Goal: Task Accomplishment & Management: Manage account settings

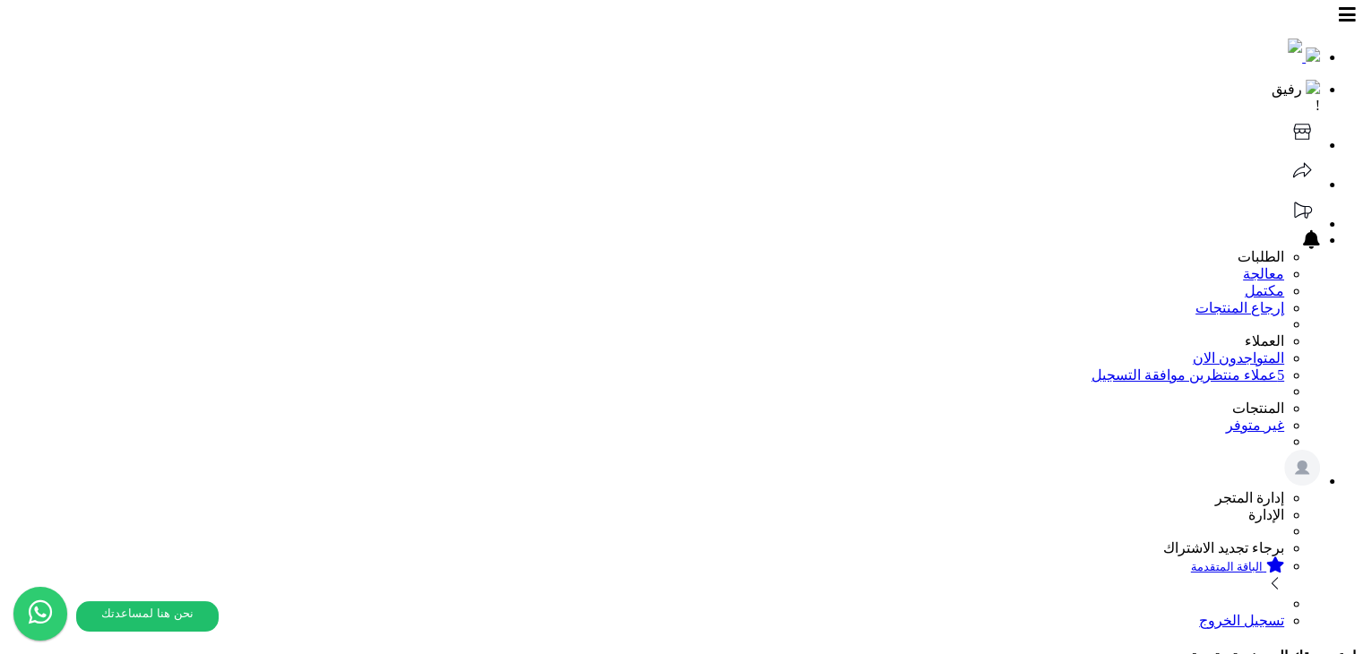
select select "*********"
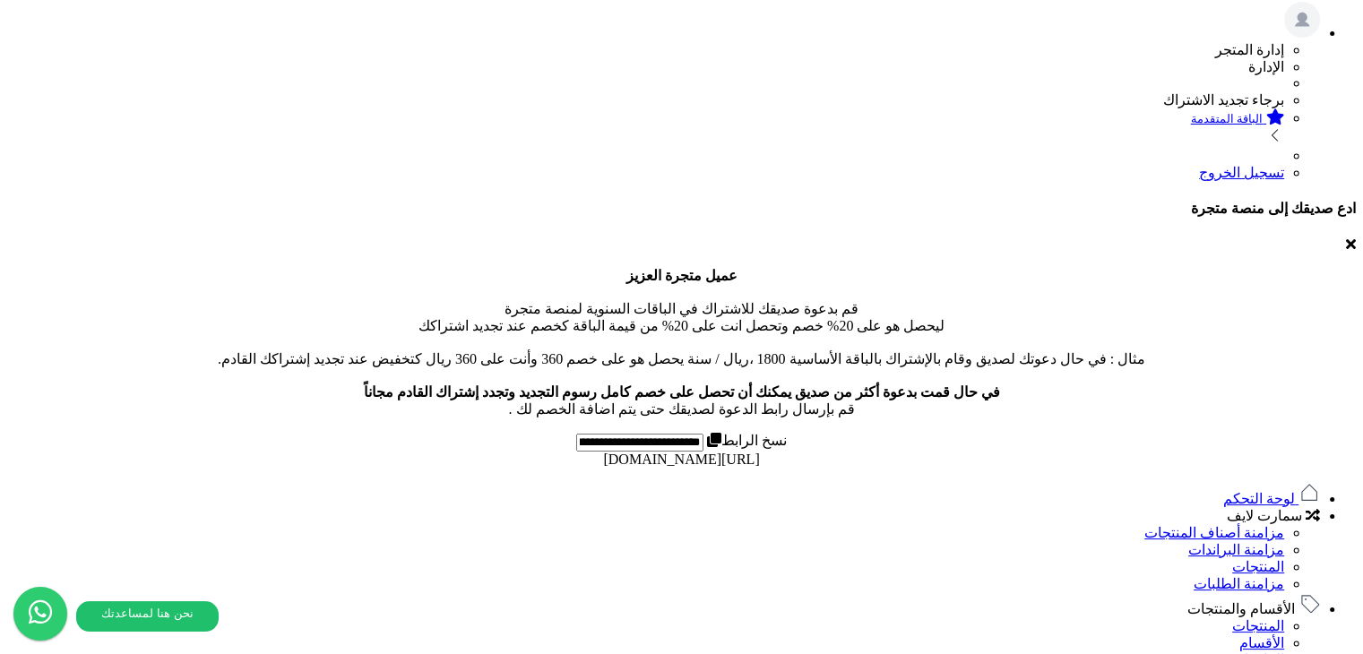
scroll to position [595, 0]
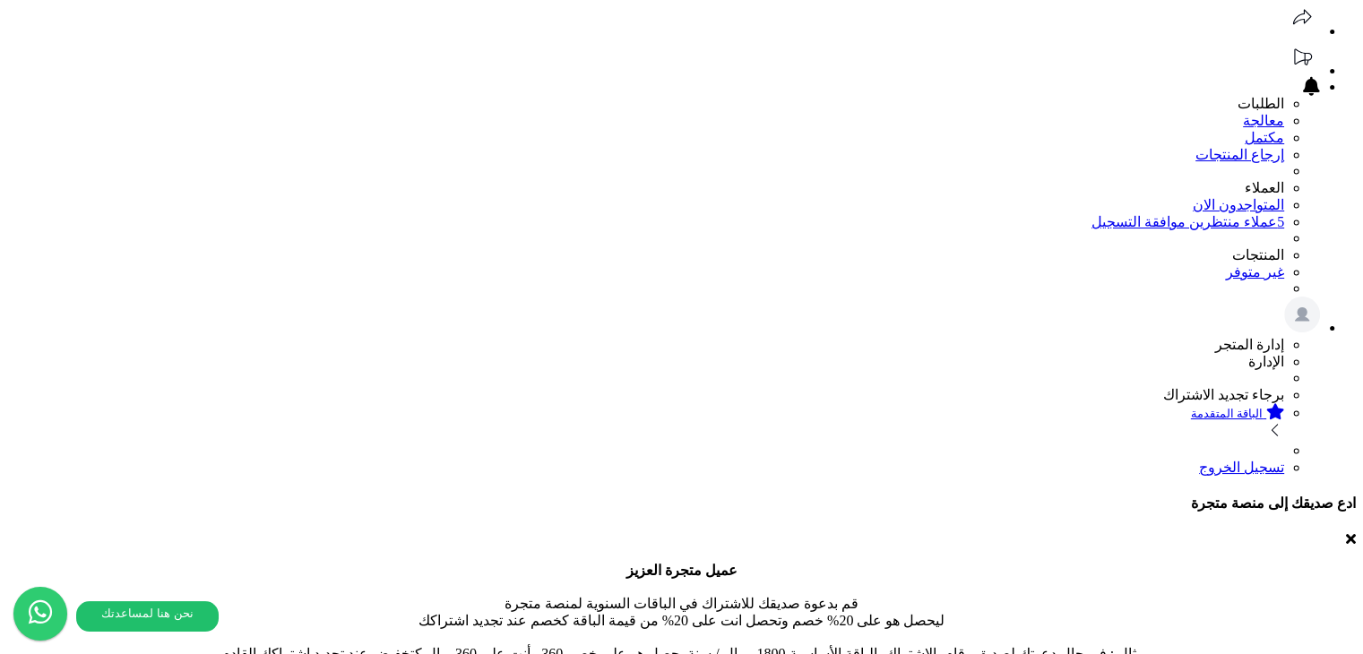
scroll to position [90, 0]
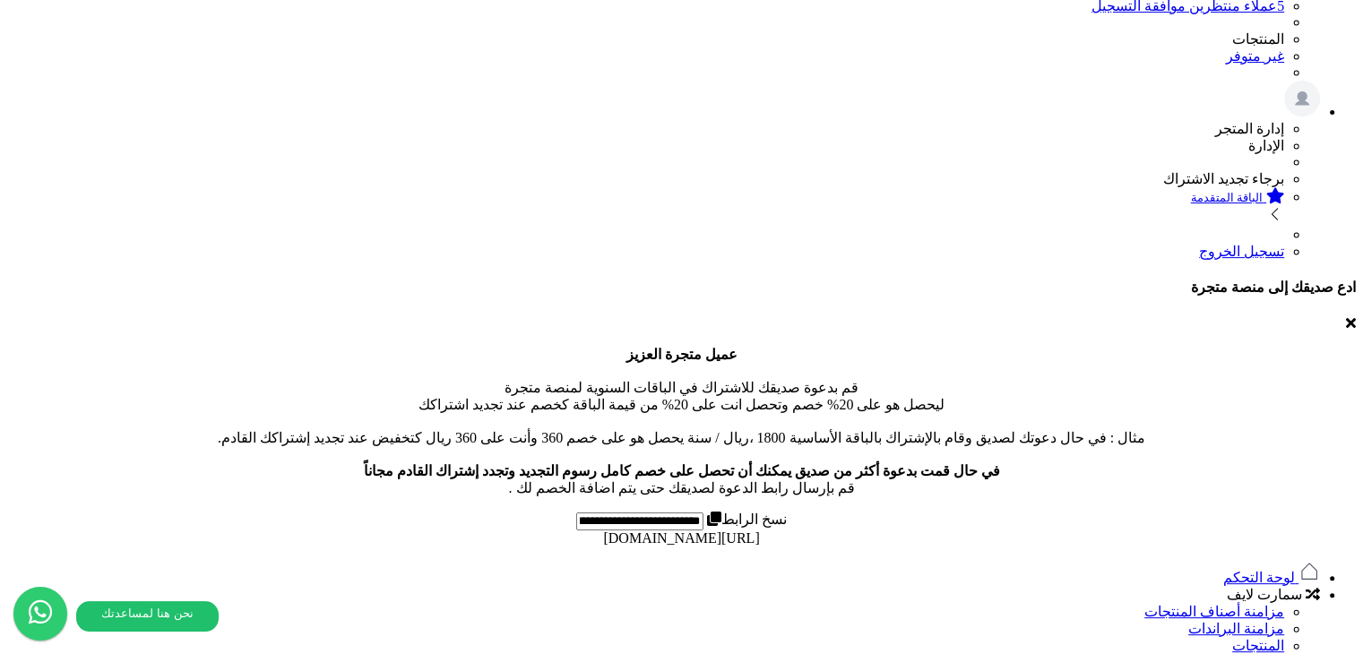
scroll to position [0, 0]
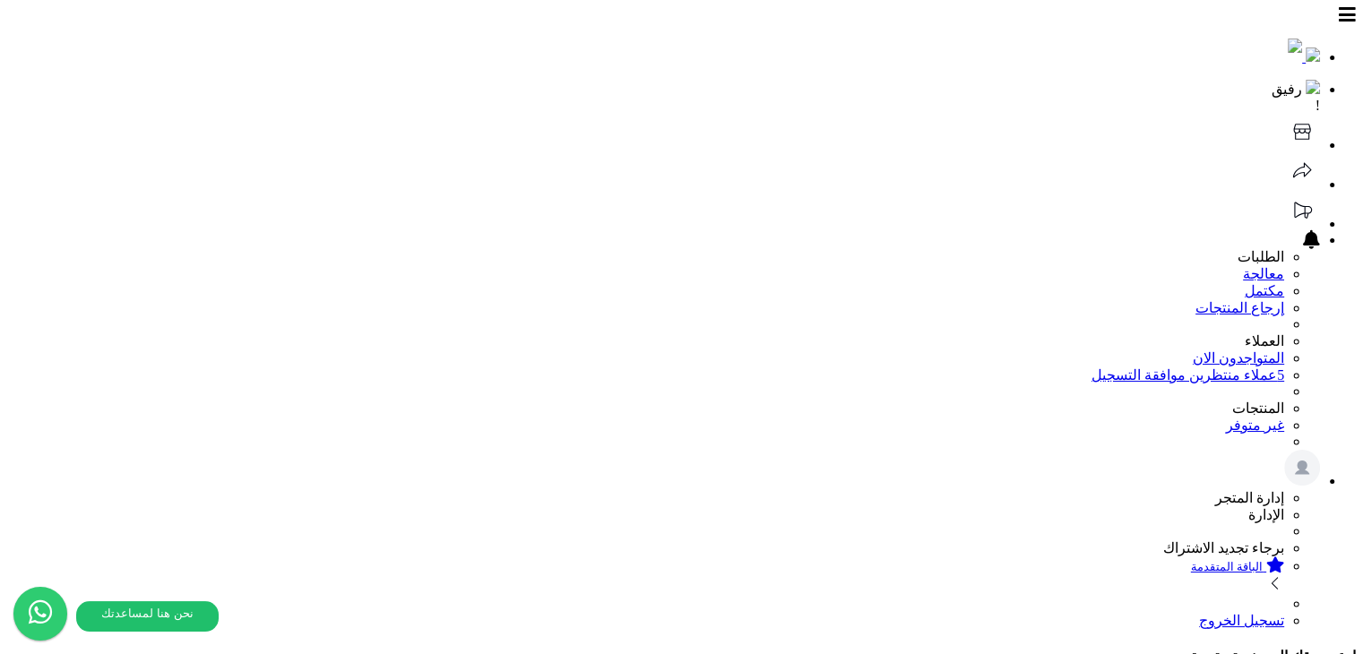
click at [414, 51] on header "رفيق ! 0 الطلبات معالجة مكتمل إرجاع المنتجات العملاء المتواجدون الان 5 عملاء من…" at bounding box center [681, 318] width 1349 height 622
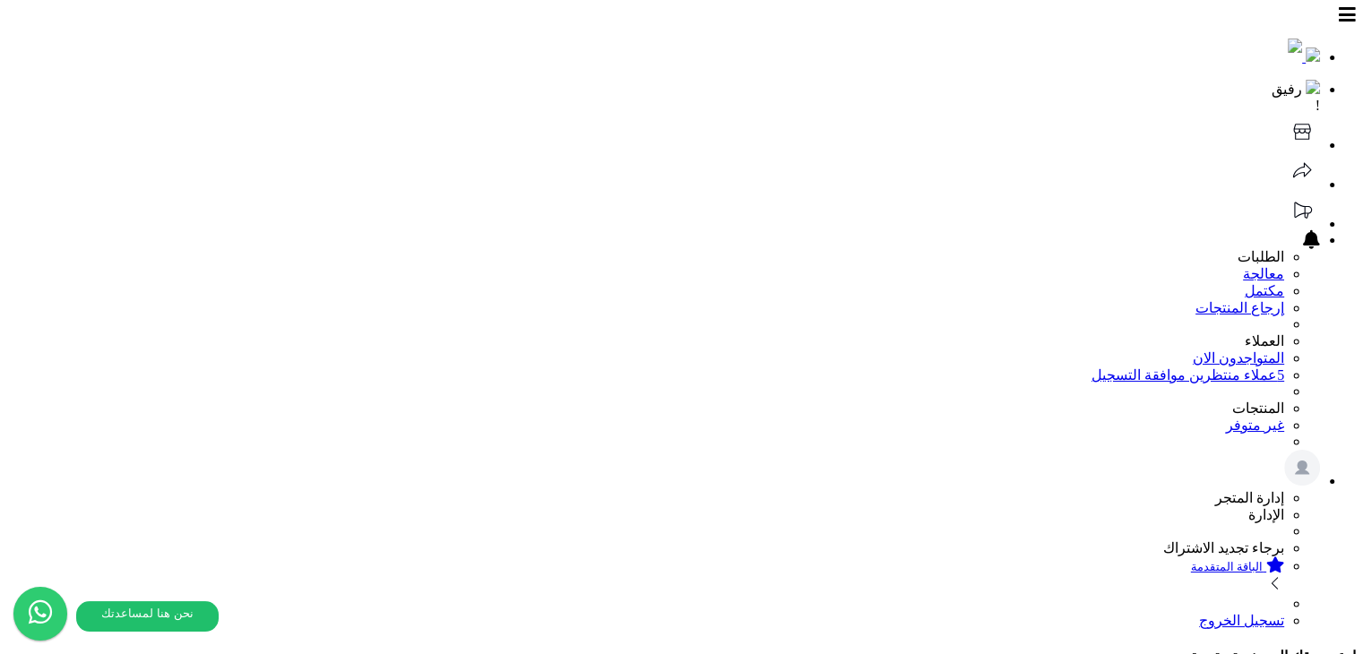
select select "*********"
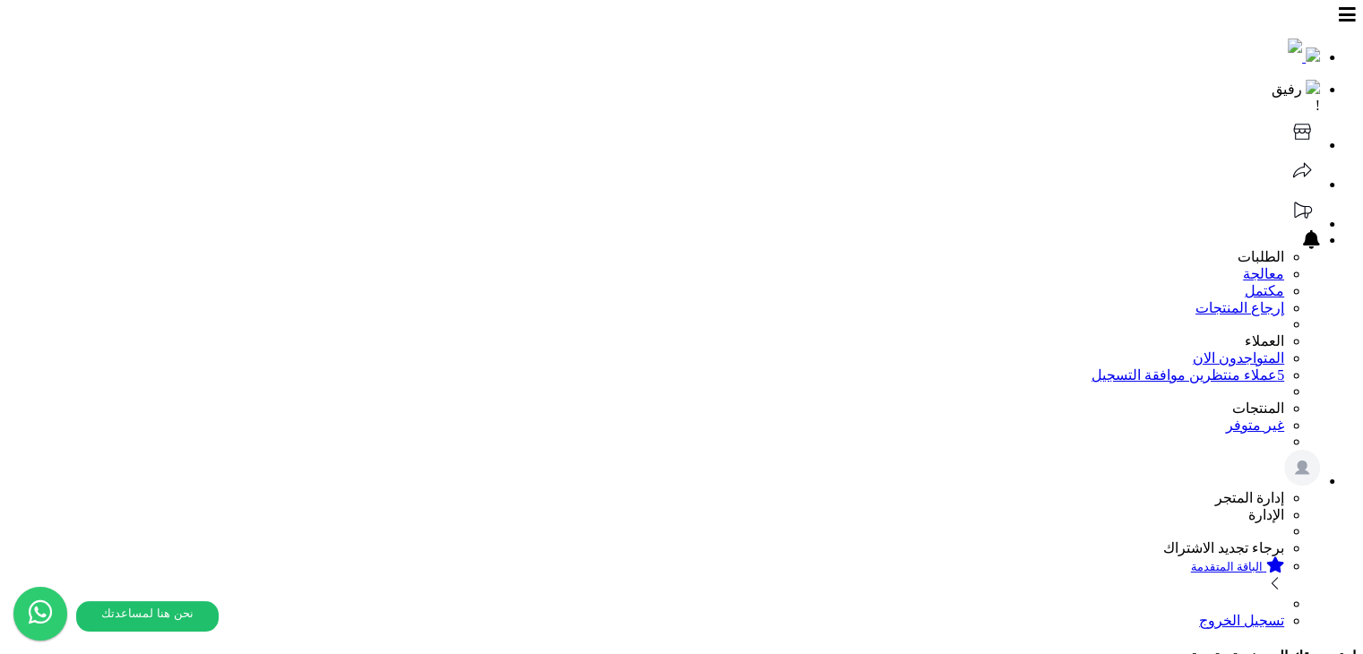
select select "*********"
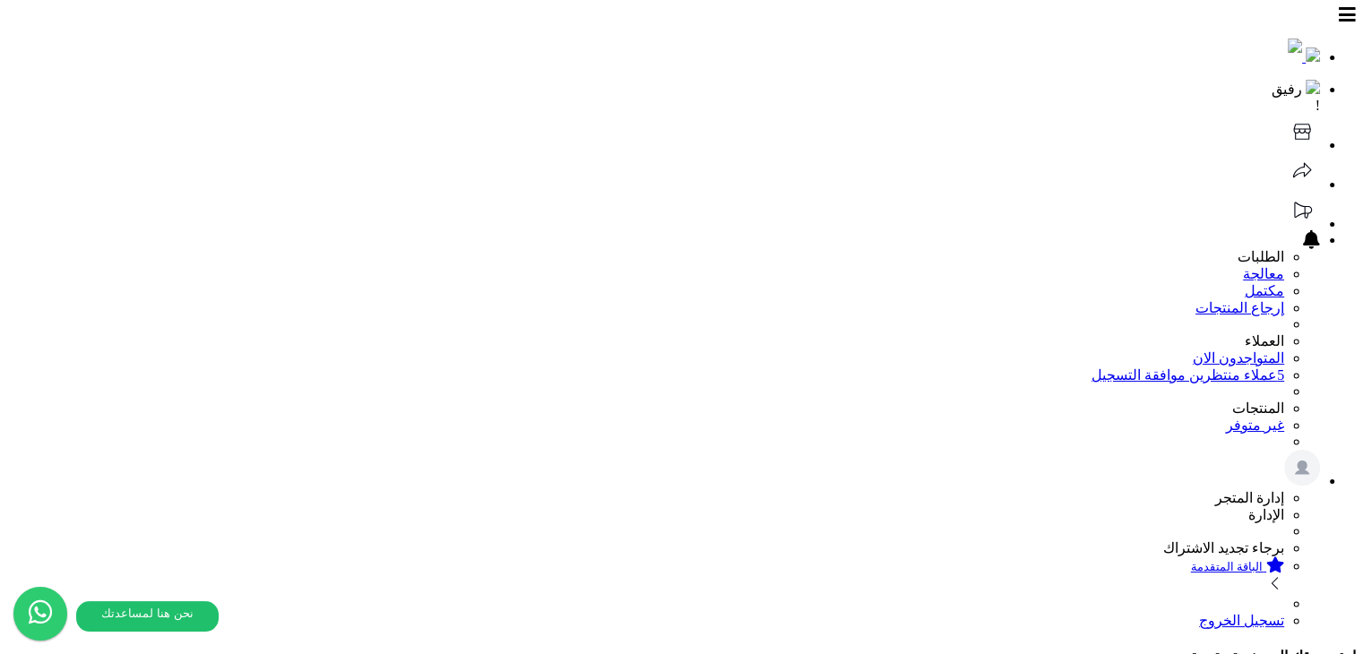
select select "*********"
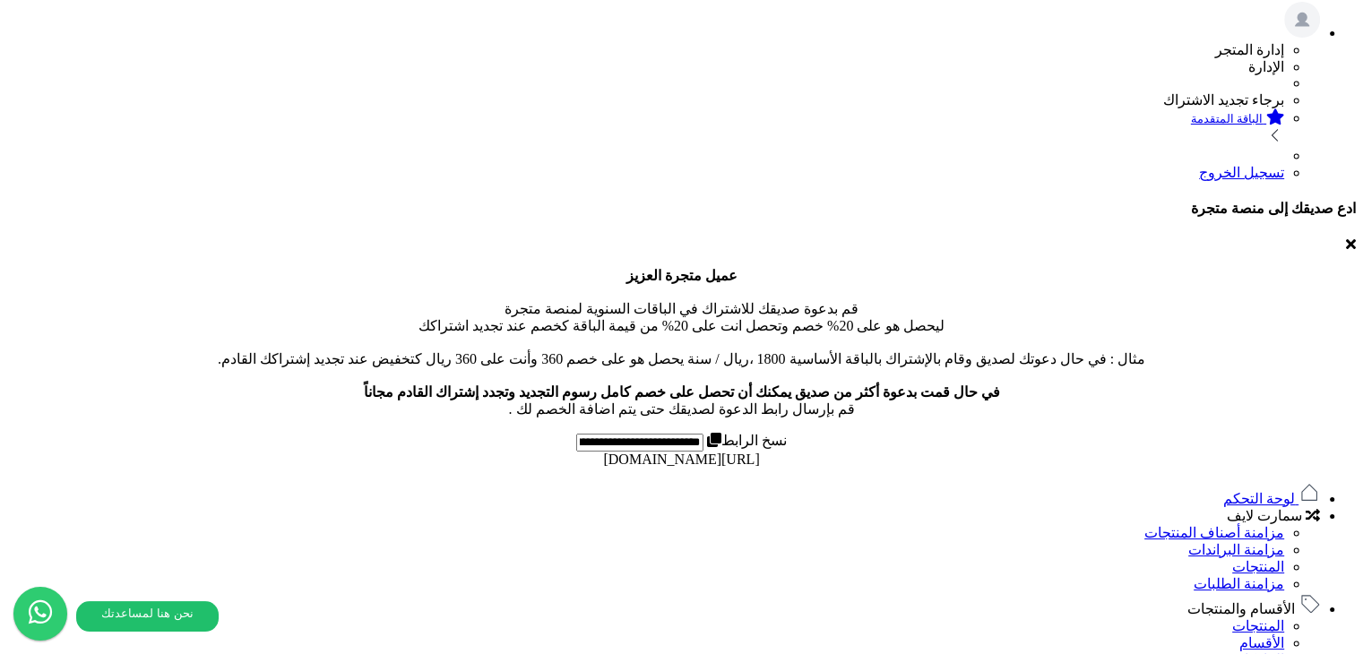
scroll to position [627, 0]
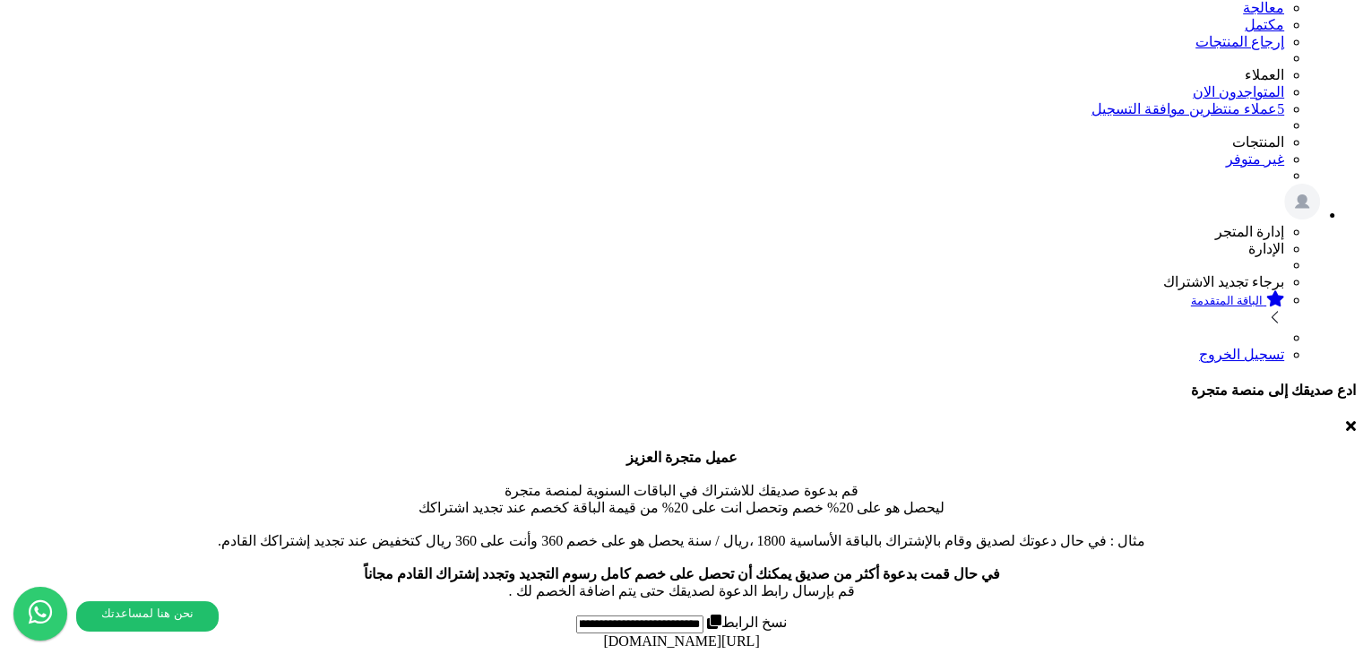
scroll to position [359, 0]
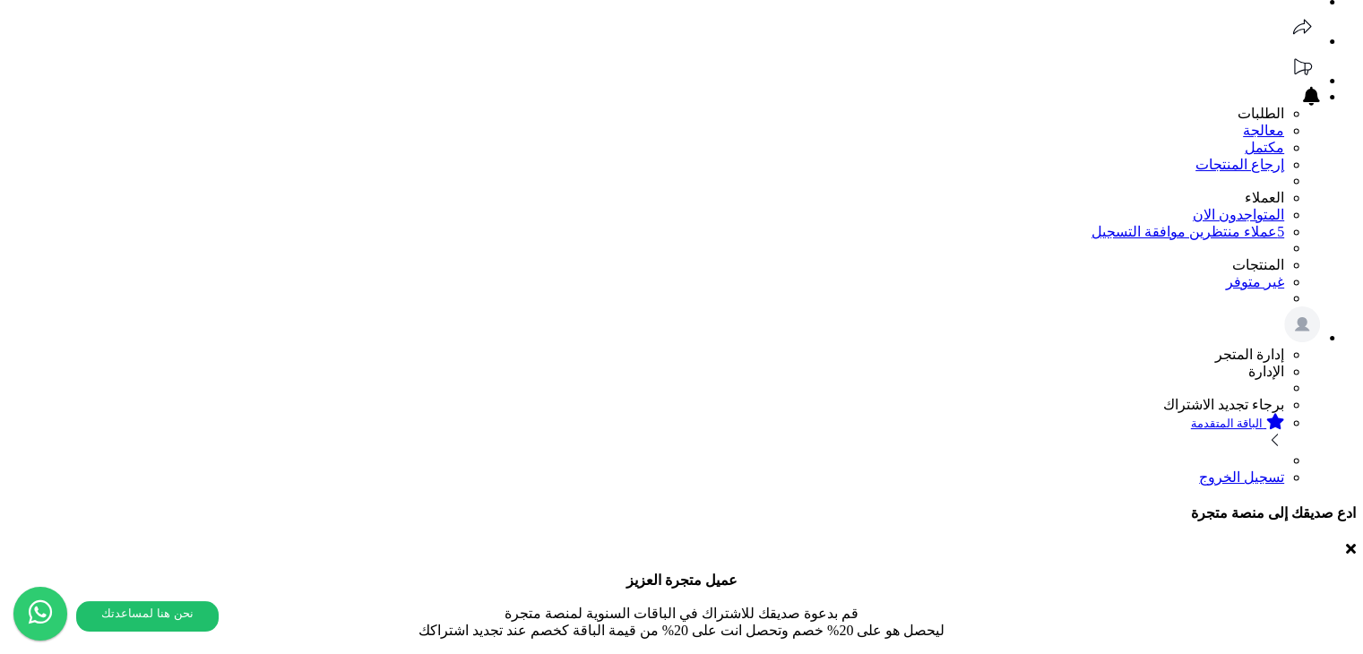
scroll to position [301, 0]
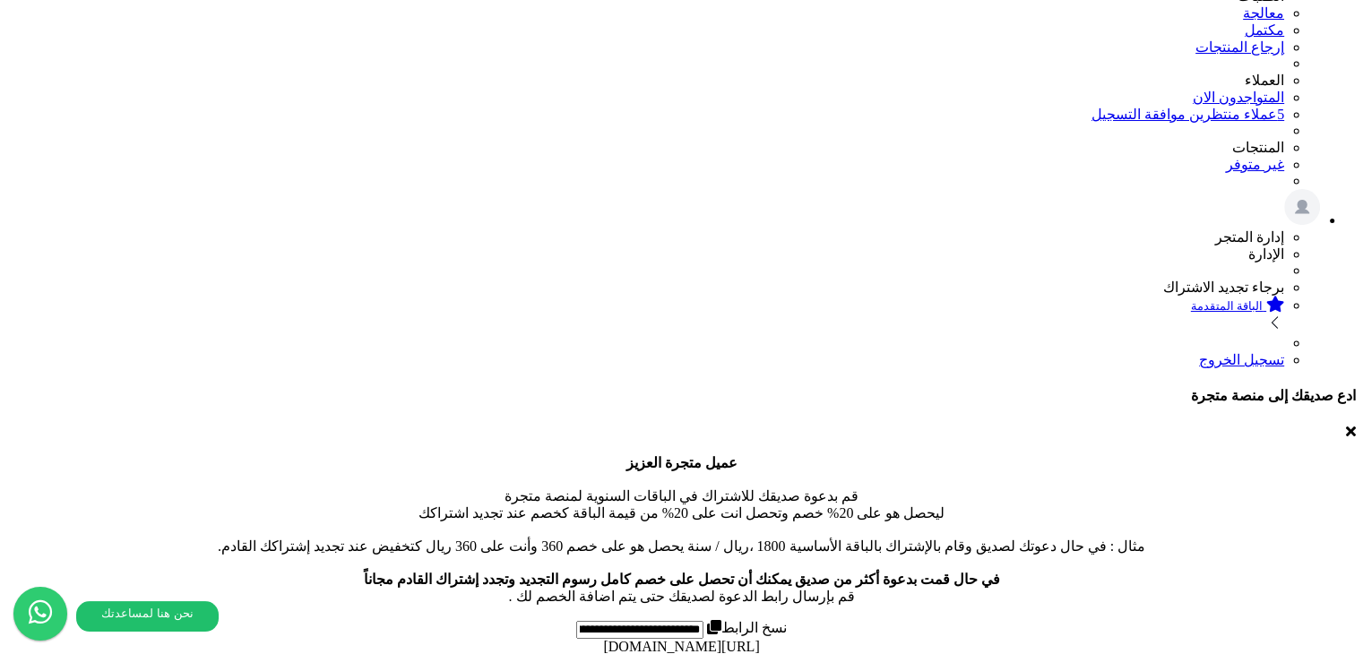
scroll to position [301, 0]
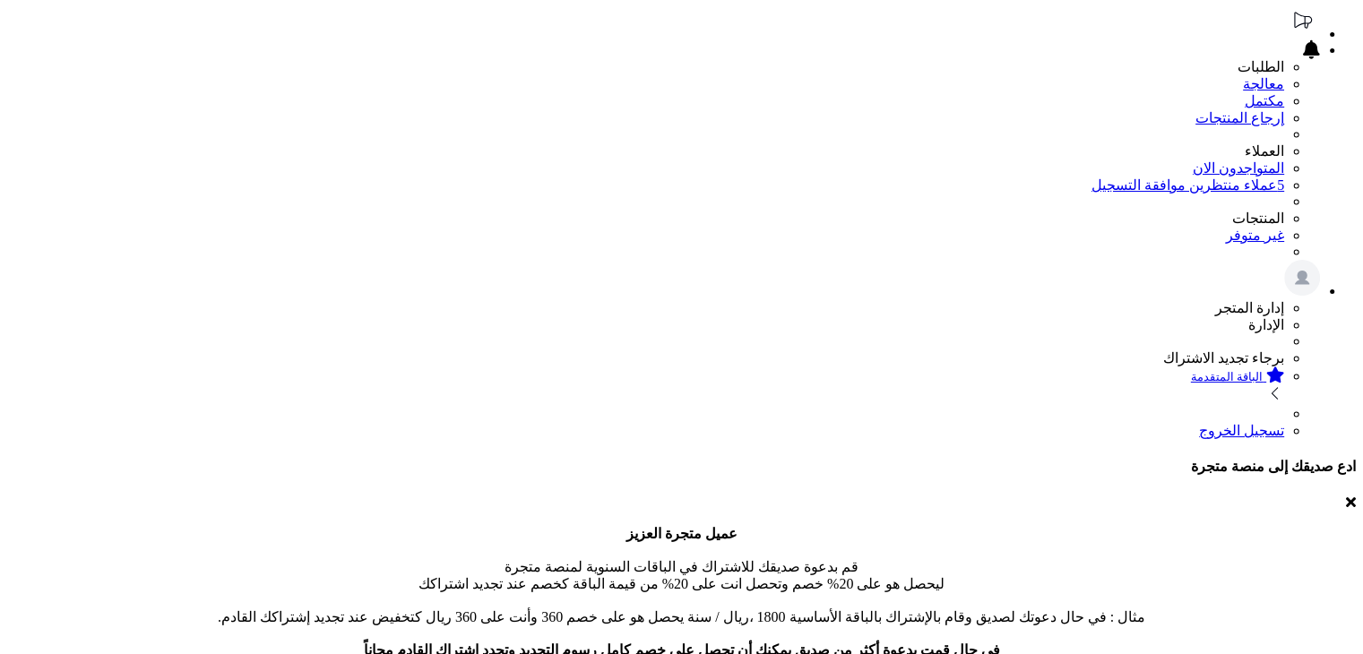
scroll to position [212, 0]
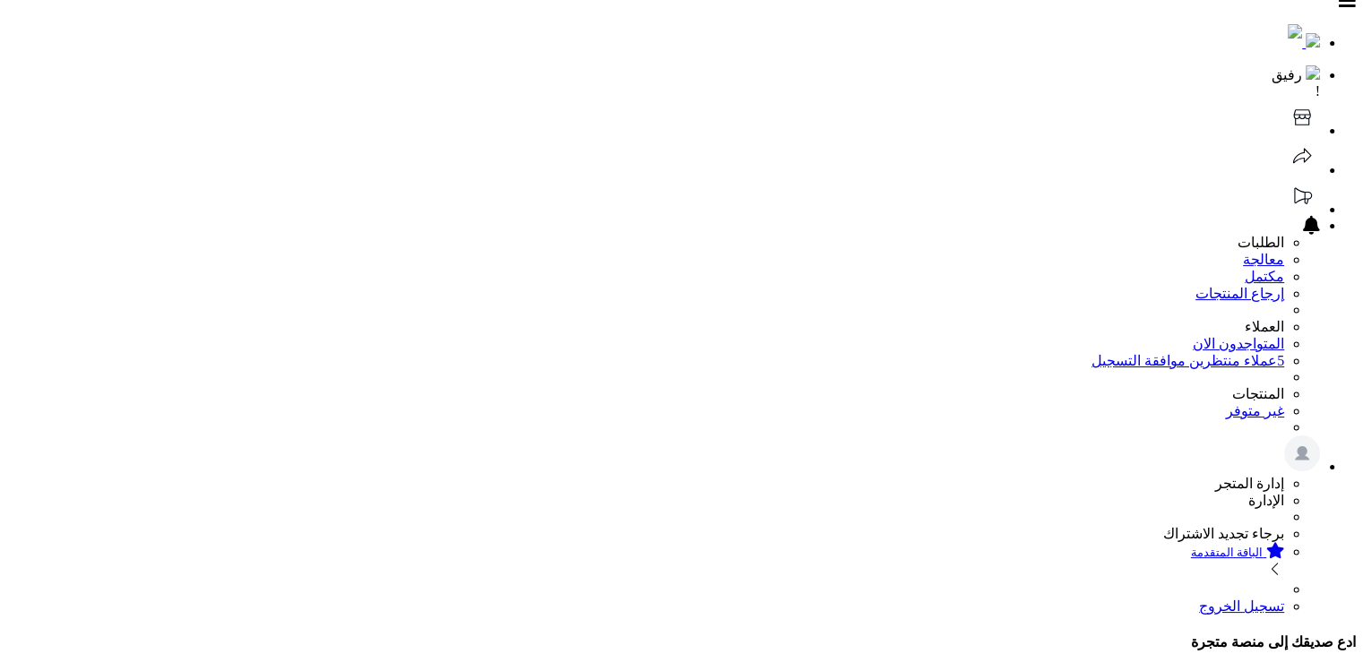
scroll to position [212, 0]
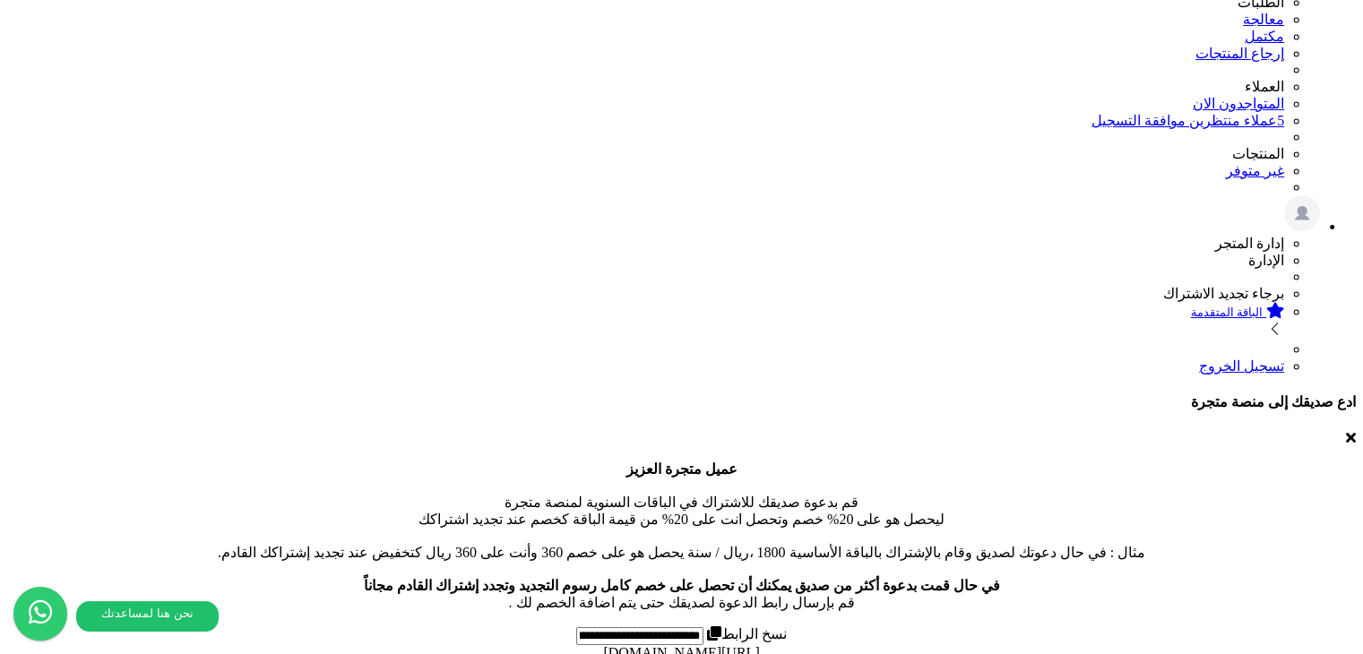
scroll to position [301, 0]
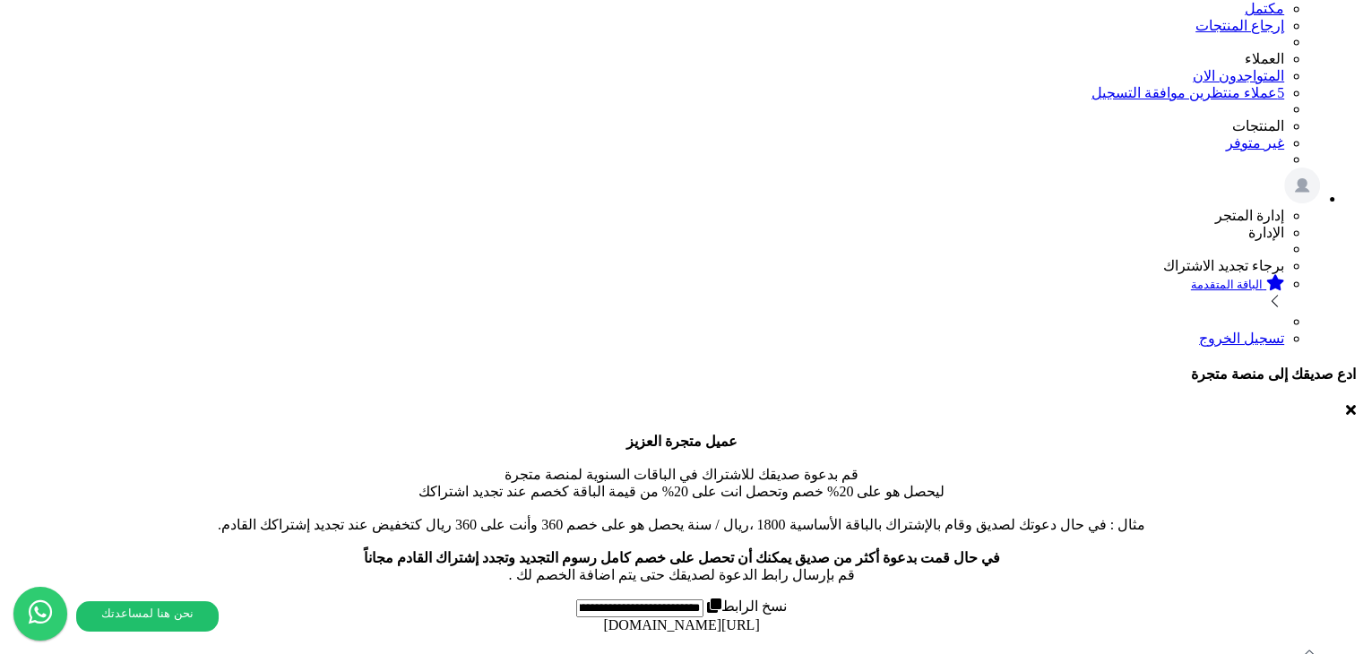
scroll to position [301, 0]
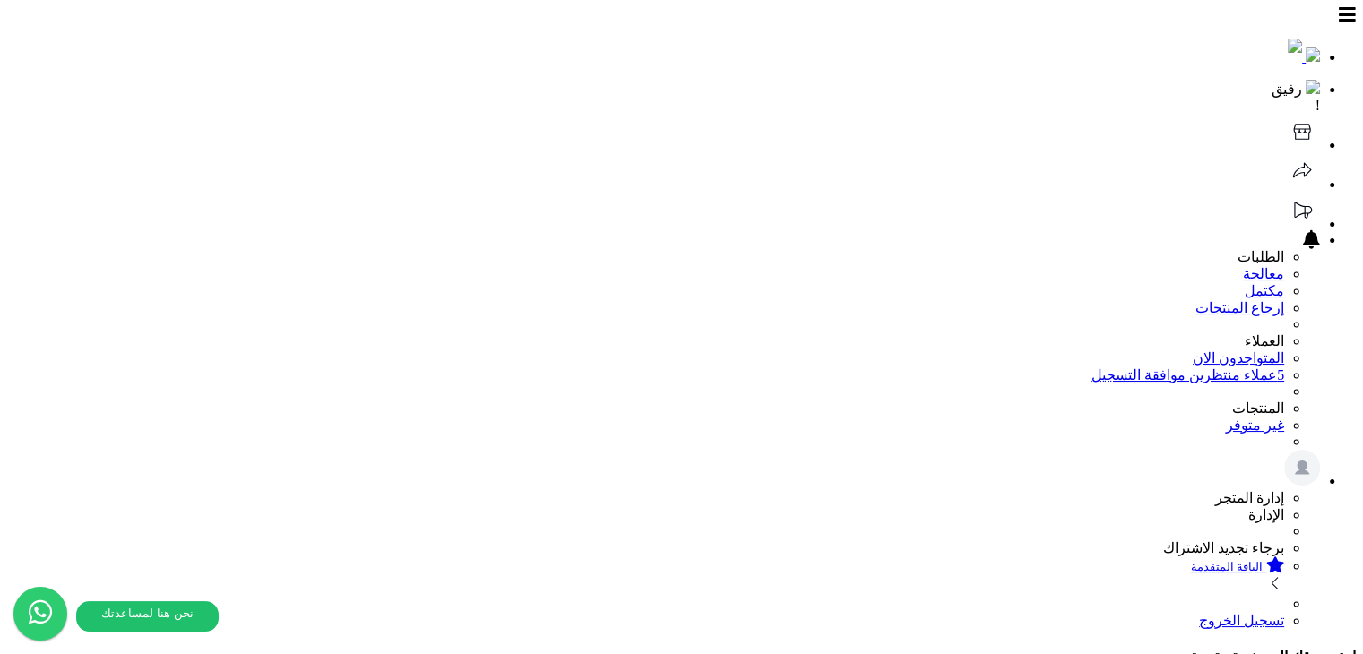
select select "*********"
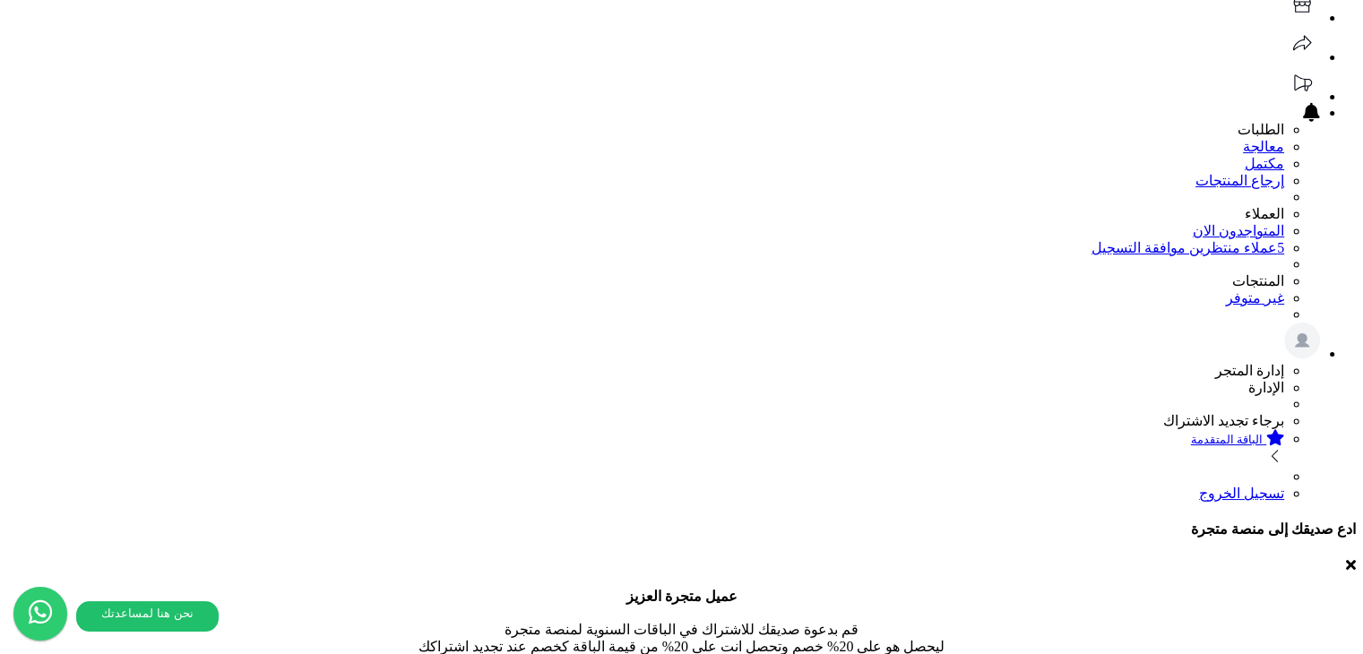
scroll to position [359, 0]
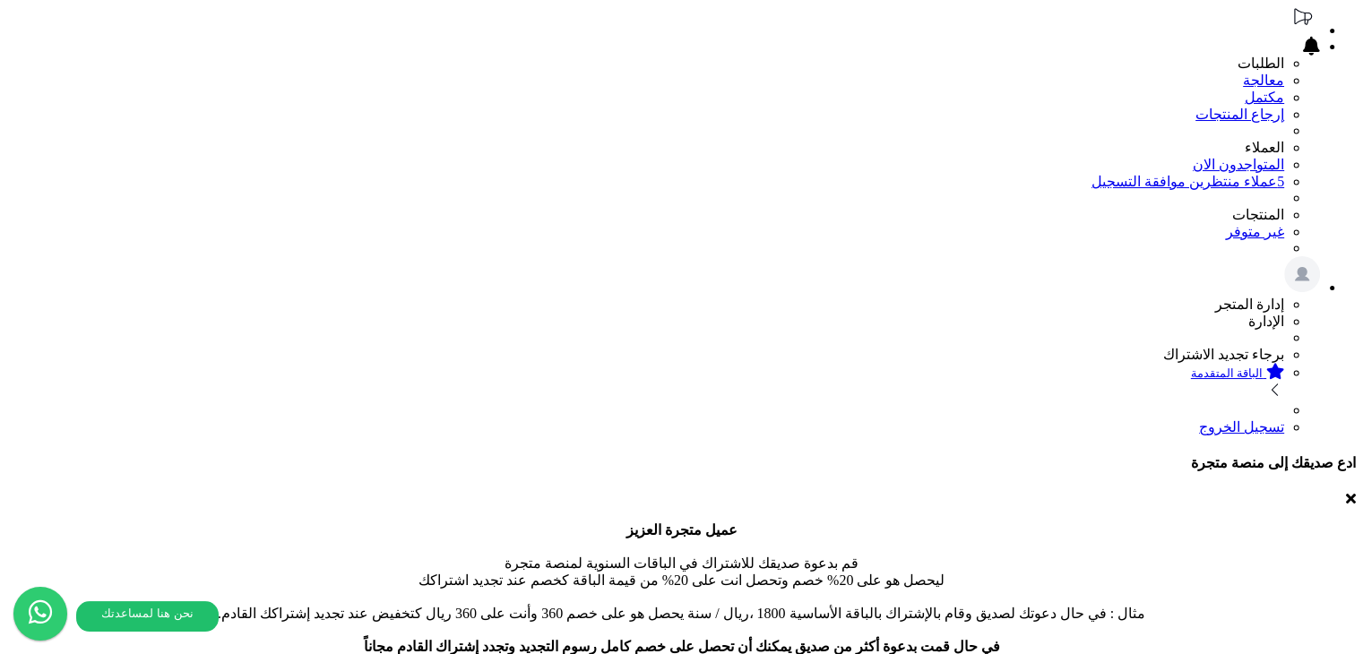
scroll to position [301, 0]
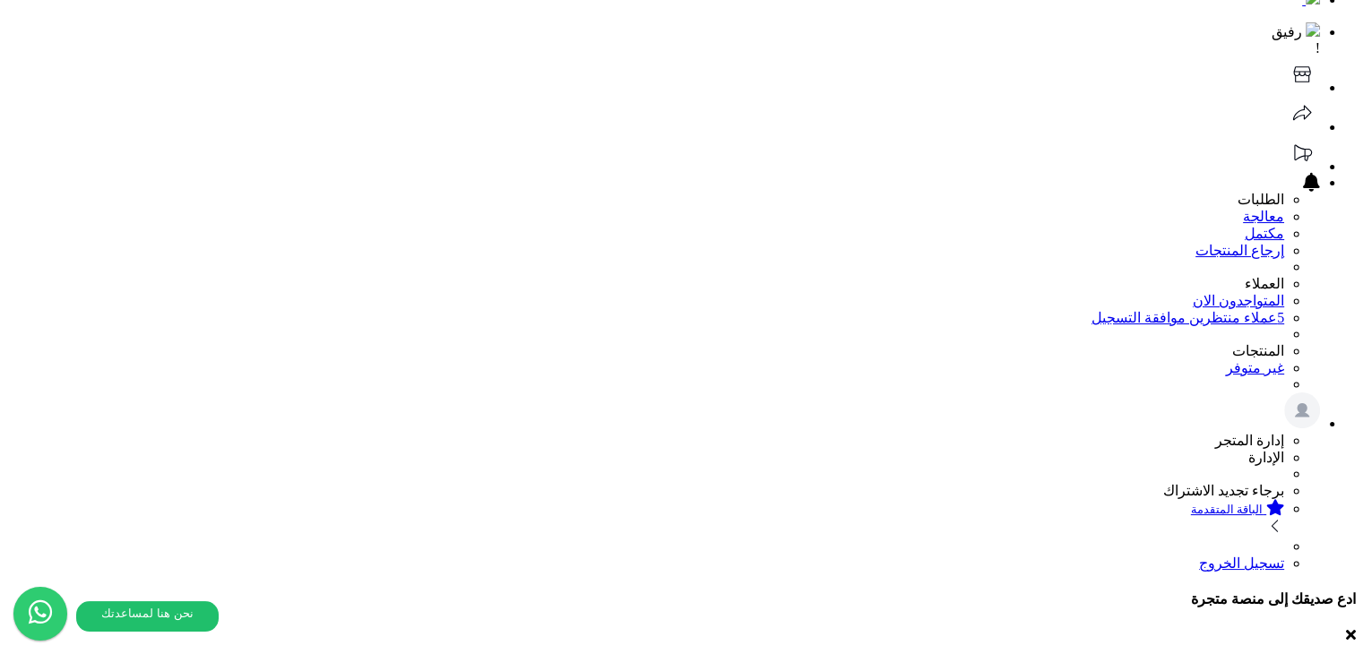
scroll to position [90, 0]
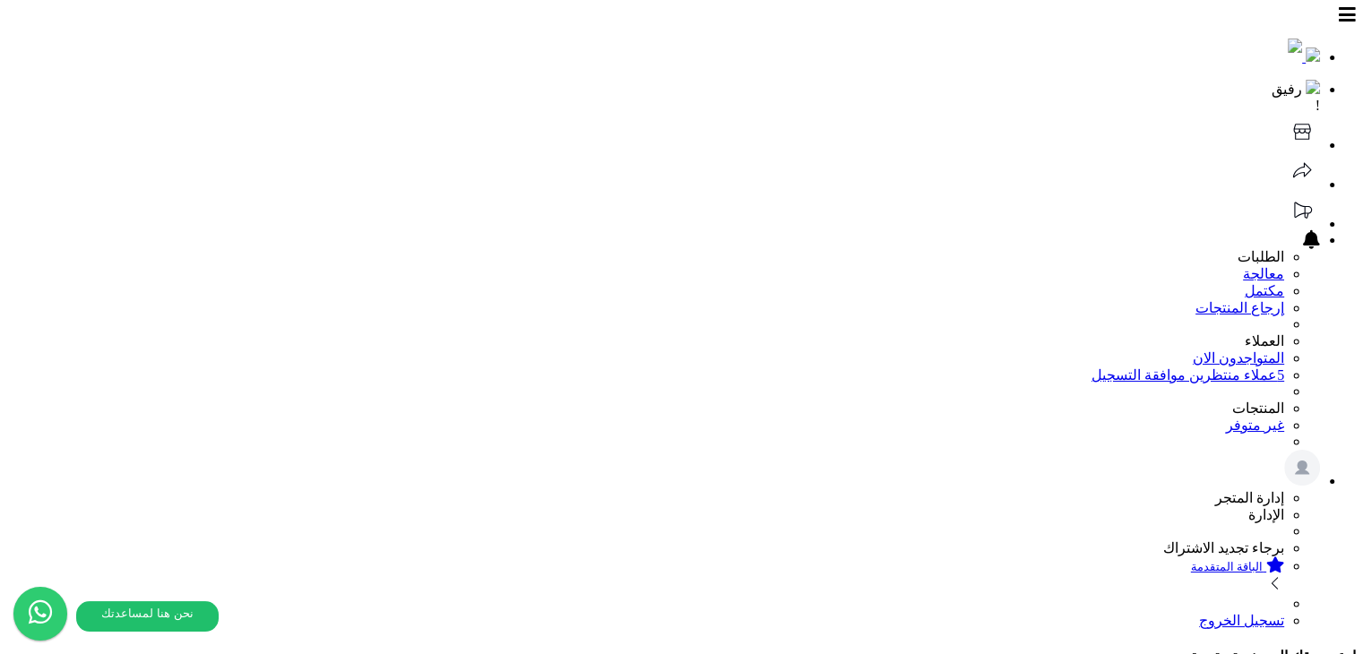
select select "*"
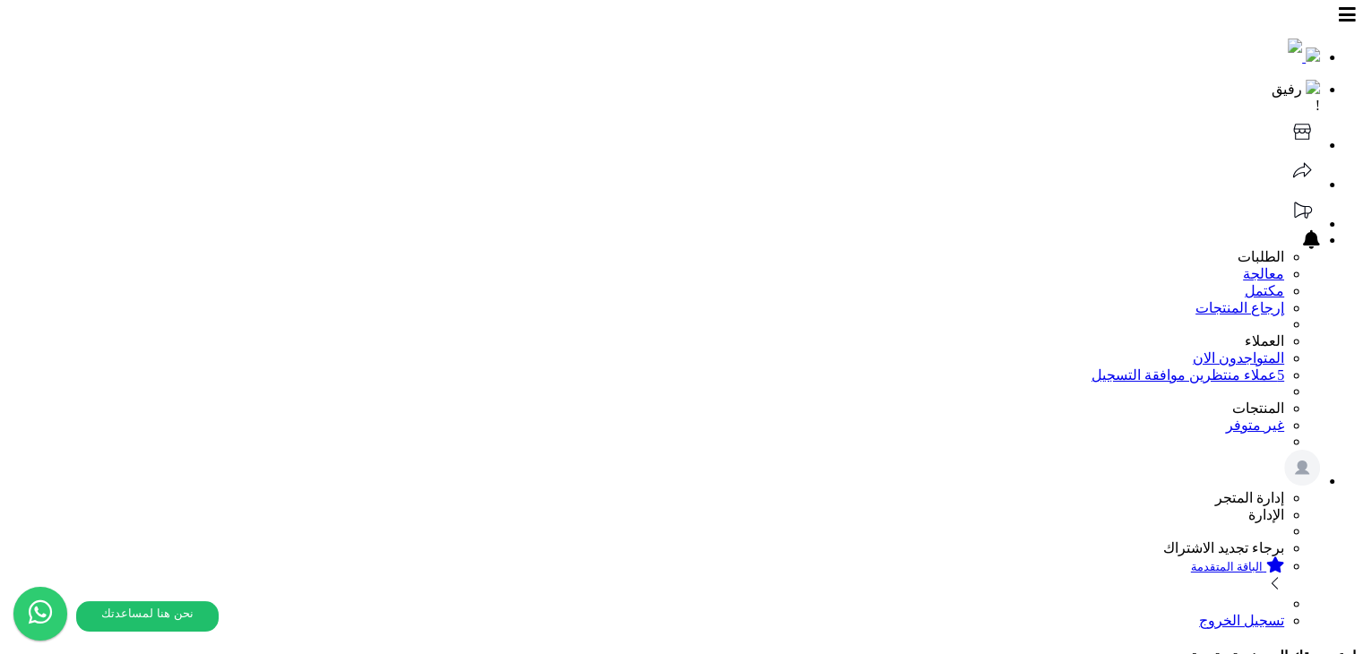
select select "*********"
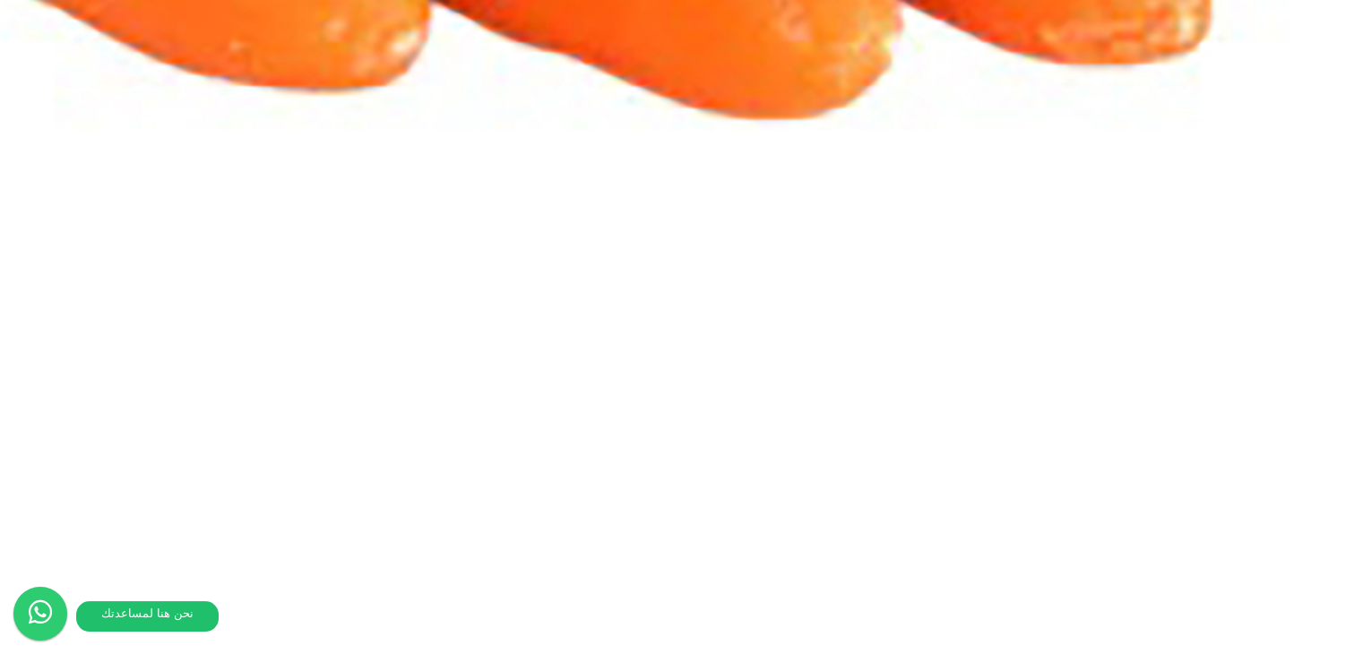
scroll to position [6558, 0]
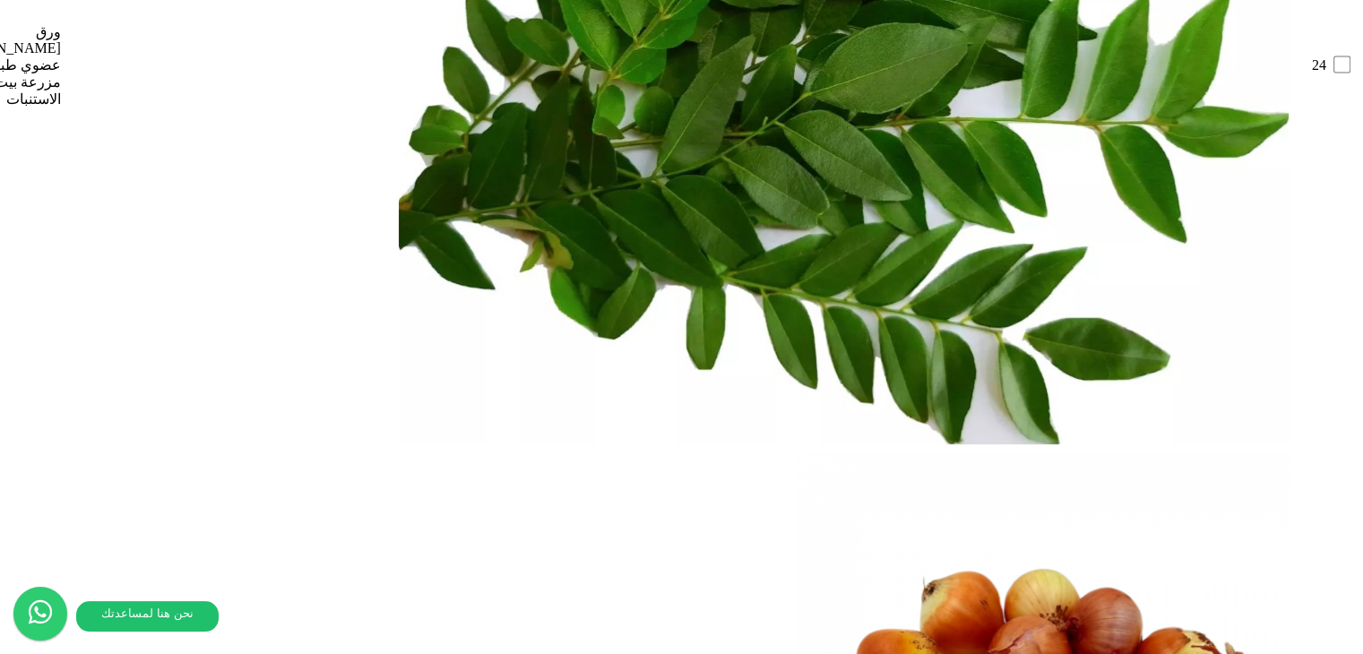
scroll to position [4433, 0]
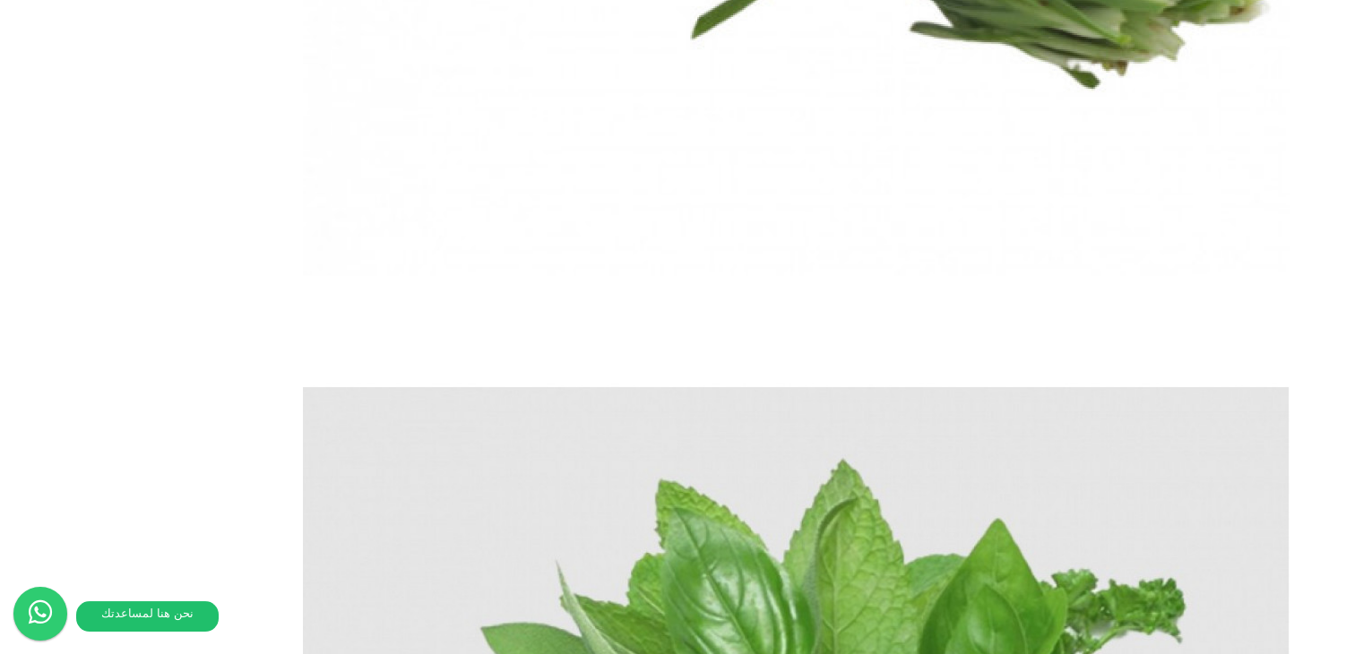
scroll to position [2999, 0]
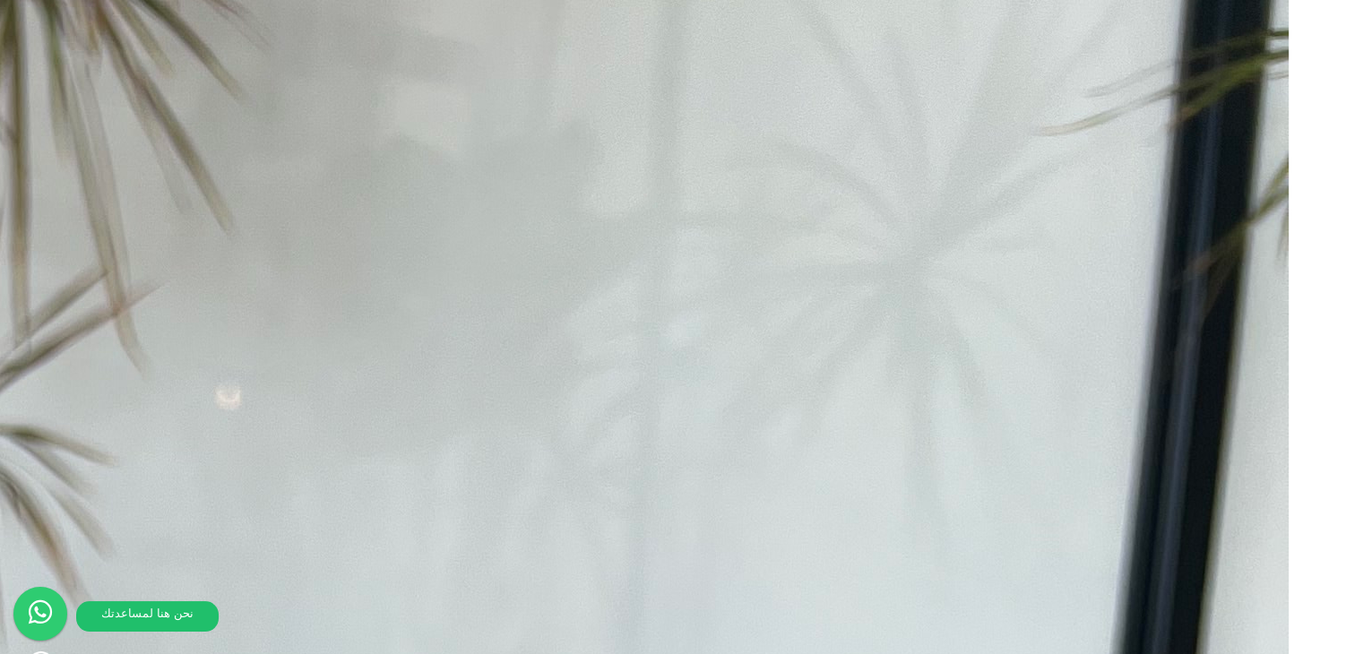
scroll to position [3221, 0]
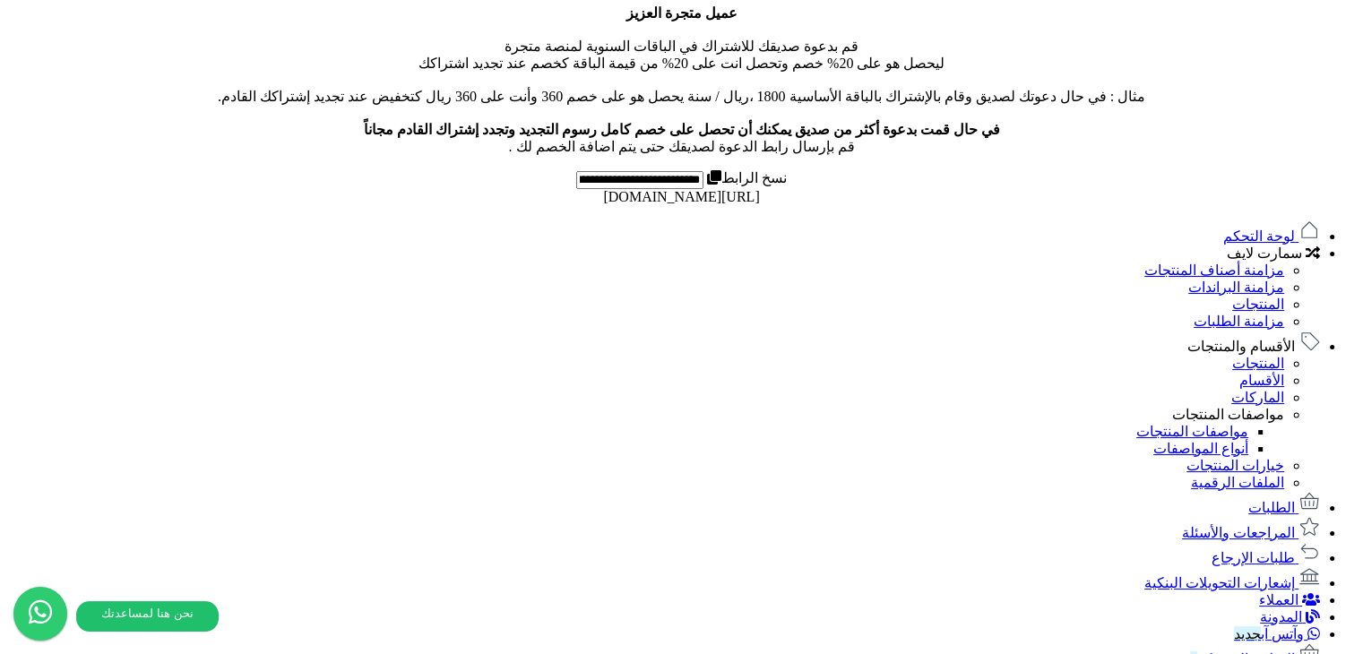
scroll to position [642, 0]
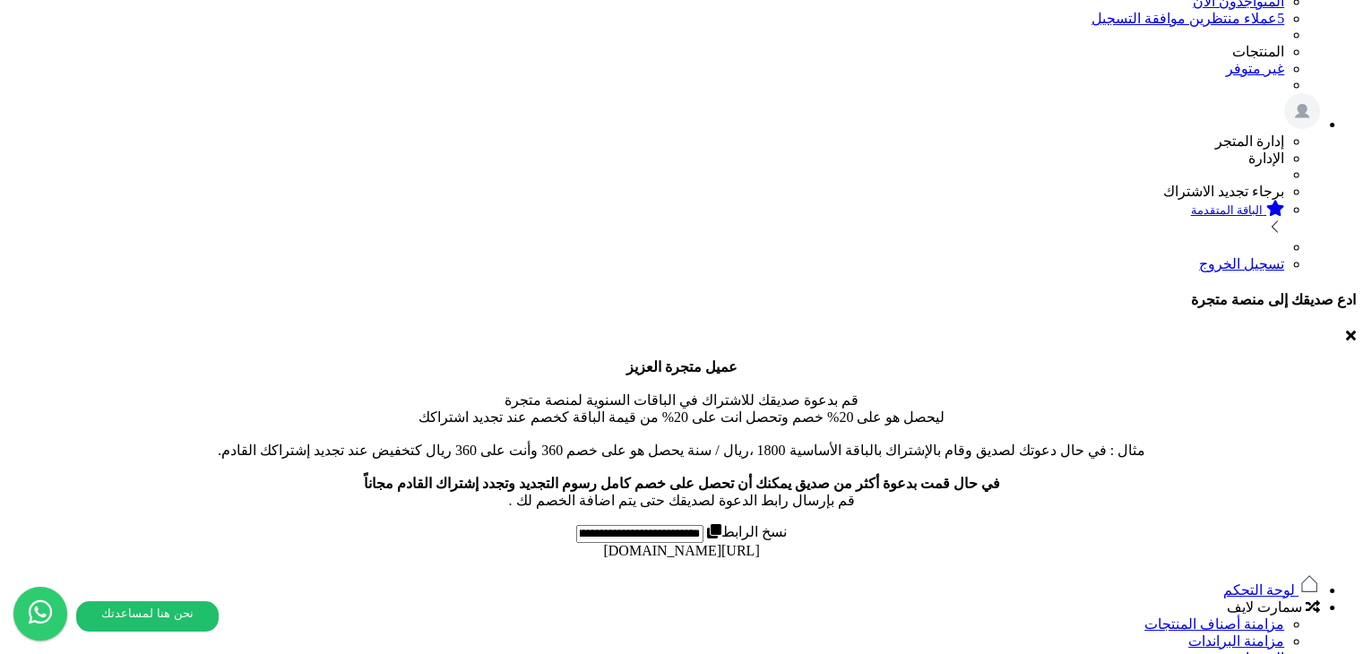
scroll to position [267, 0]
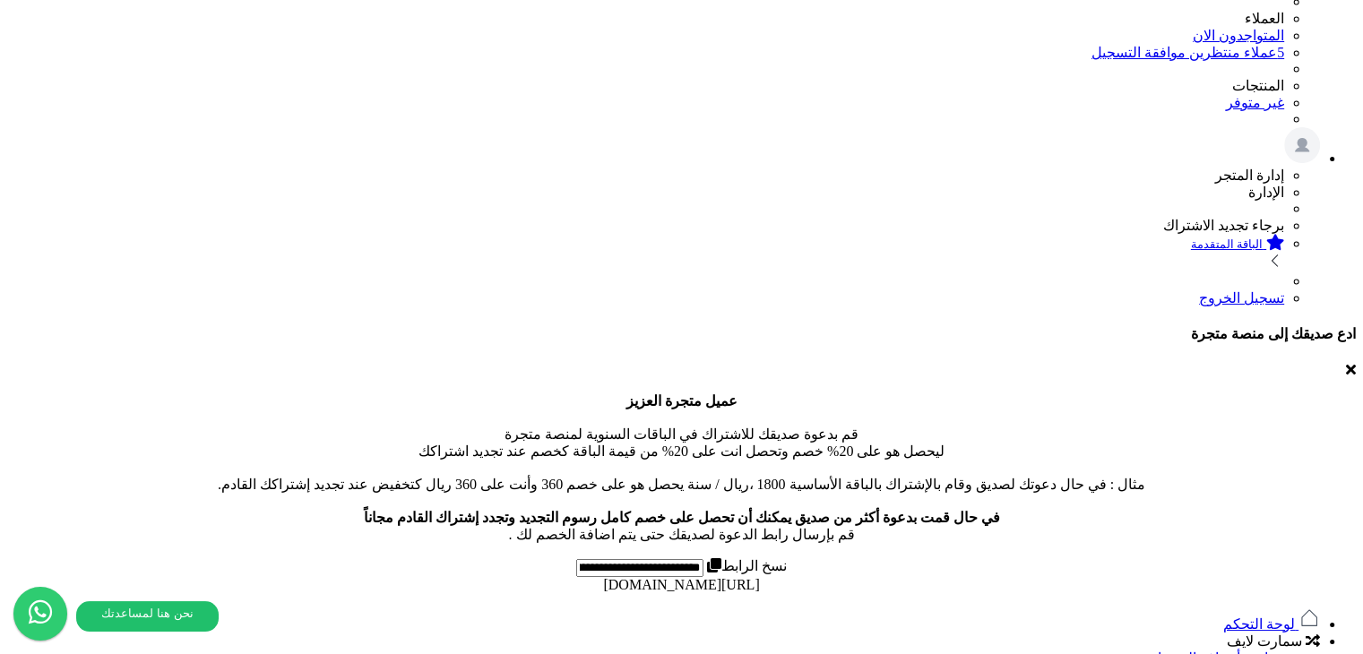
scroll to position [356, 0]
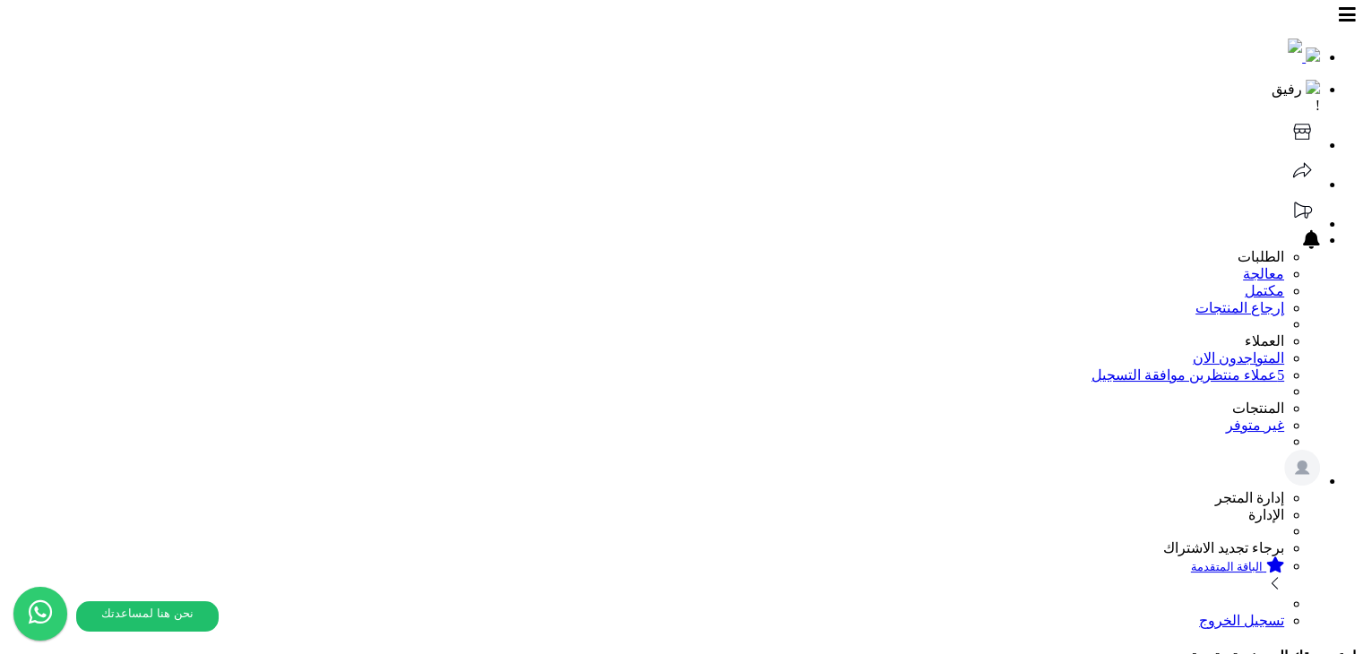
select select "*********"
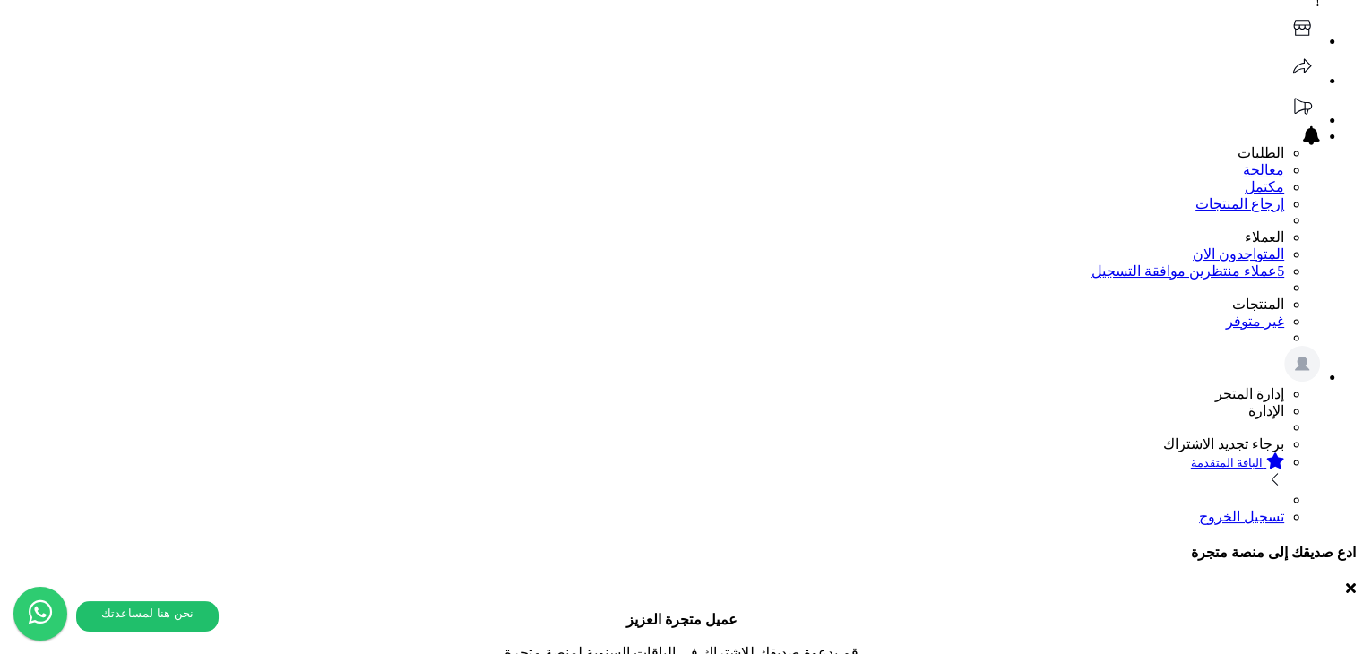
scroll to position [90, 0]
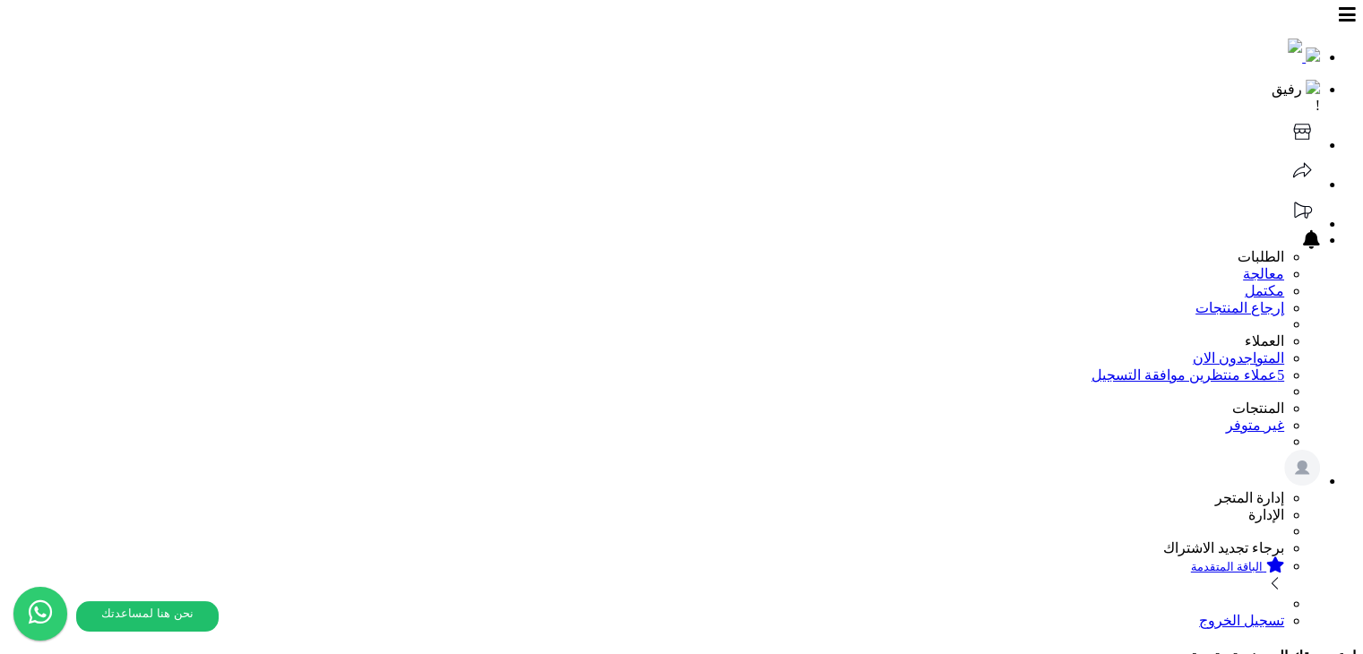
click at [513, 39] on header "رفيق ! الطلبات معالجة مكتمل إرجاع المنتجات العملاء المتواجدون الان 5 عملاء منتظ…" at bounding box center [681, 318] width 1349 height 622
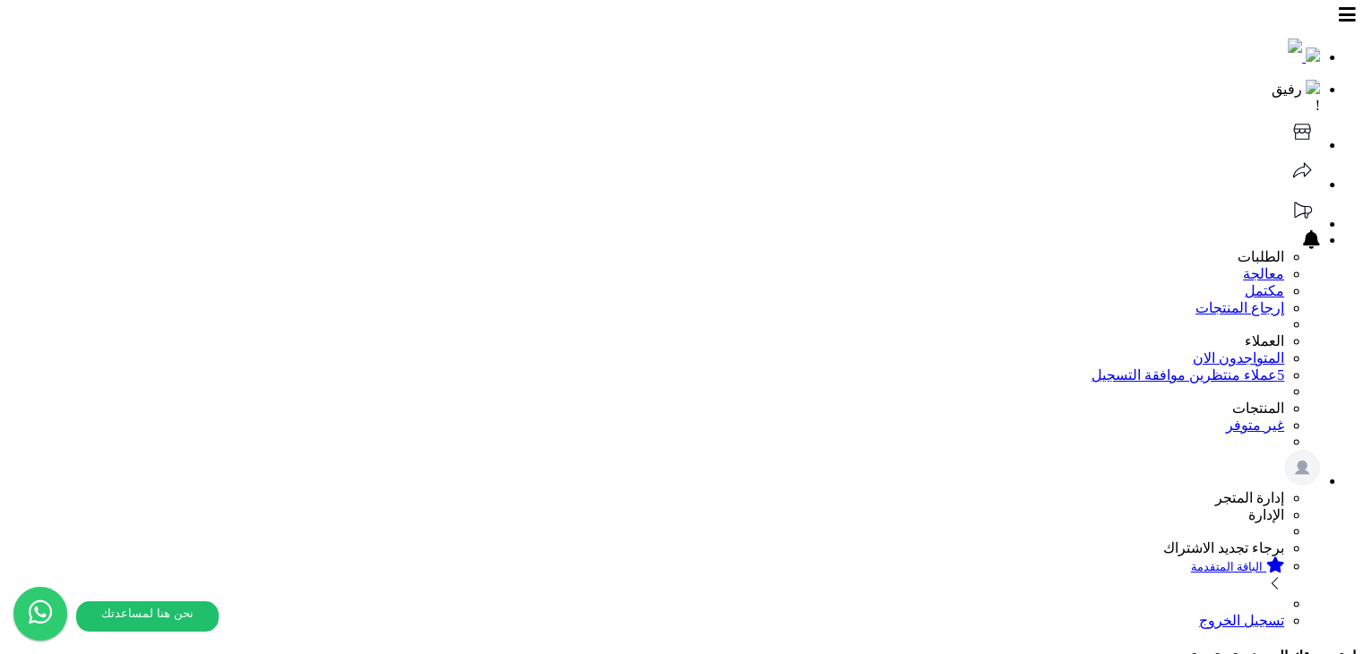
select select "*********"
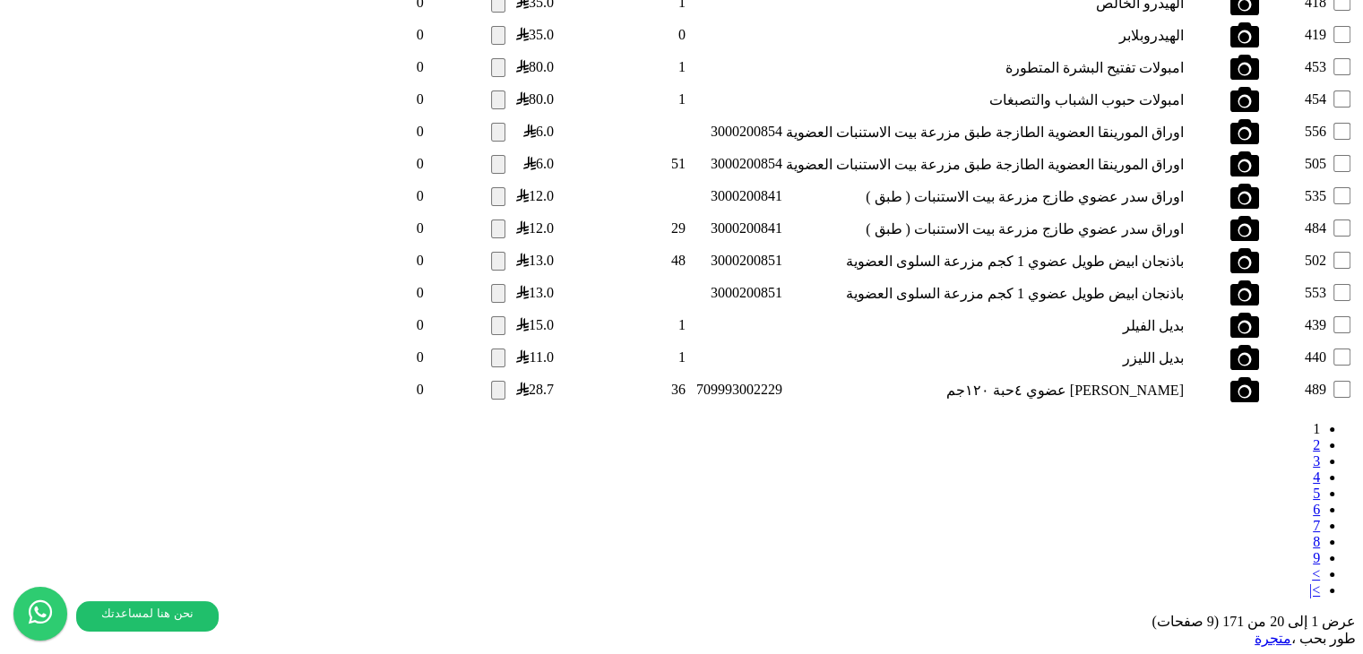
scroll to position [2034, 0]
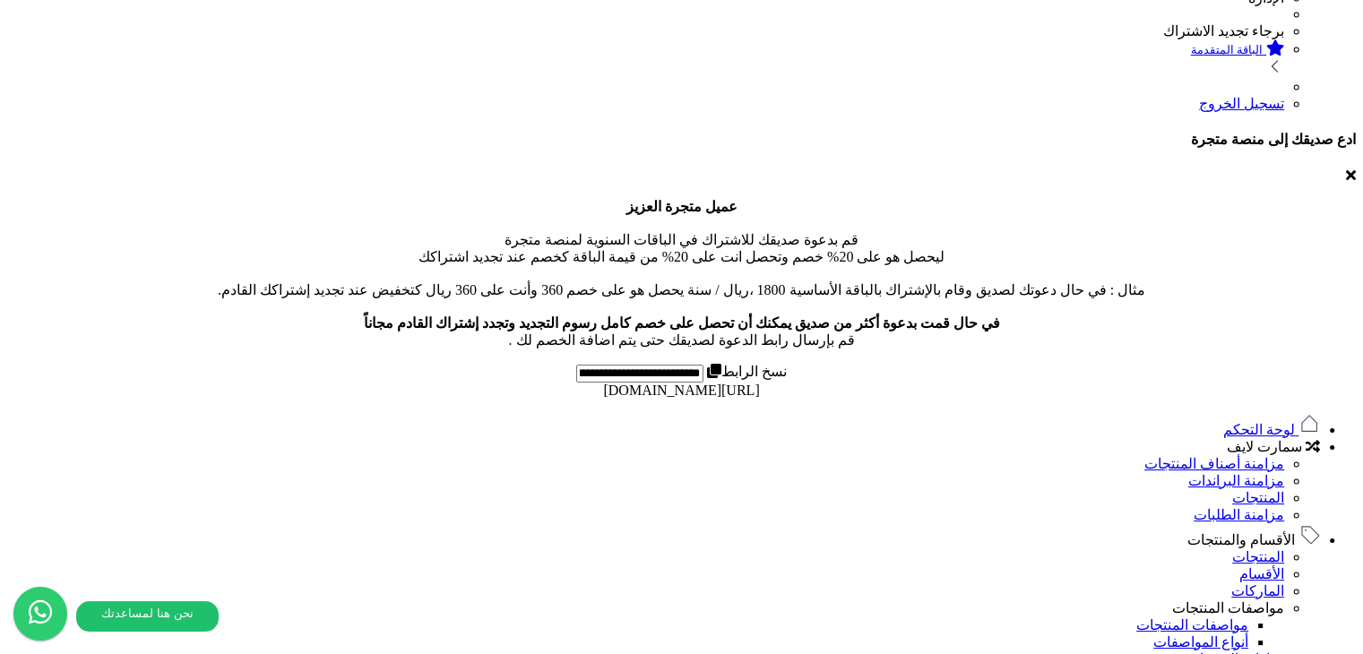
scroll to position [538, 0]
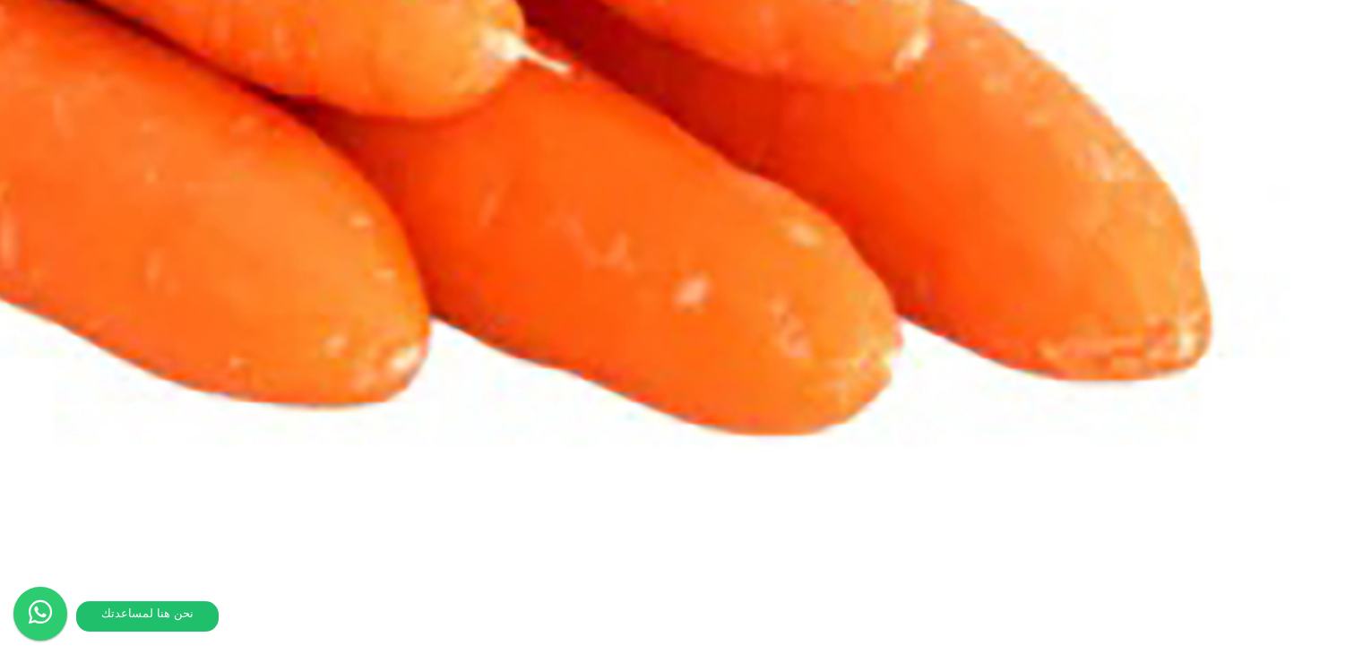
scroll to position [6558, 0]
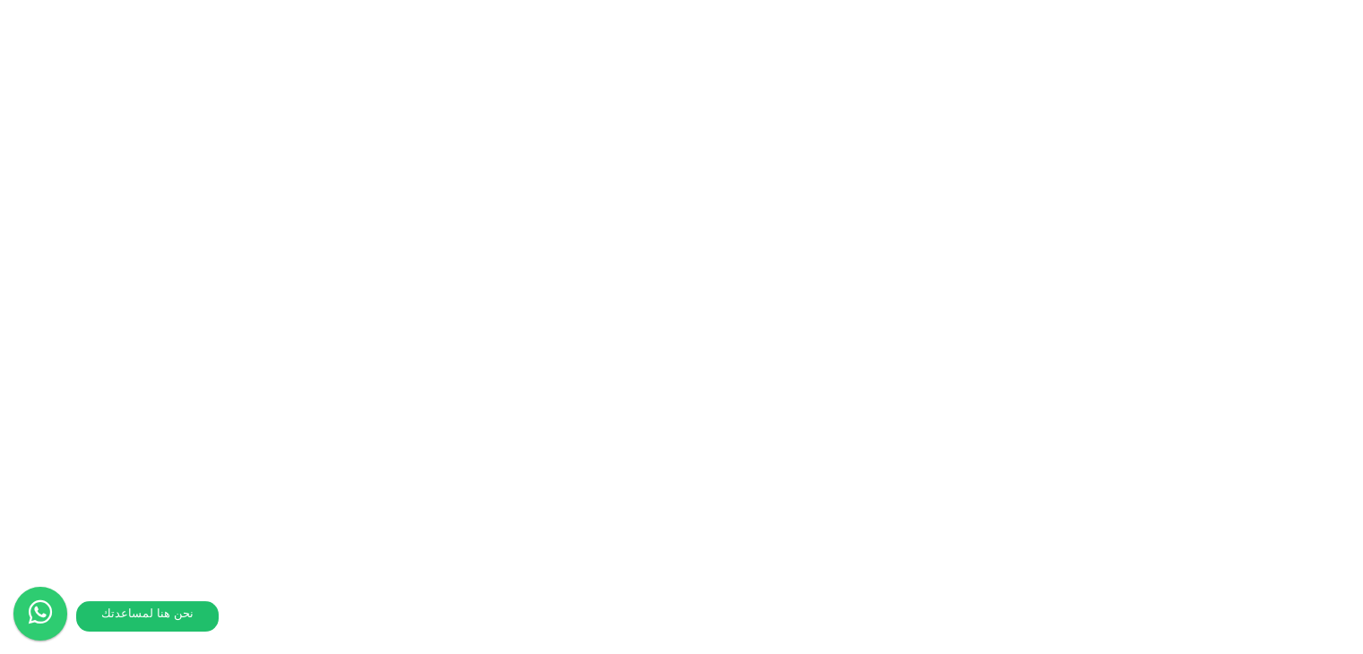
scroll to position [4385, 0]
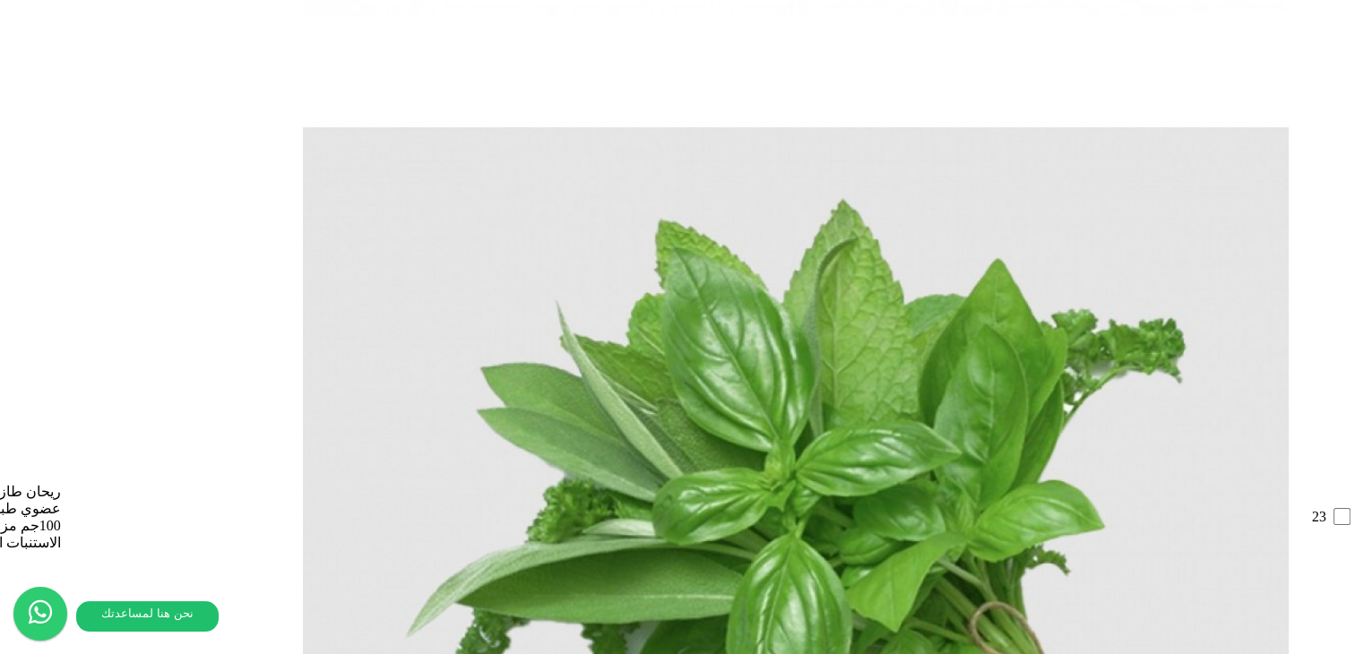
scroll to position [2958, 0]
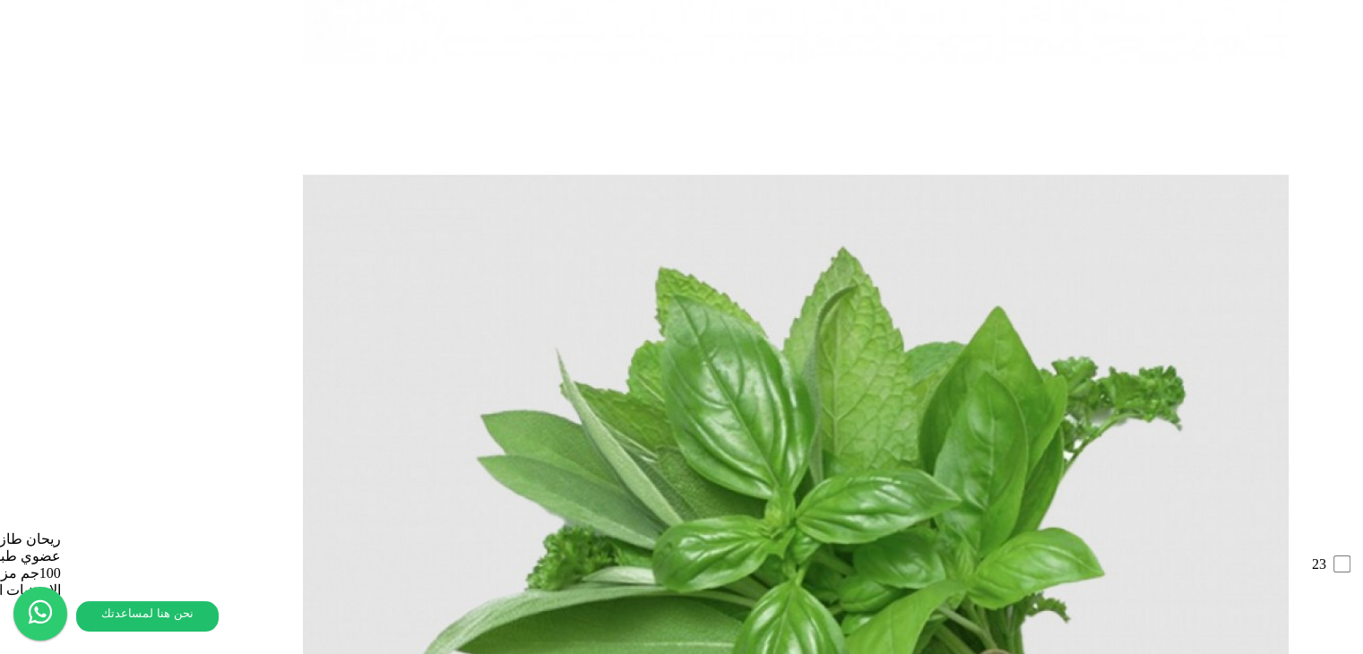
drag, startPoint x: 532, startPoint y: 420, endPoint x: 609, endPoint y: 427, distance: 76.4
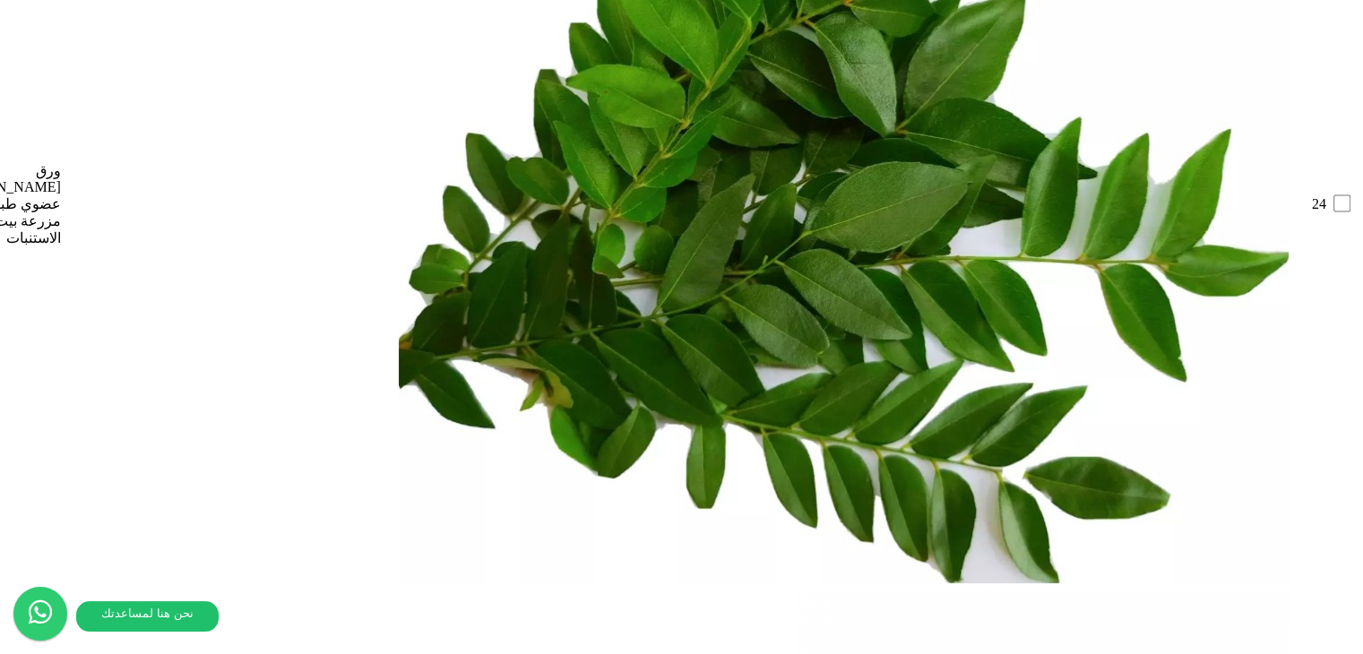
scroll to position [4433, 0]
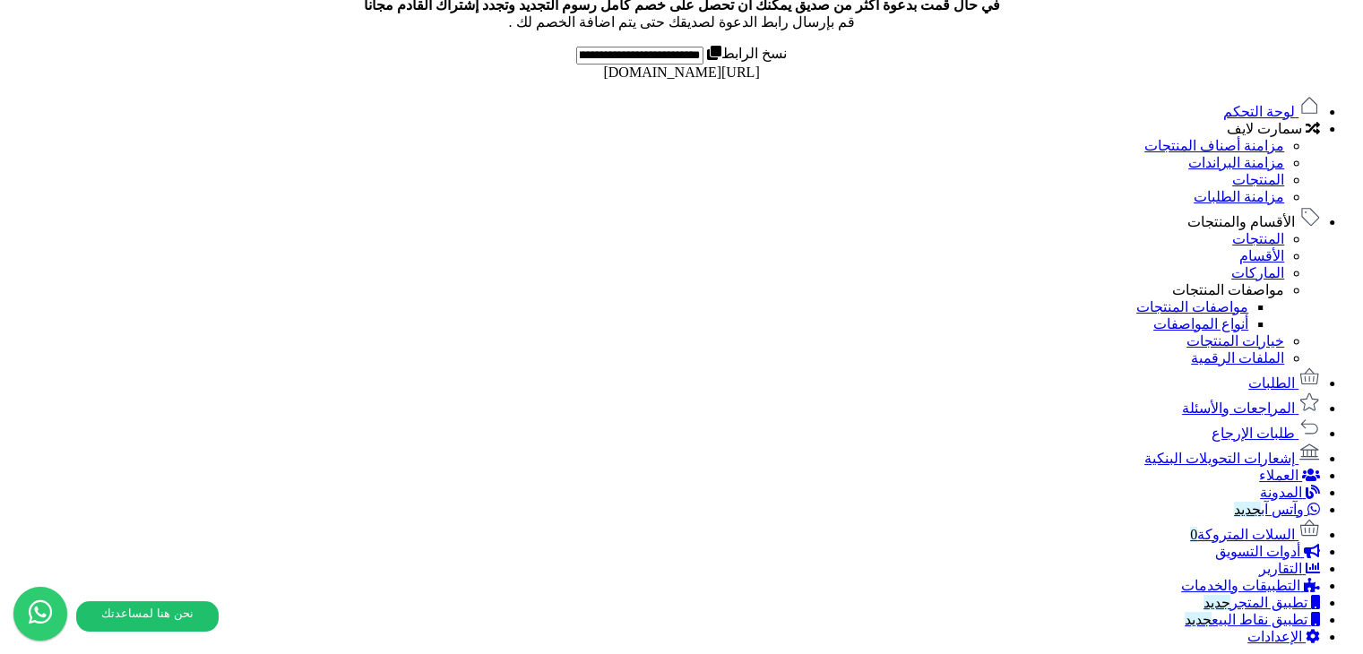
scroll to position [800, 0]
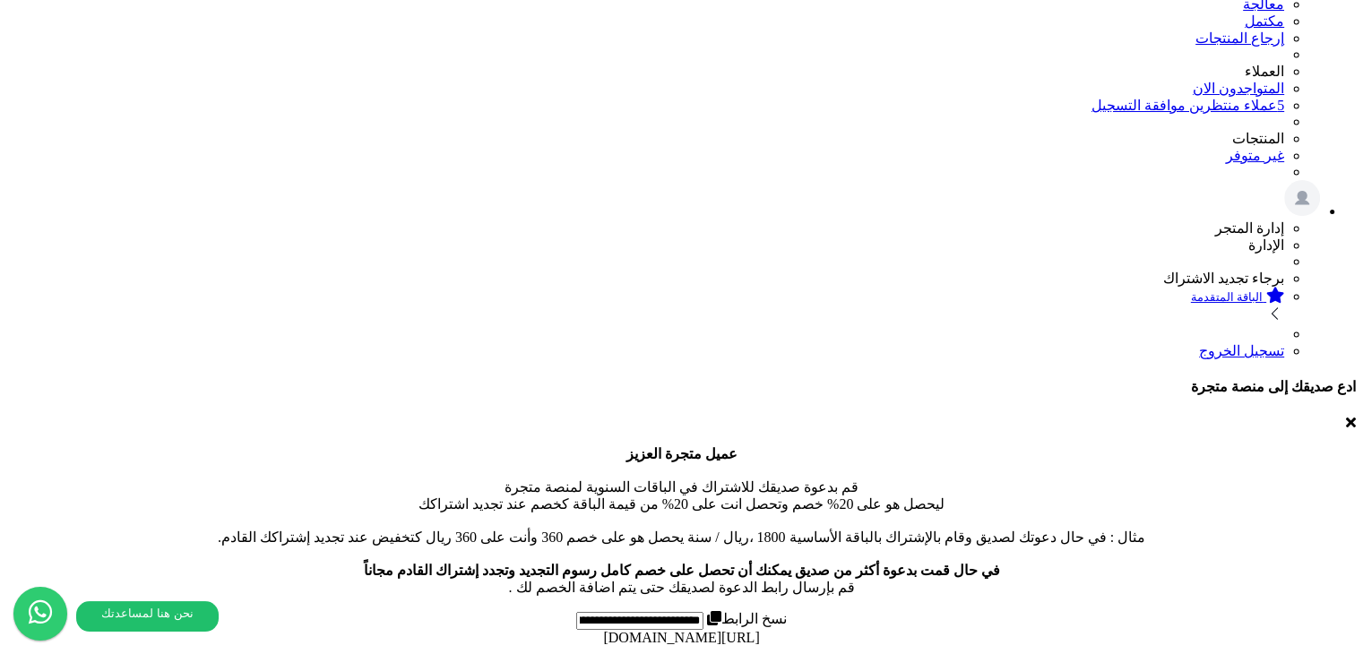
scroll to position [301, 0]
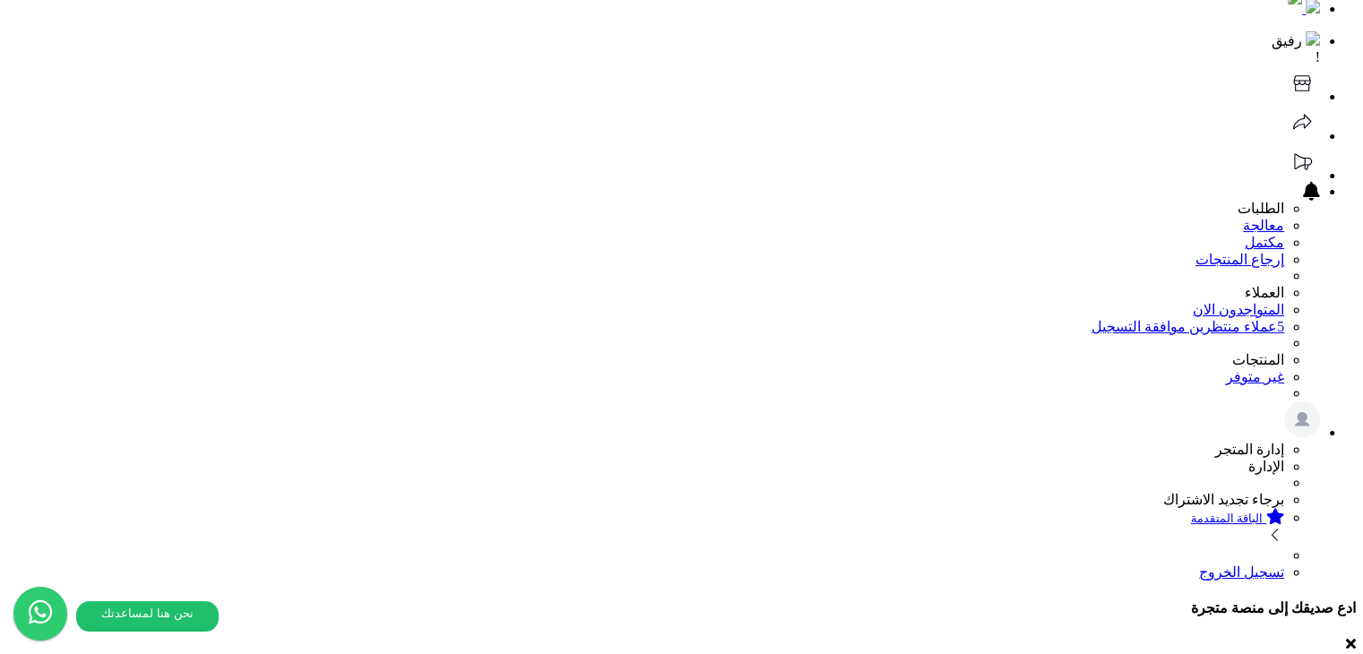
scroll to position [212, 0]
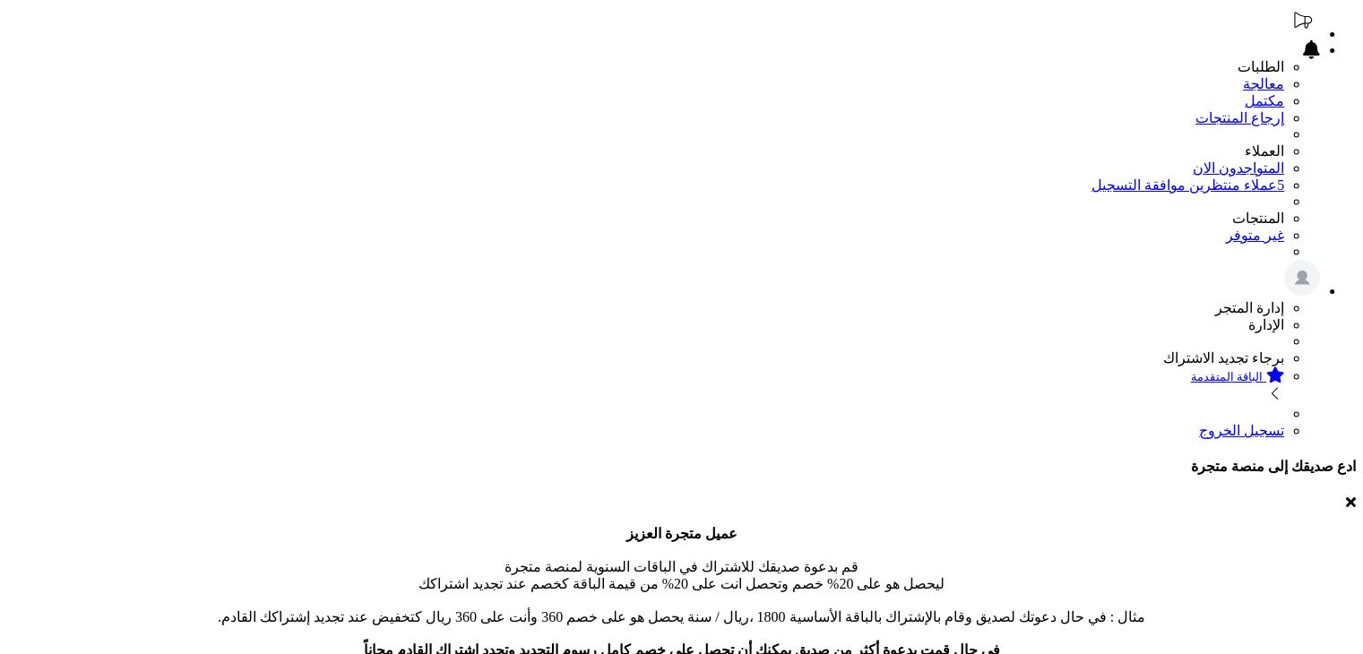
scroll to position [212, 0]
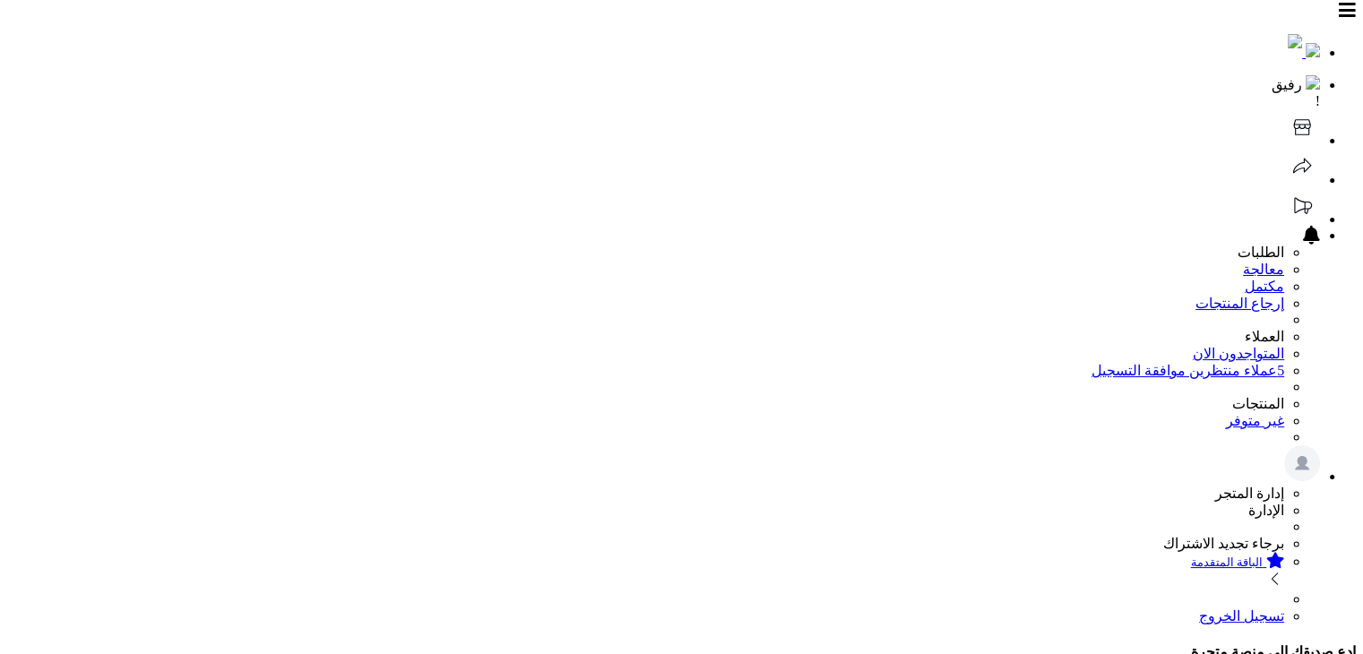
scroll to position [212, 0]
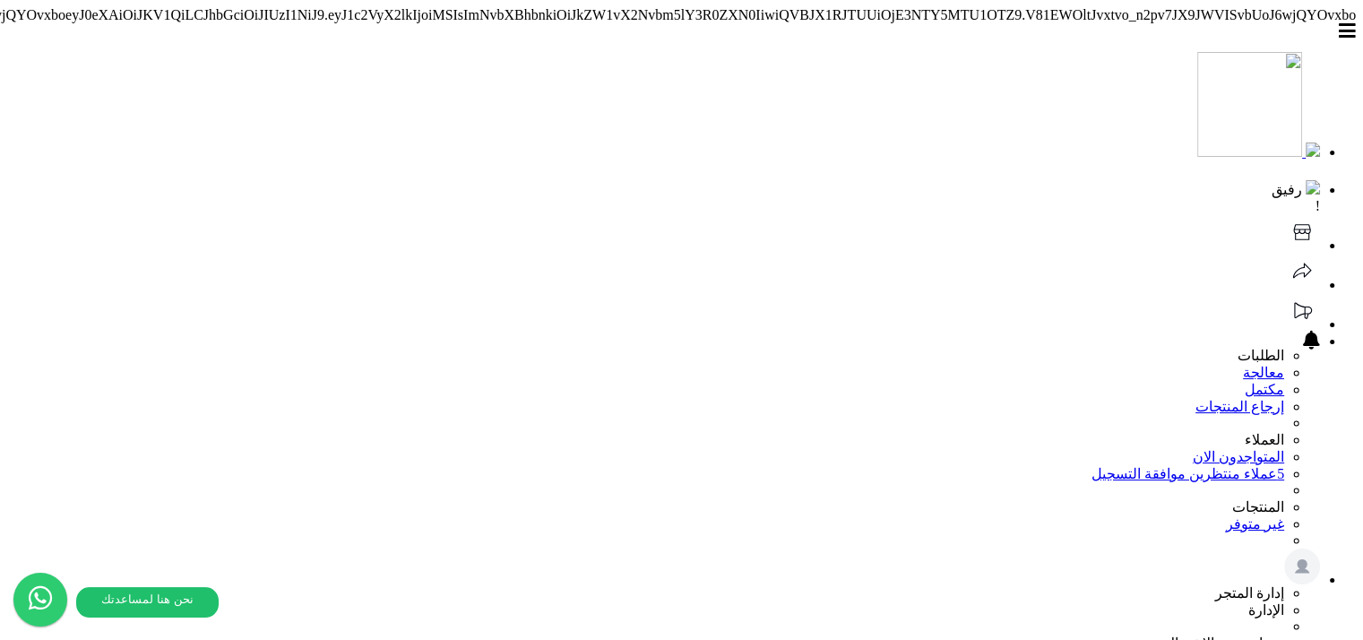
click at [620, 51] on header "رفيق ! 0 الطلبات معالجة مكتمل إرجاع المنتجات العملاء المتواجدون الان 5 عملاء من…" at bounding box center [681, 371] width 1349 height 697
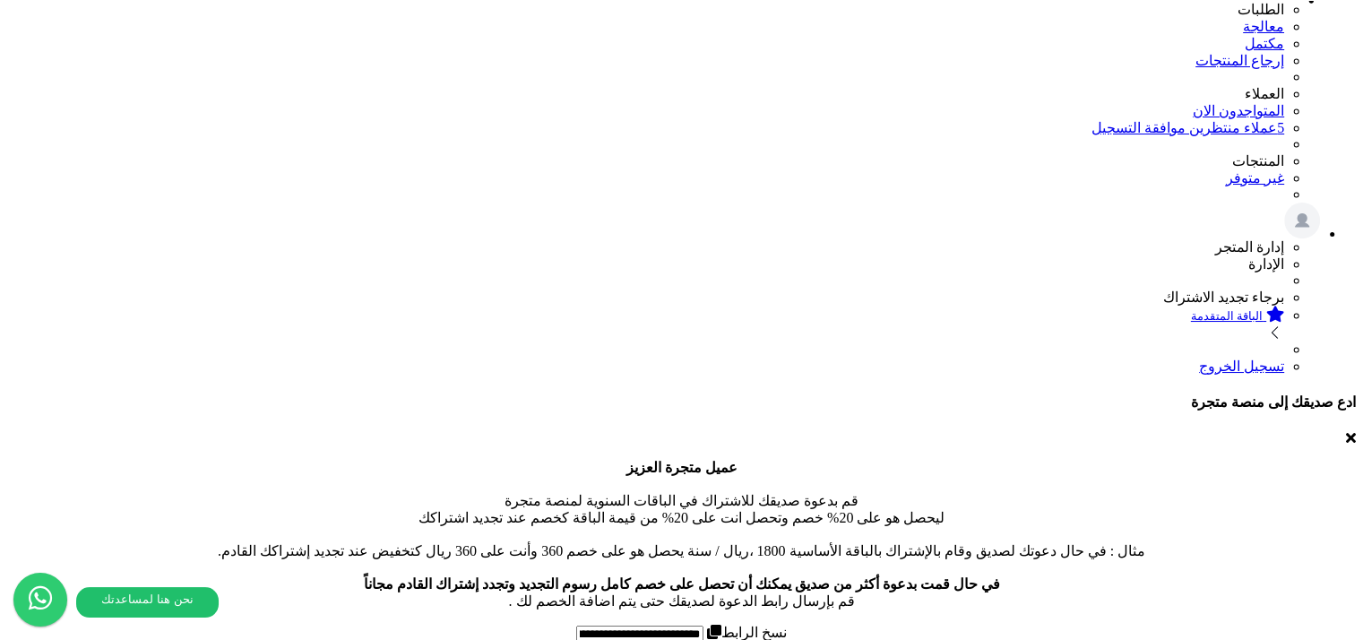
scroll to position [539, 0]
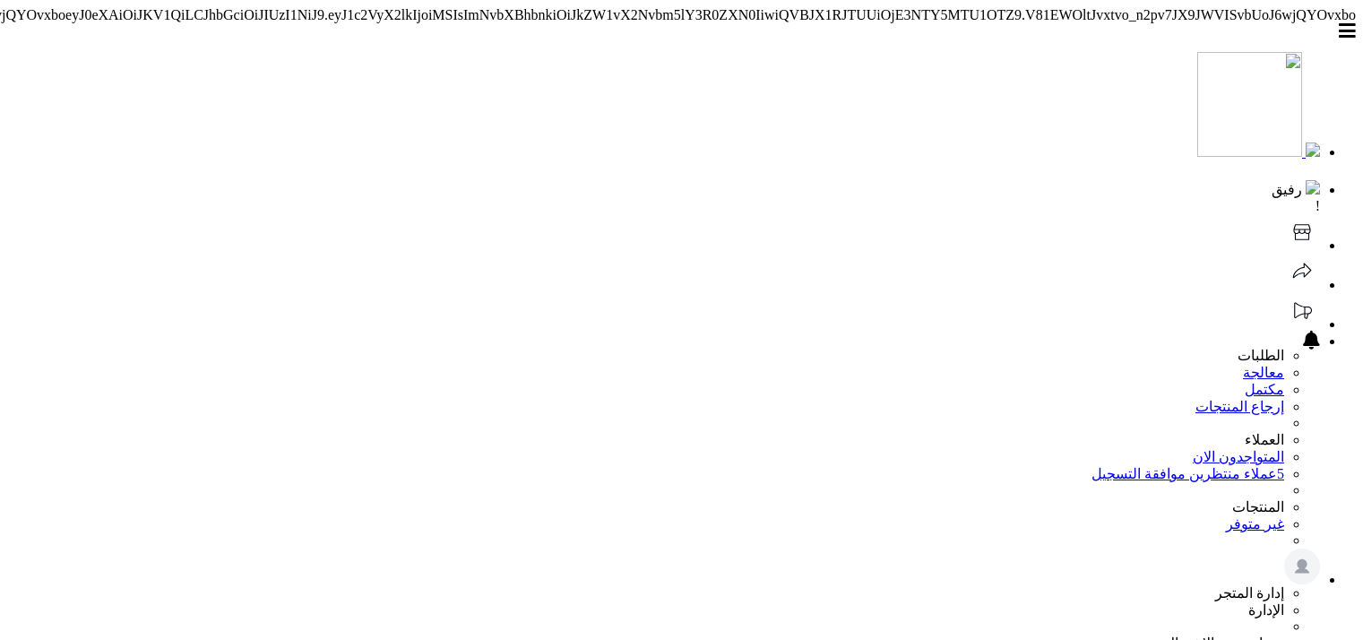
scroll to position [539, 0]
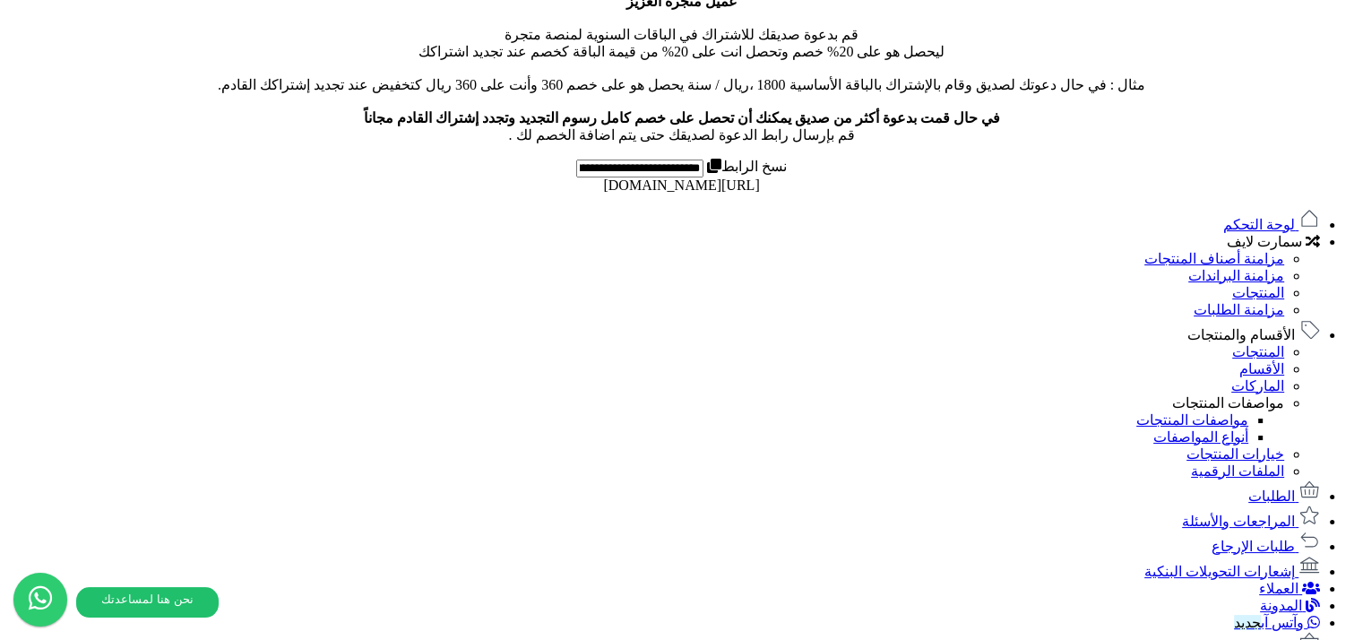
scroll to position [1166, 0]
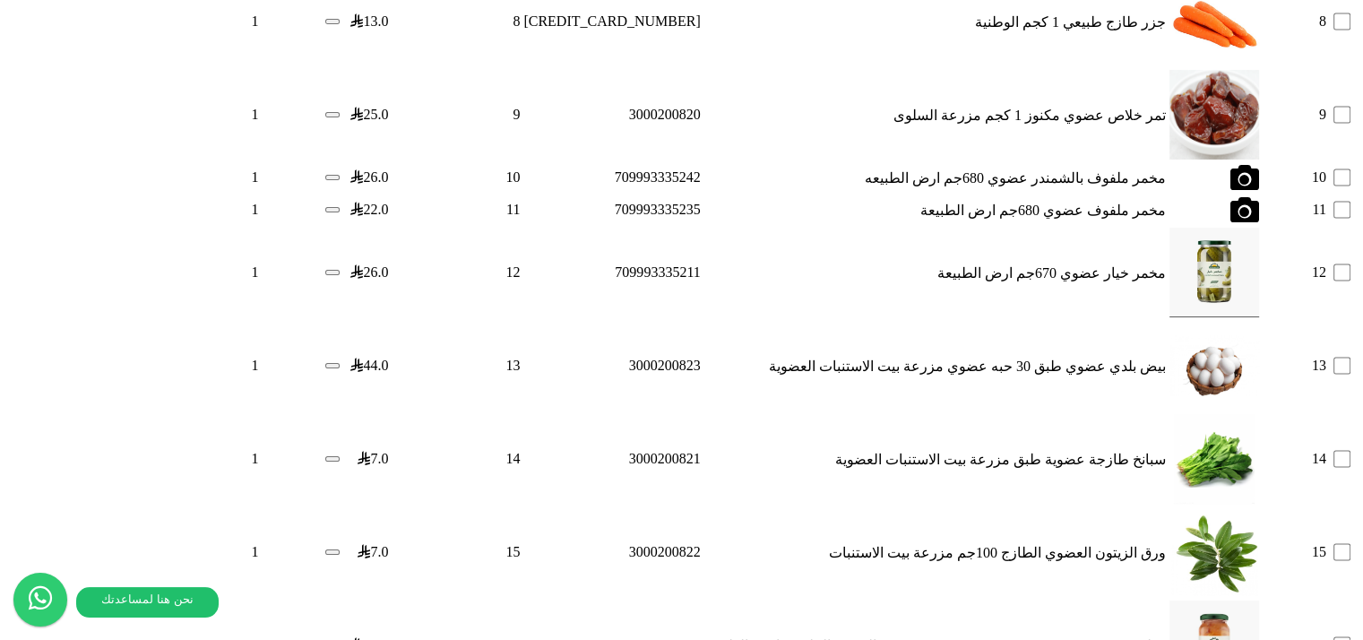
scroll to position [2628, 0]
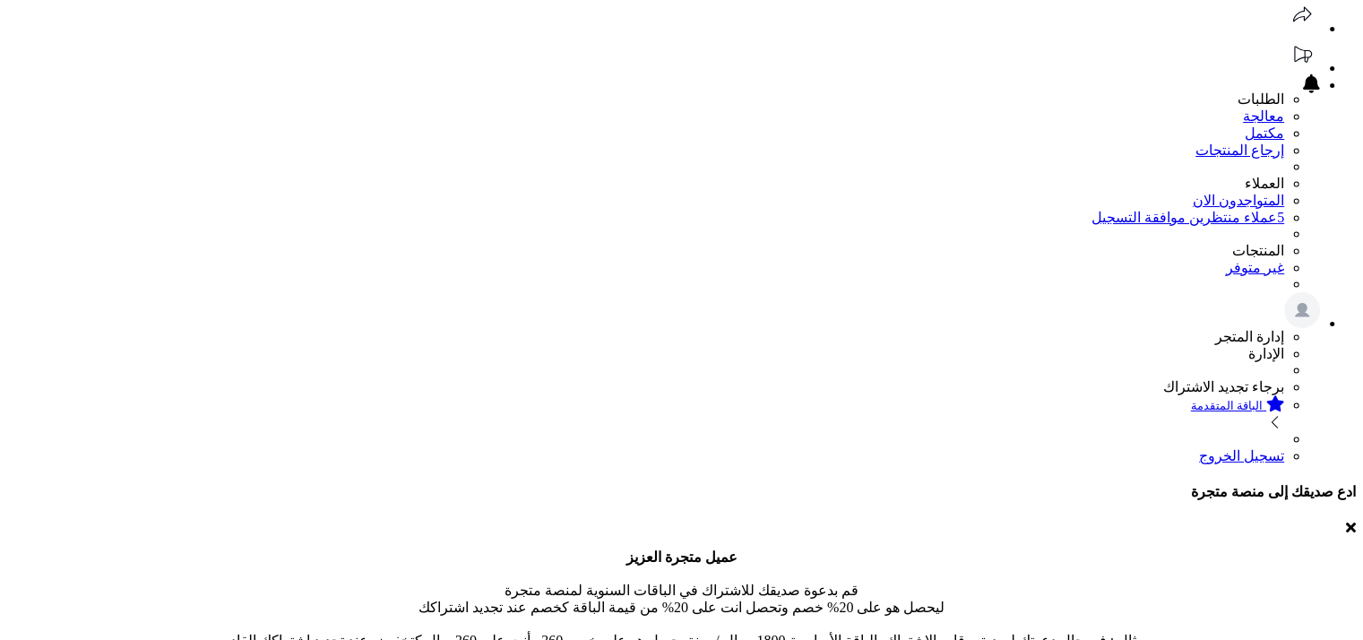
scroll to position [305, 0]
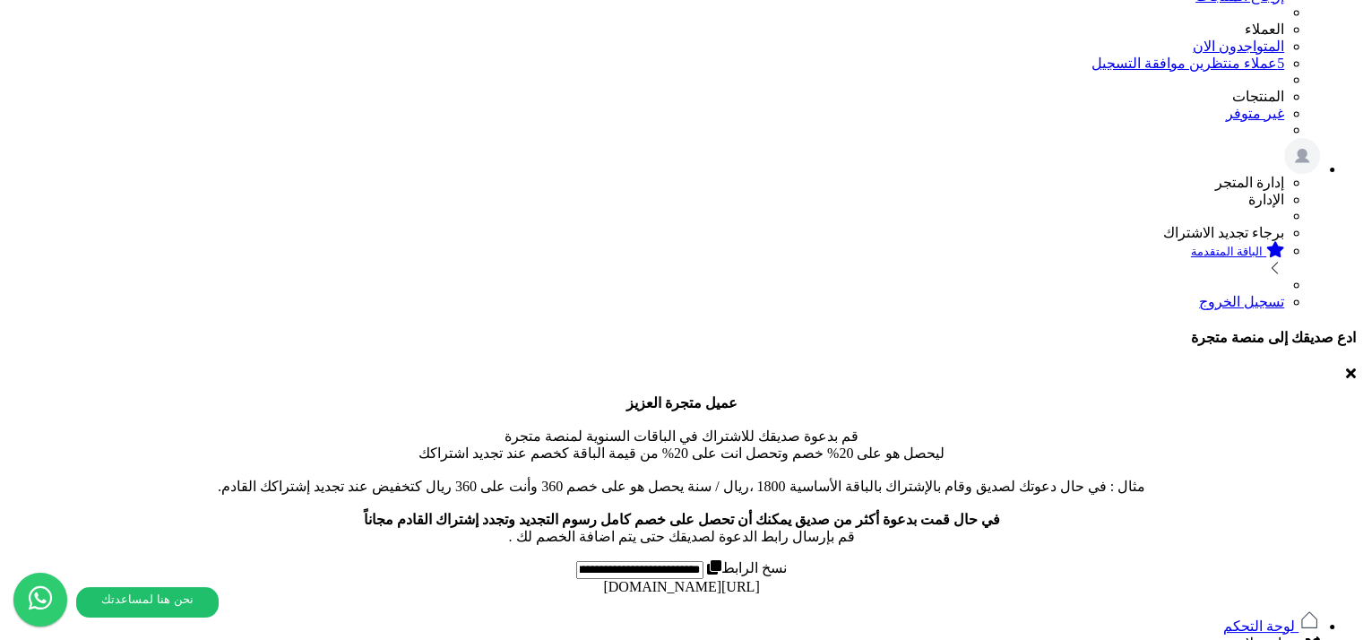
scroll to position [411, 0]
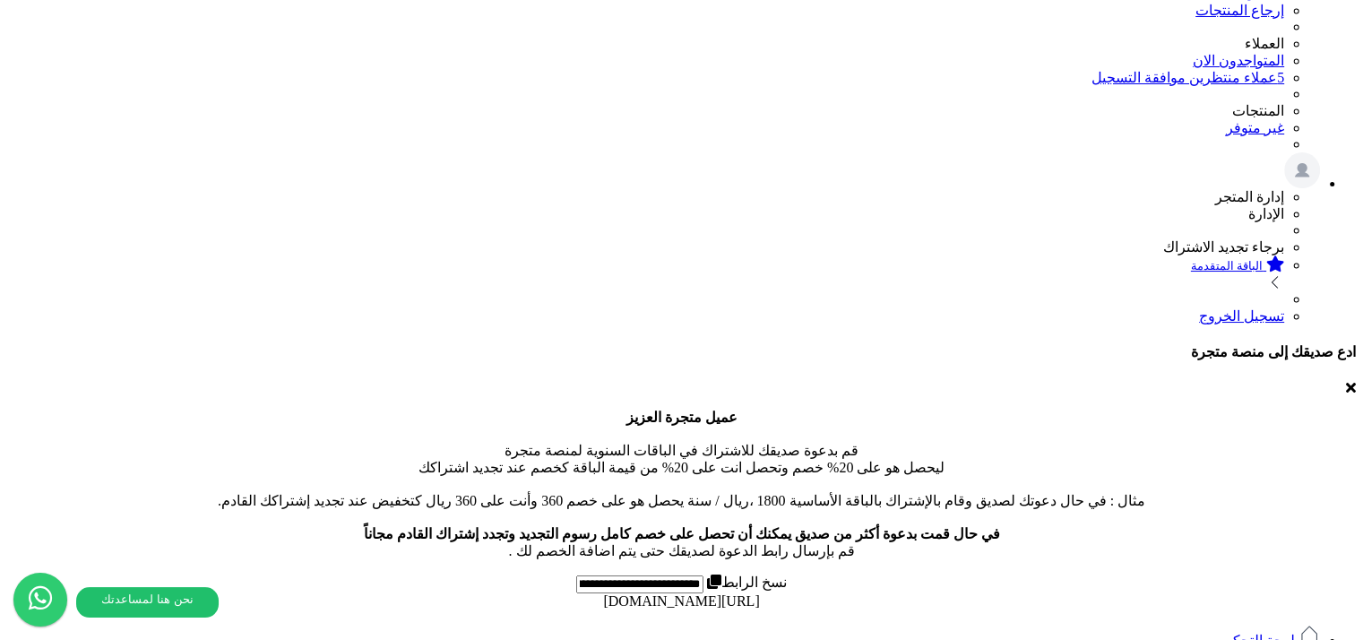
scroll to position [0, 0]
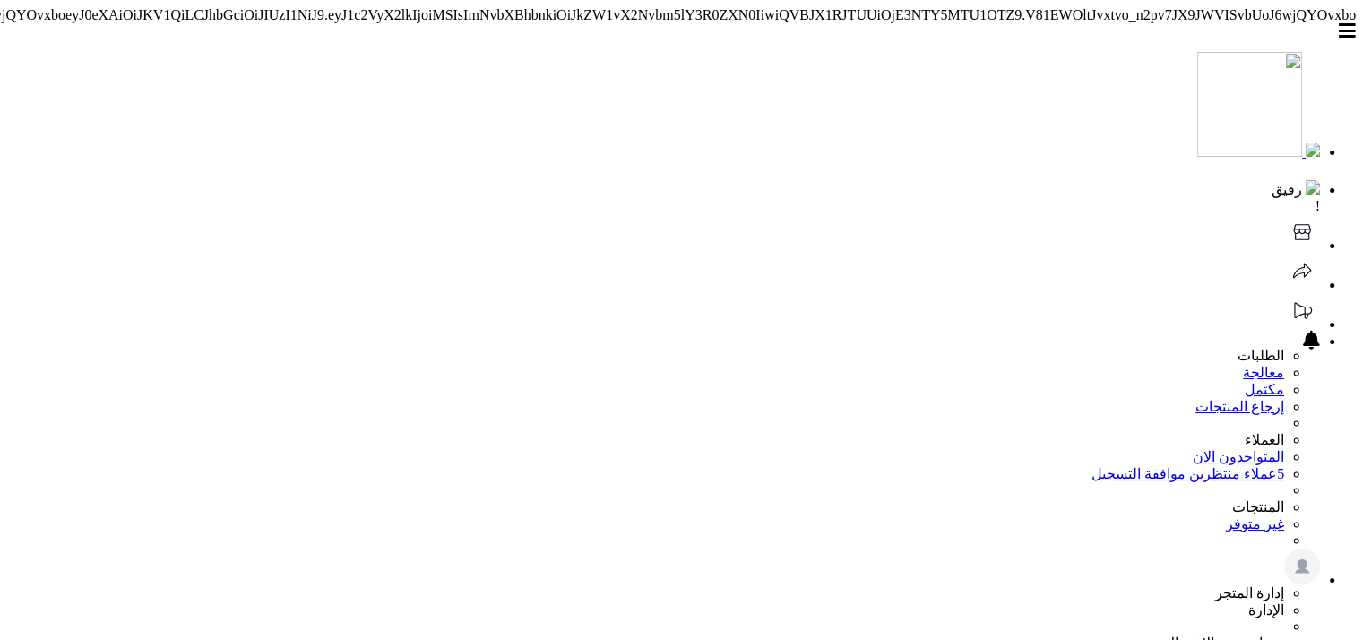
scroll to position [305, 0]
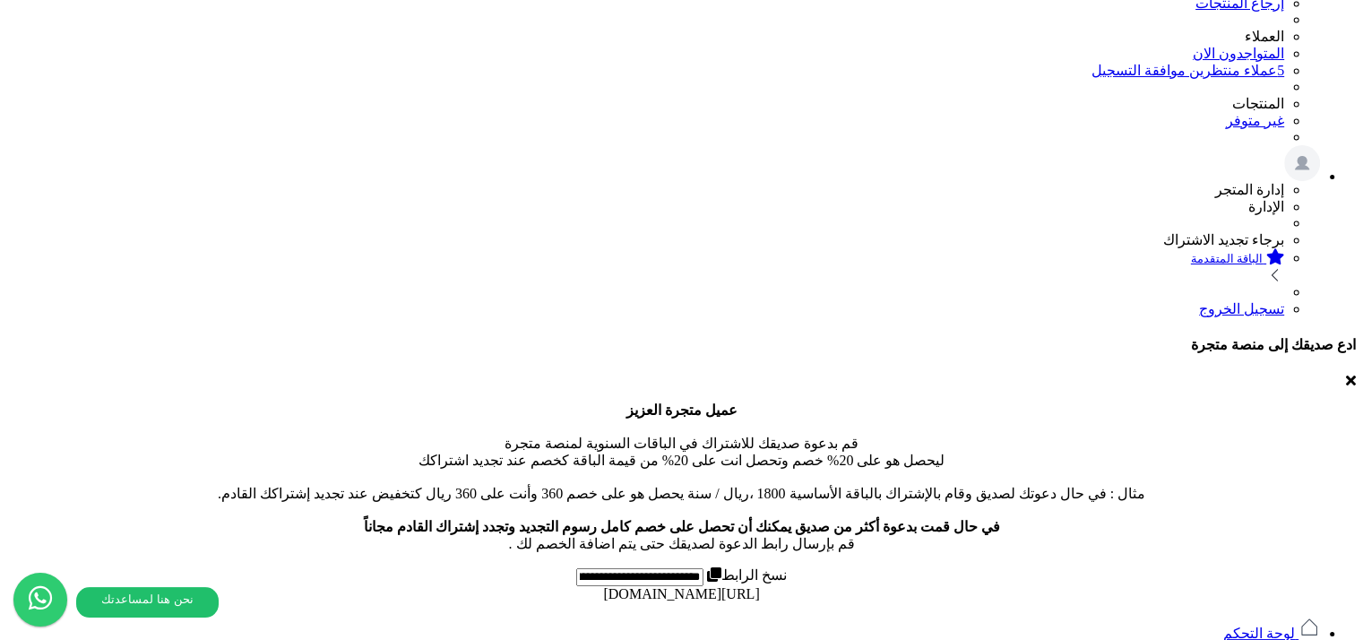
scroll to position [411, 0]
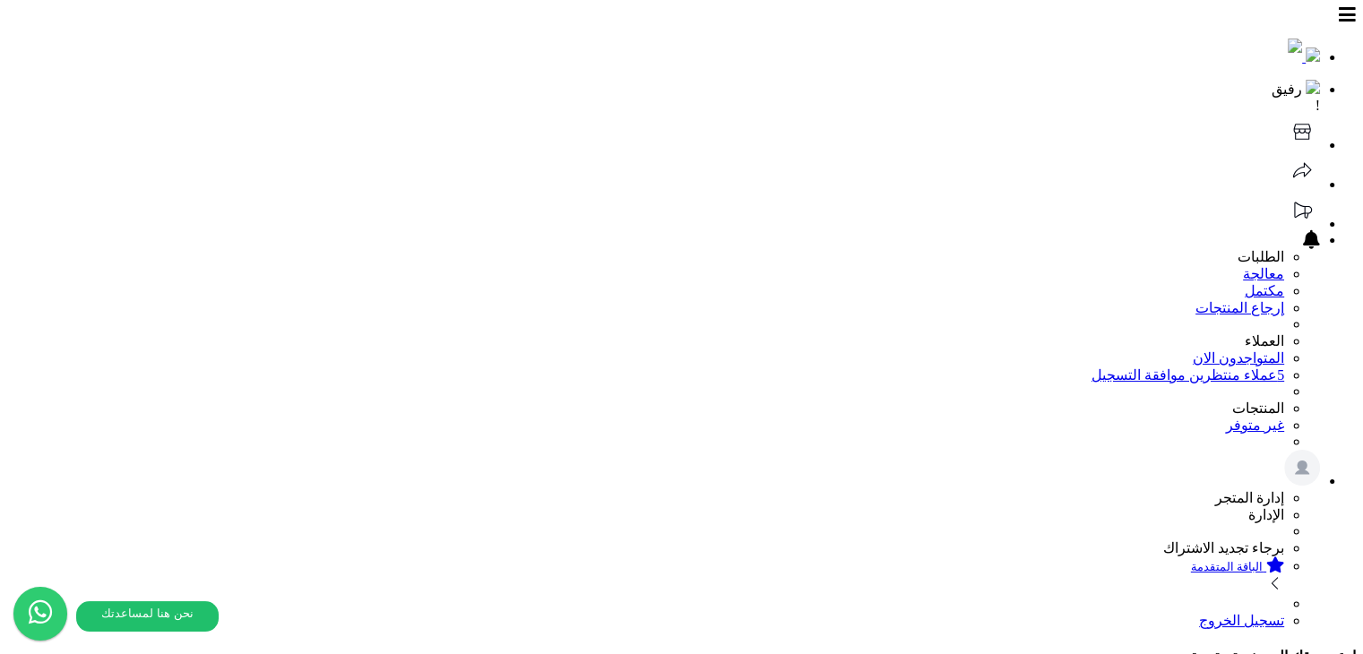
scroll to position [356, 0]
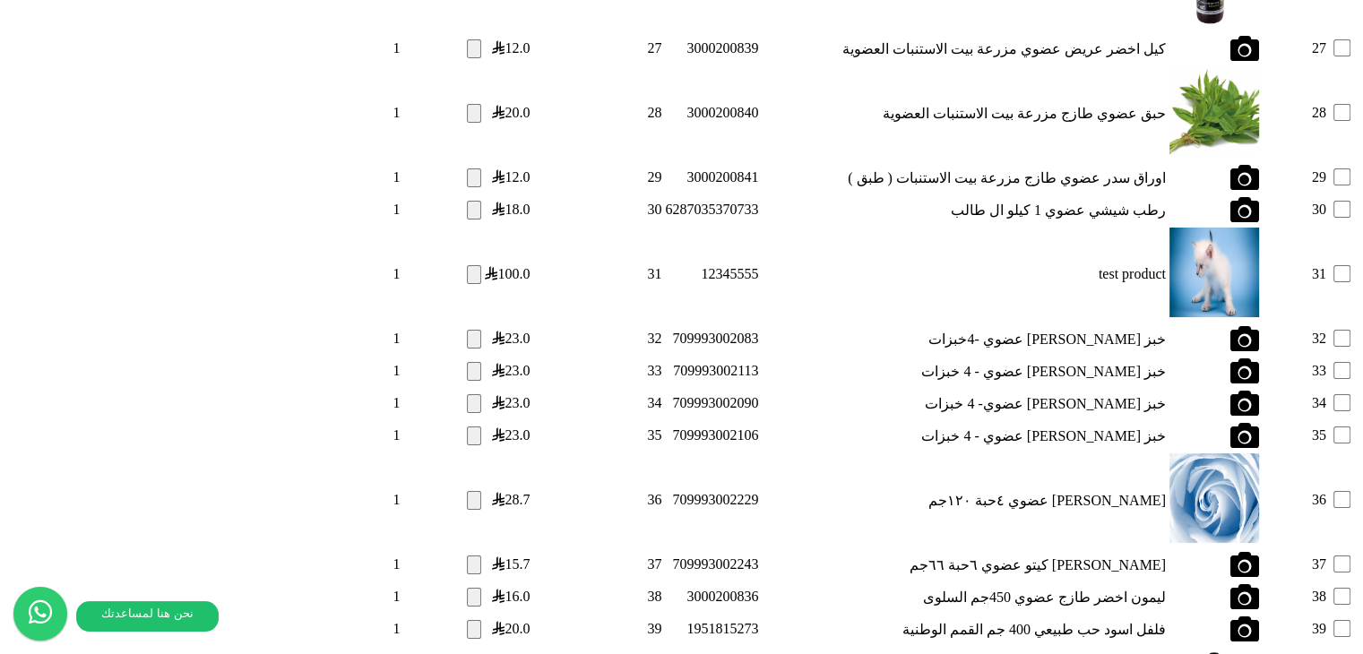
scroll to position [2485, 0]
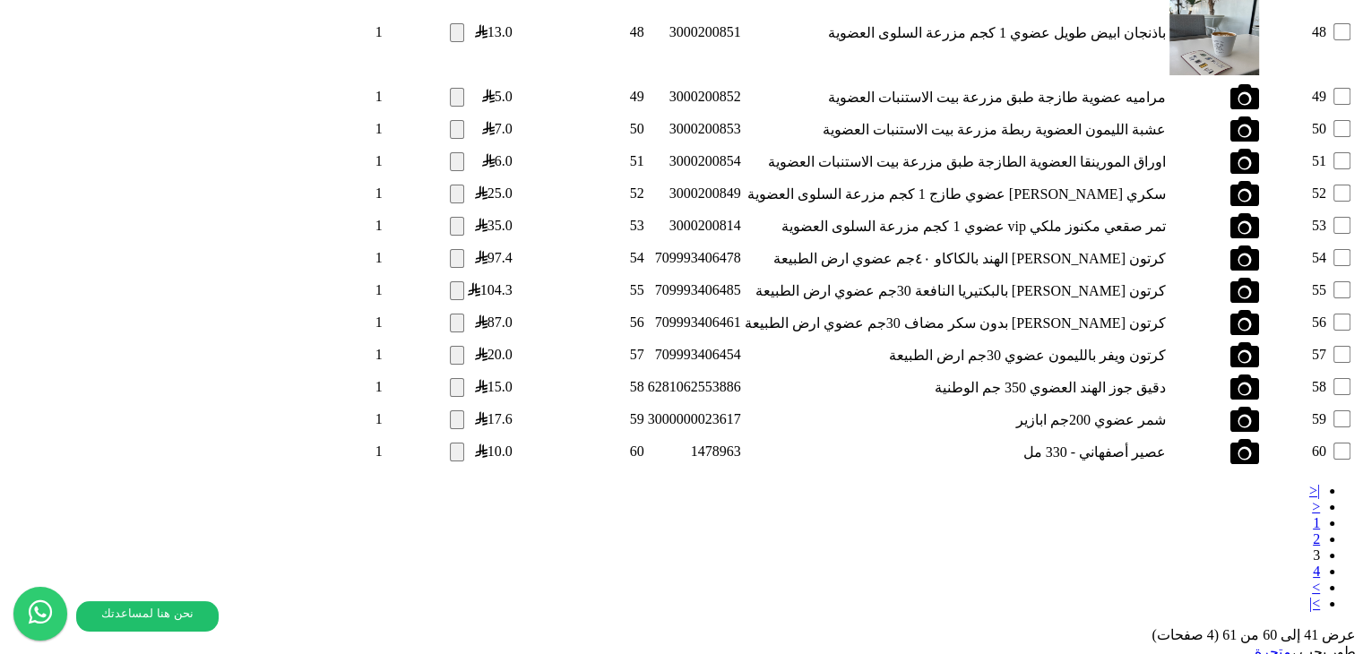
scroll to position [2382, 0]
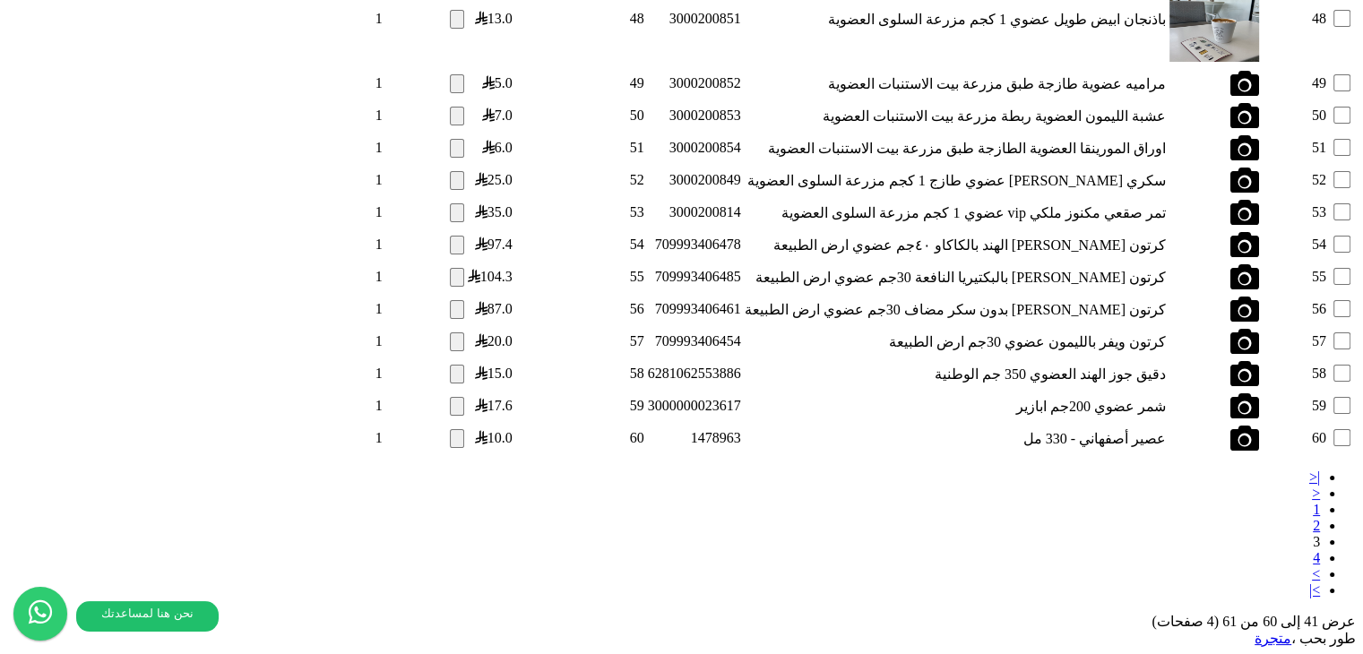
click at [1313, 550] on link "4" at bounding box center [1316, 557] width 7 height 15
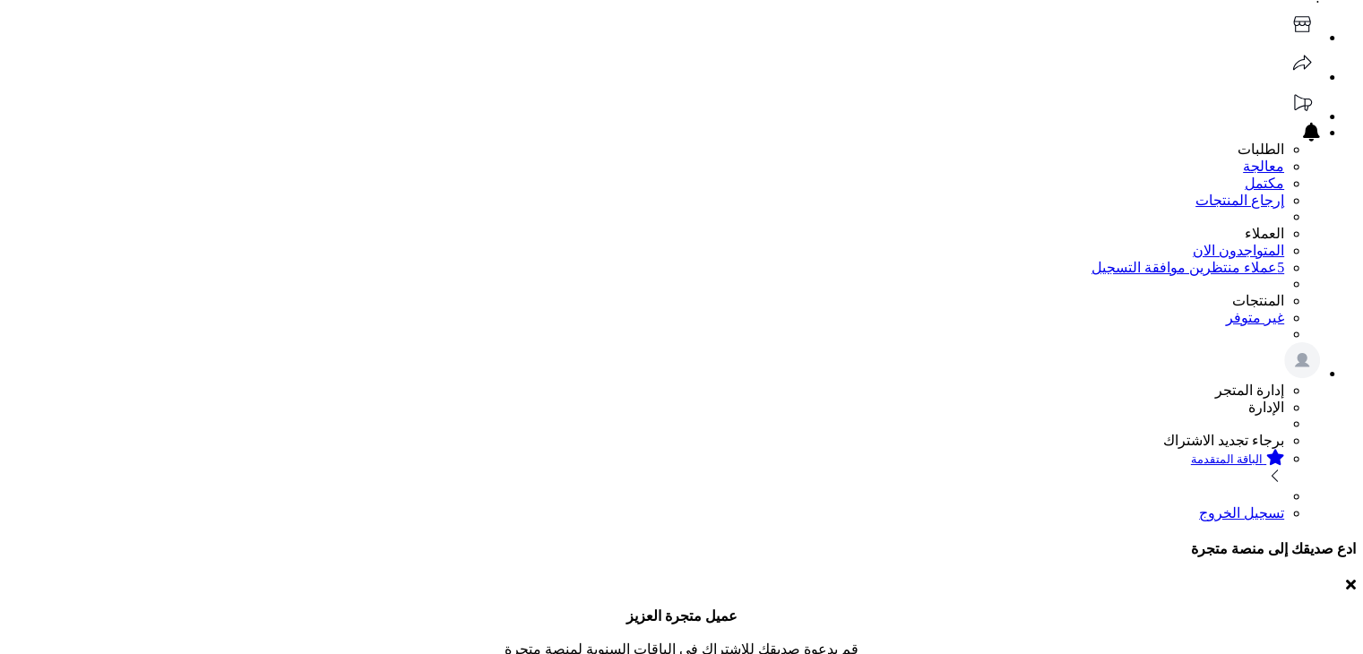
scroll to position [266, 0]
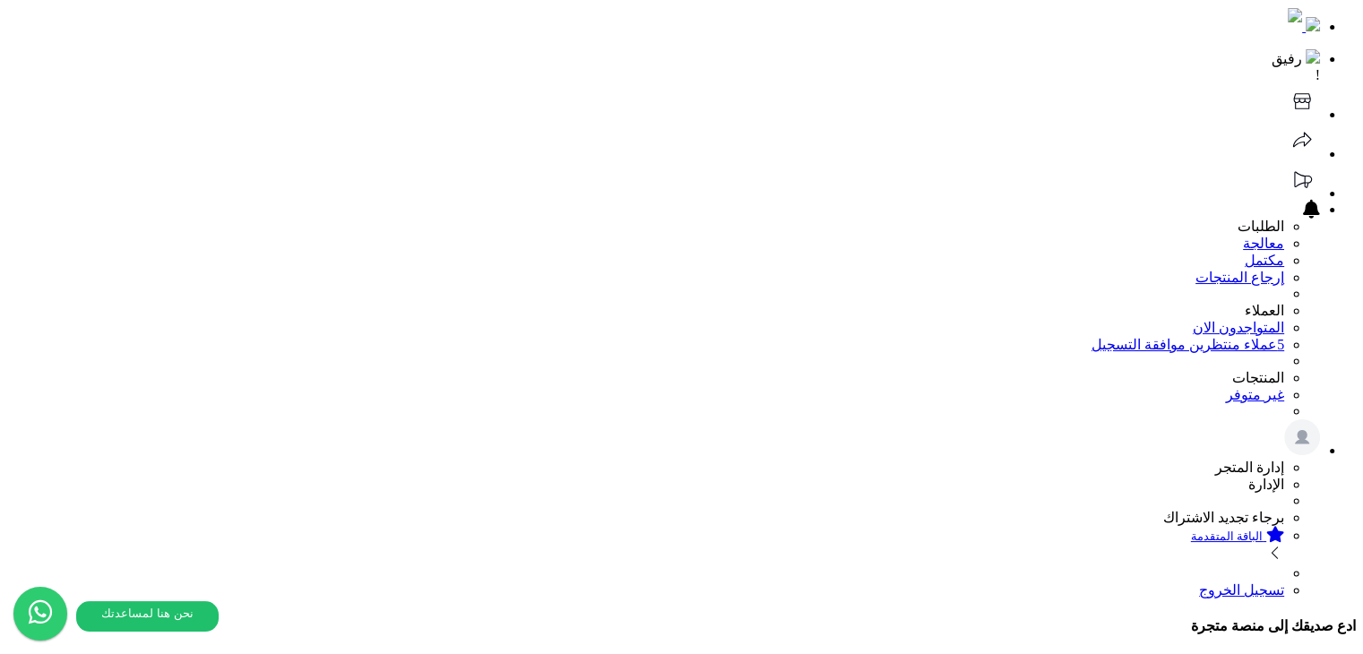
scroll to position [0, 0]
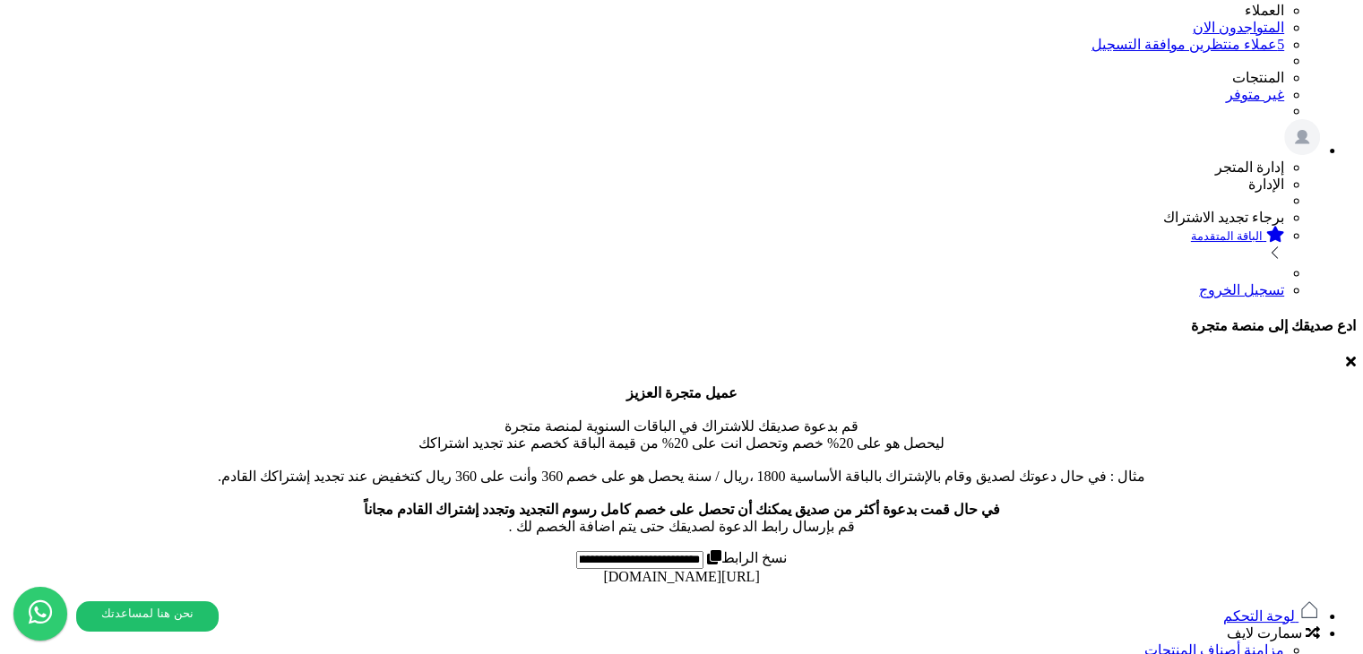
scroll to position [356, 0]
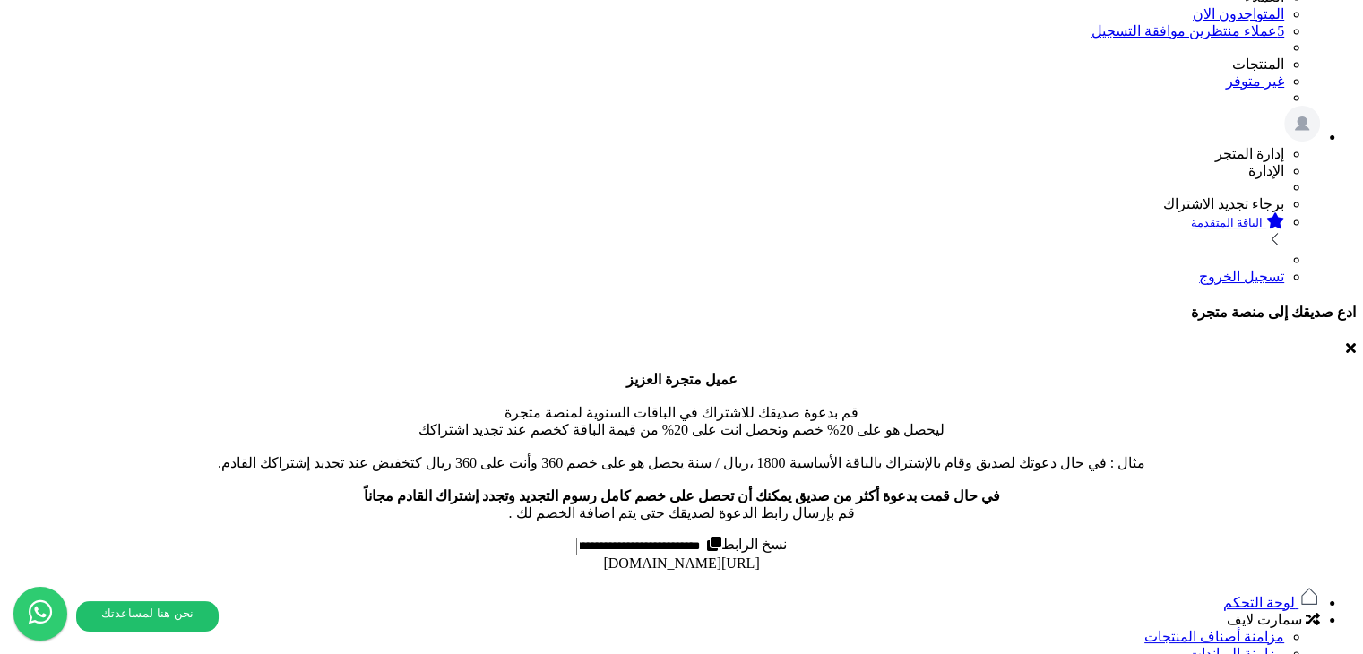
scroll to position [0, 0]
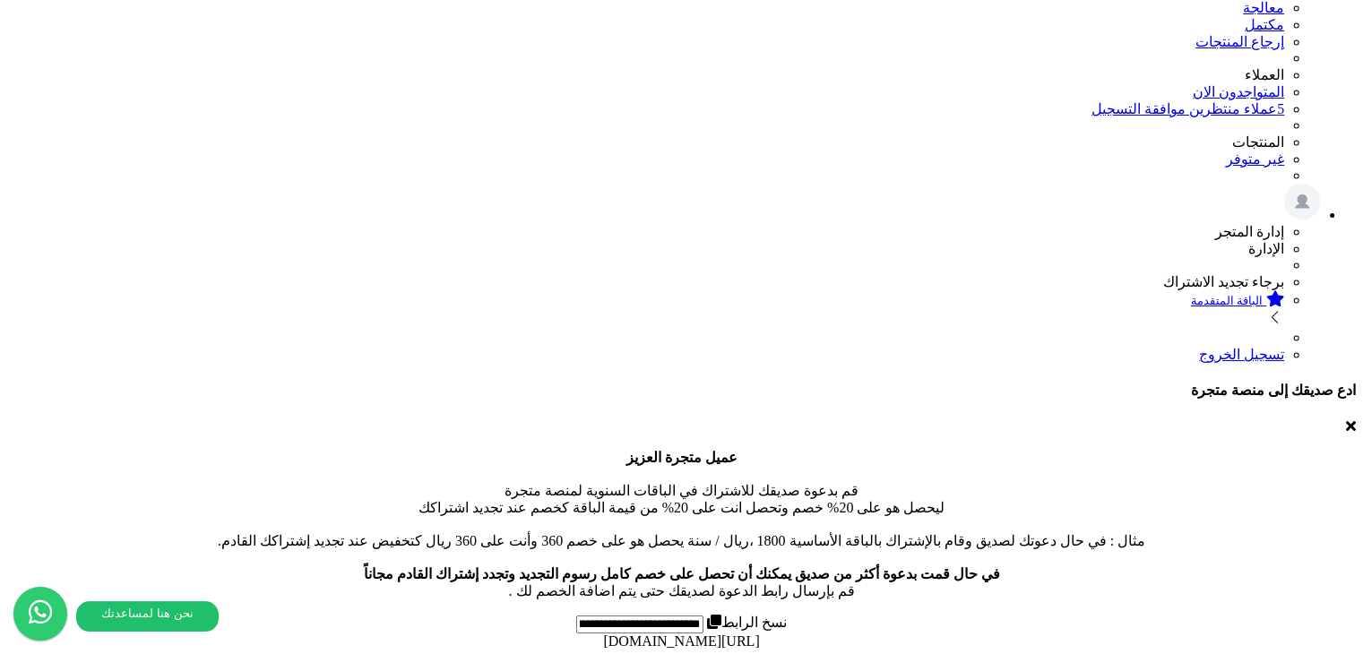
scroll to position [356, 0]
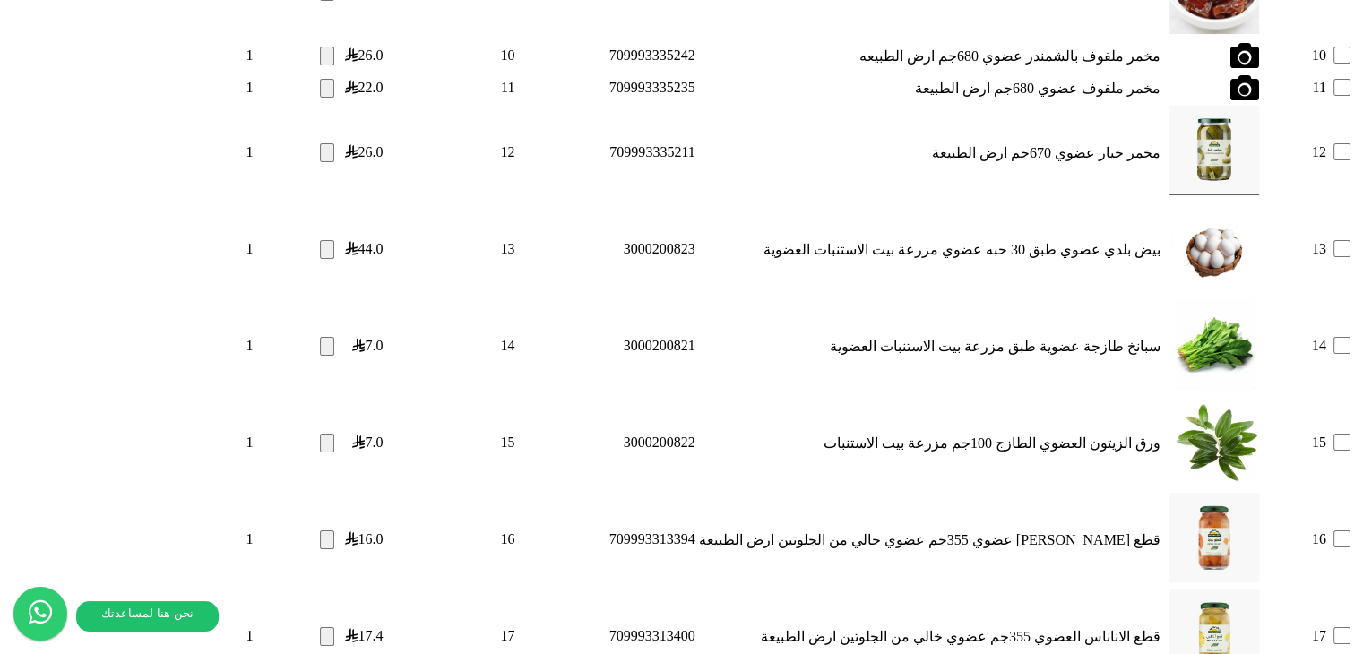
scroll to position [2573, 0]
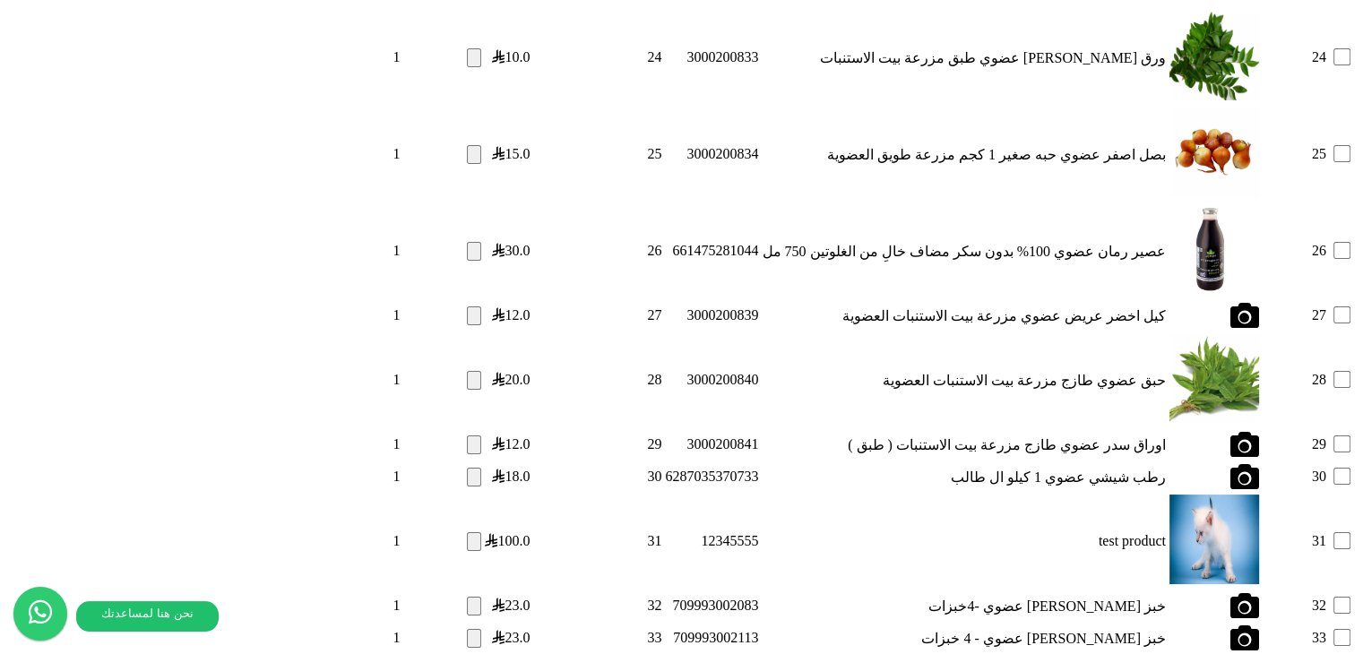
scroll to position [2485, 0]
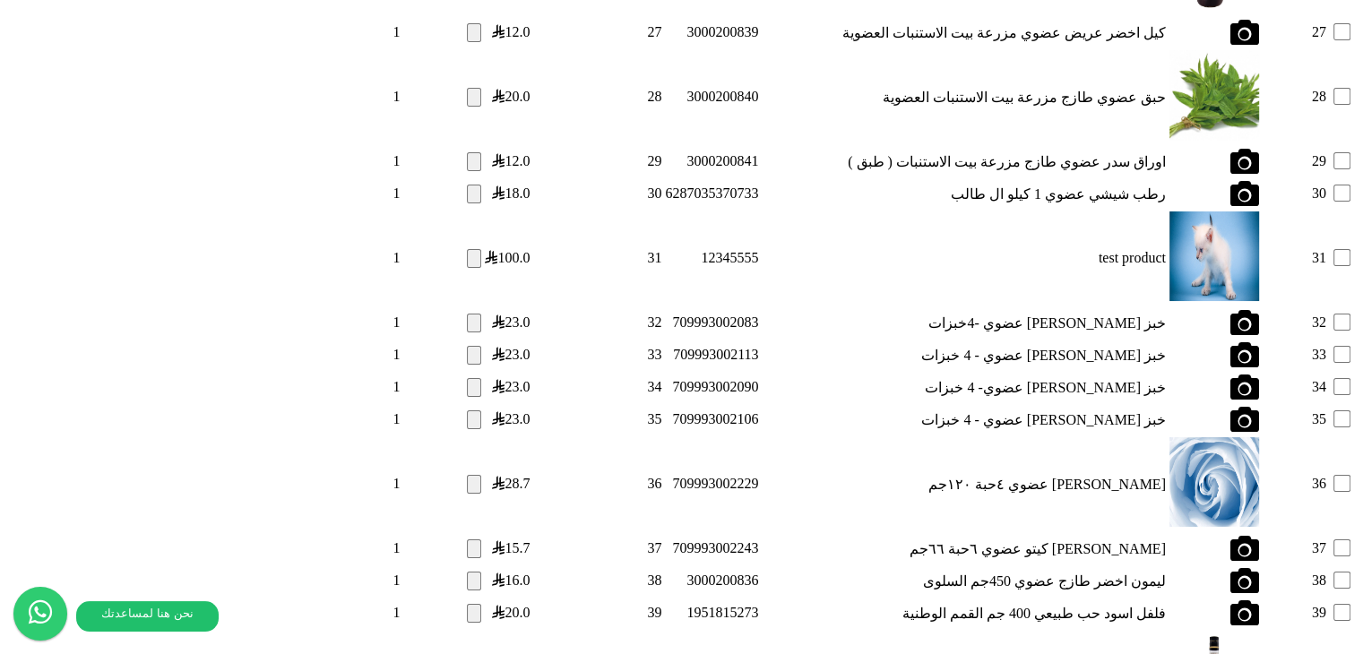
scroll to position [2485, 0]
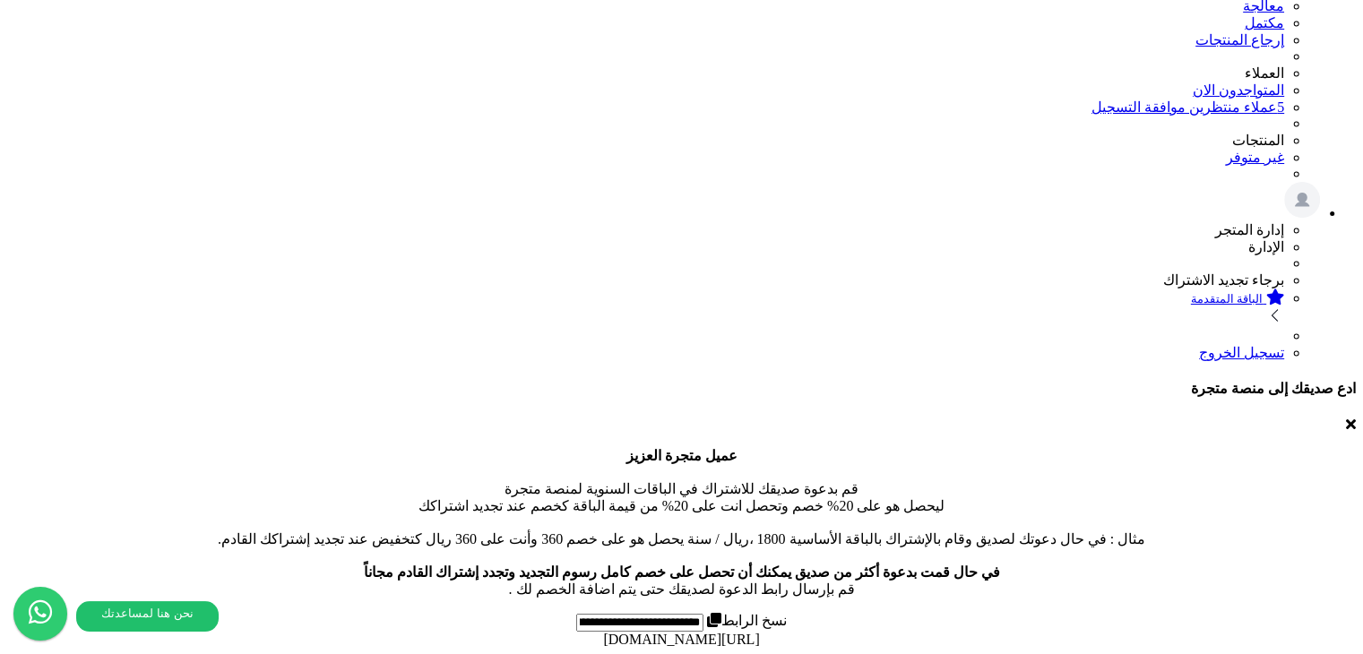
scroll to position [356, 0]
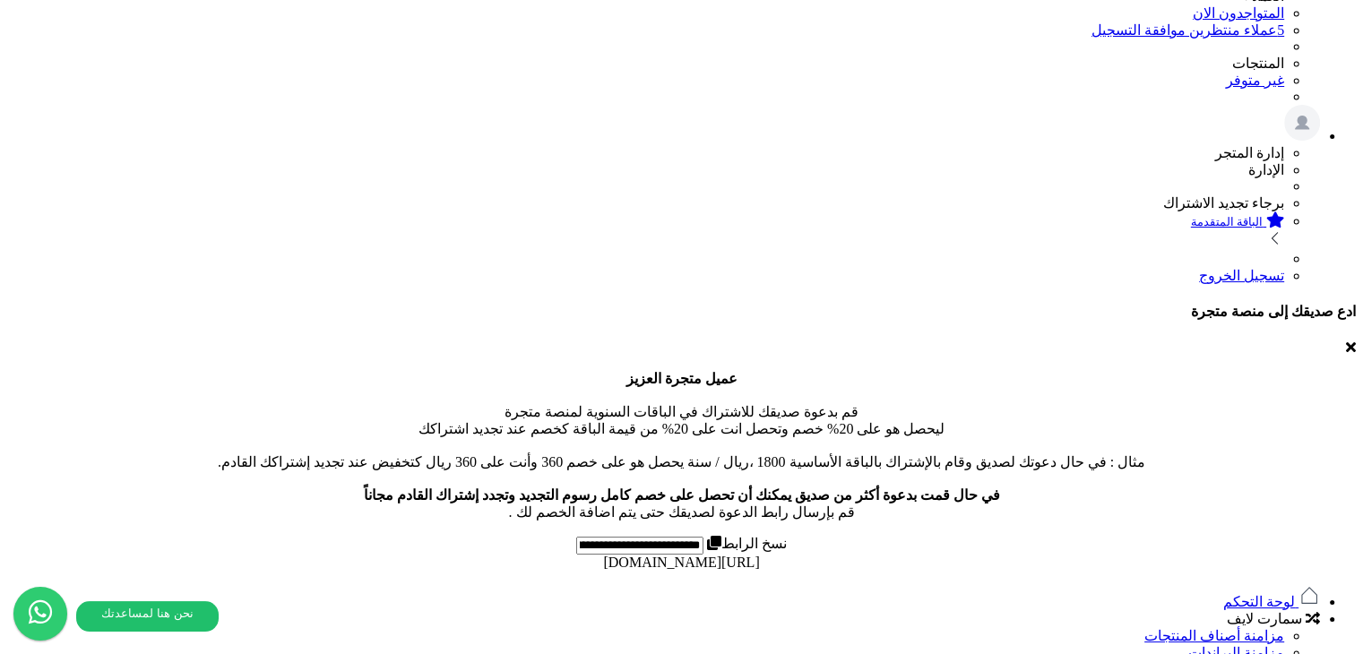
scroll to position [356, 0]
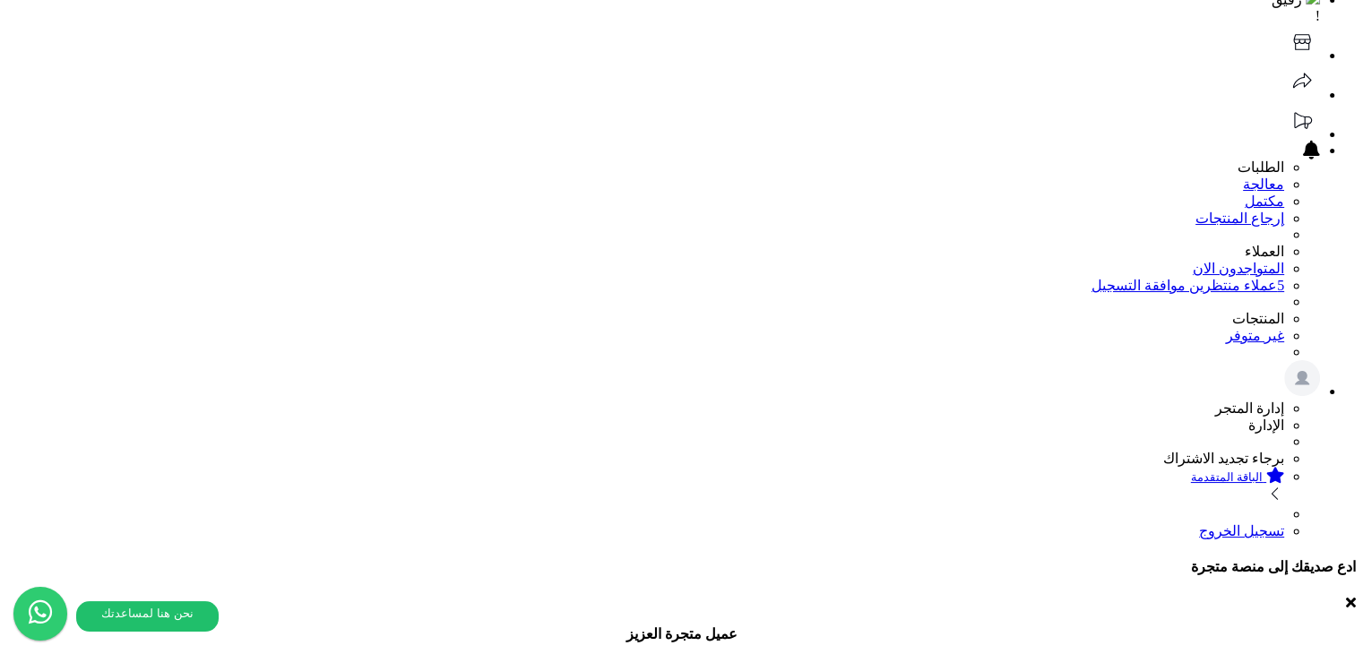
scroll to position [627, 0]
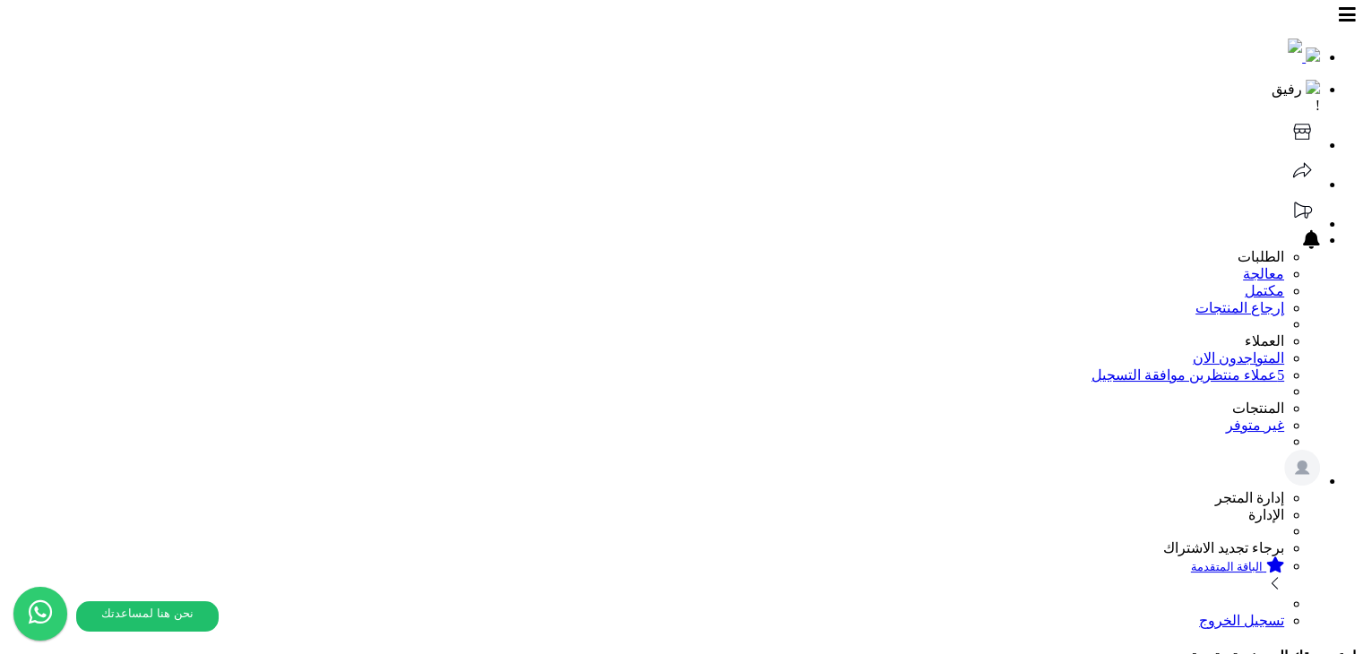
scroll to position [151, 0]
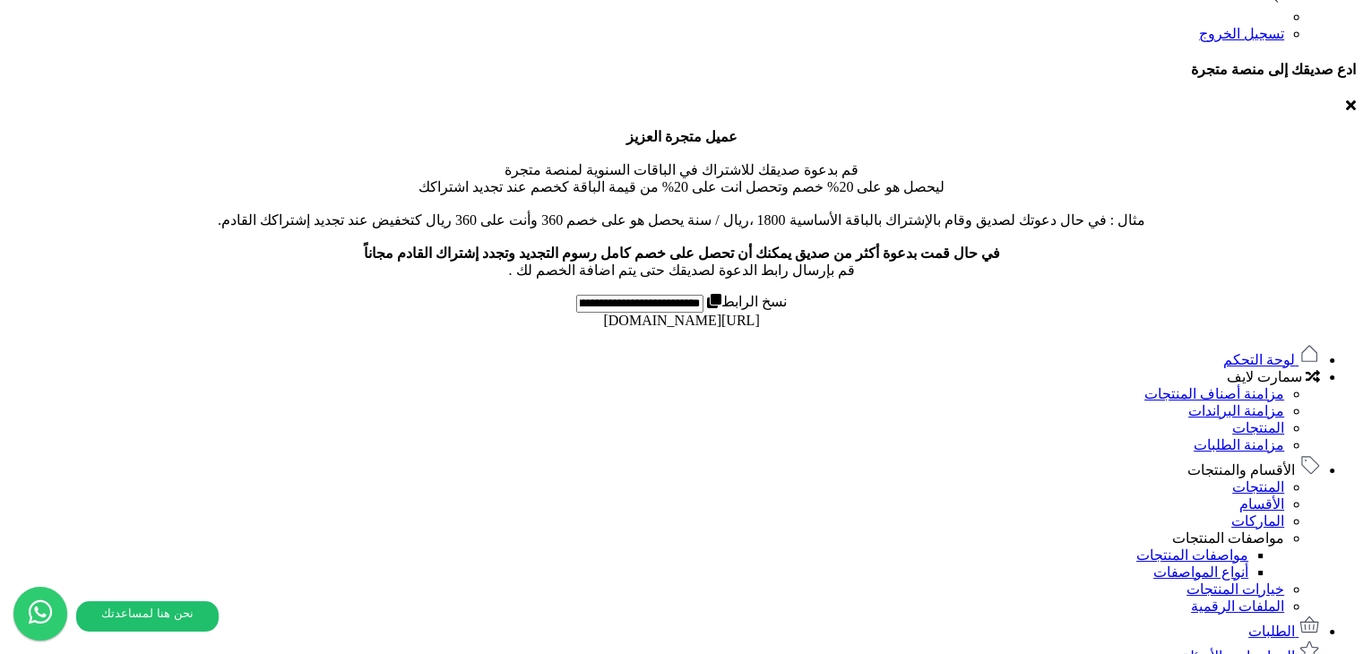
scroll to position [807, 0]
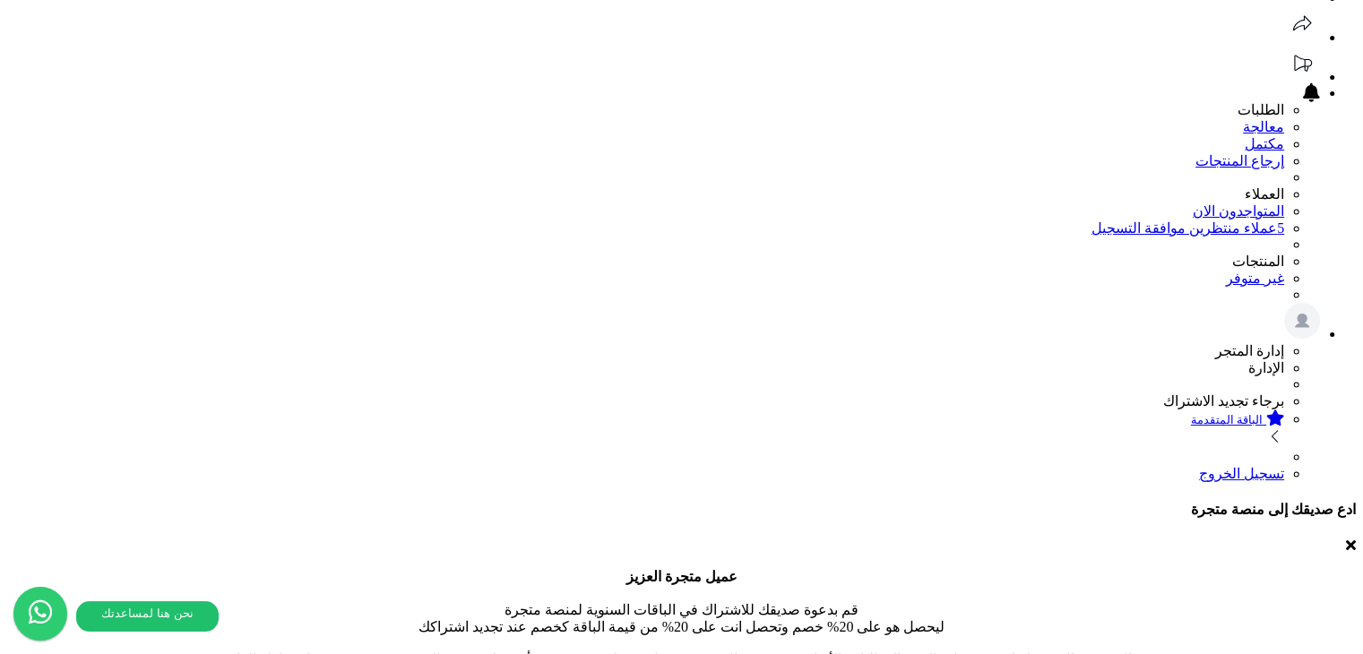
scroll to position [0, 0]
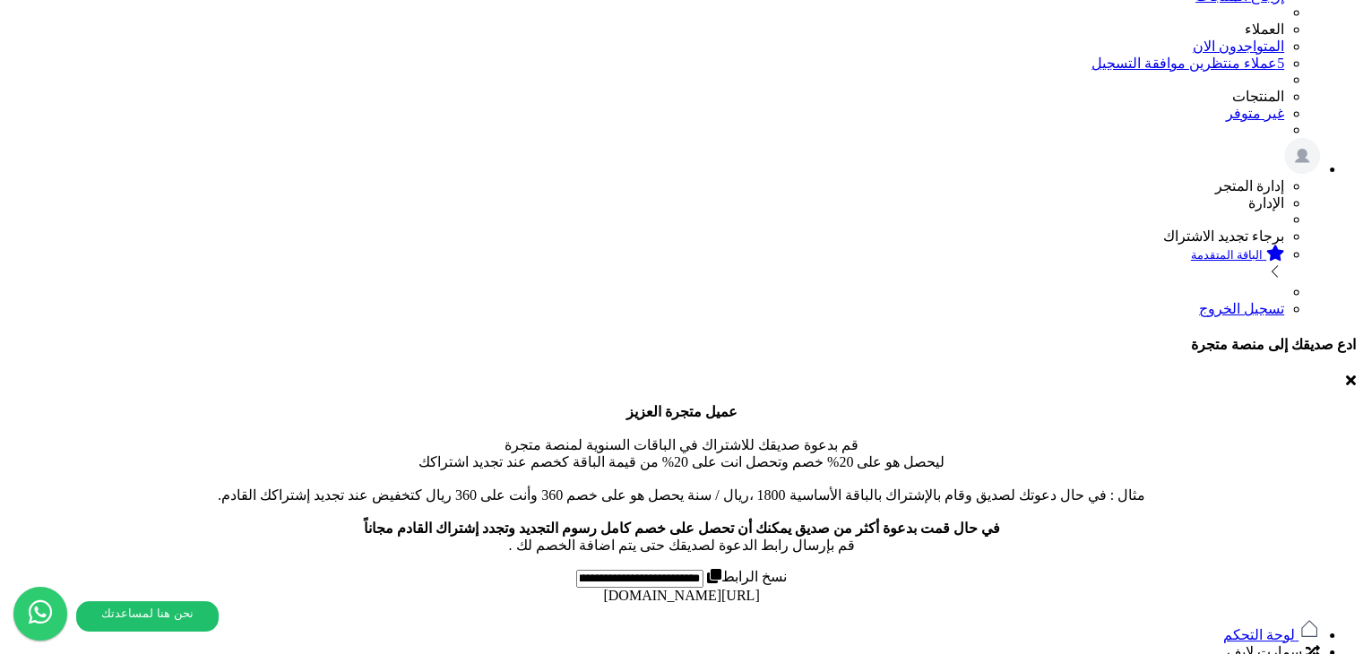
scroll to position [359, 0]
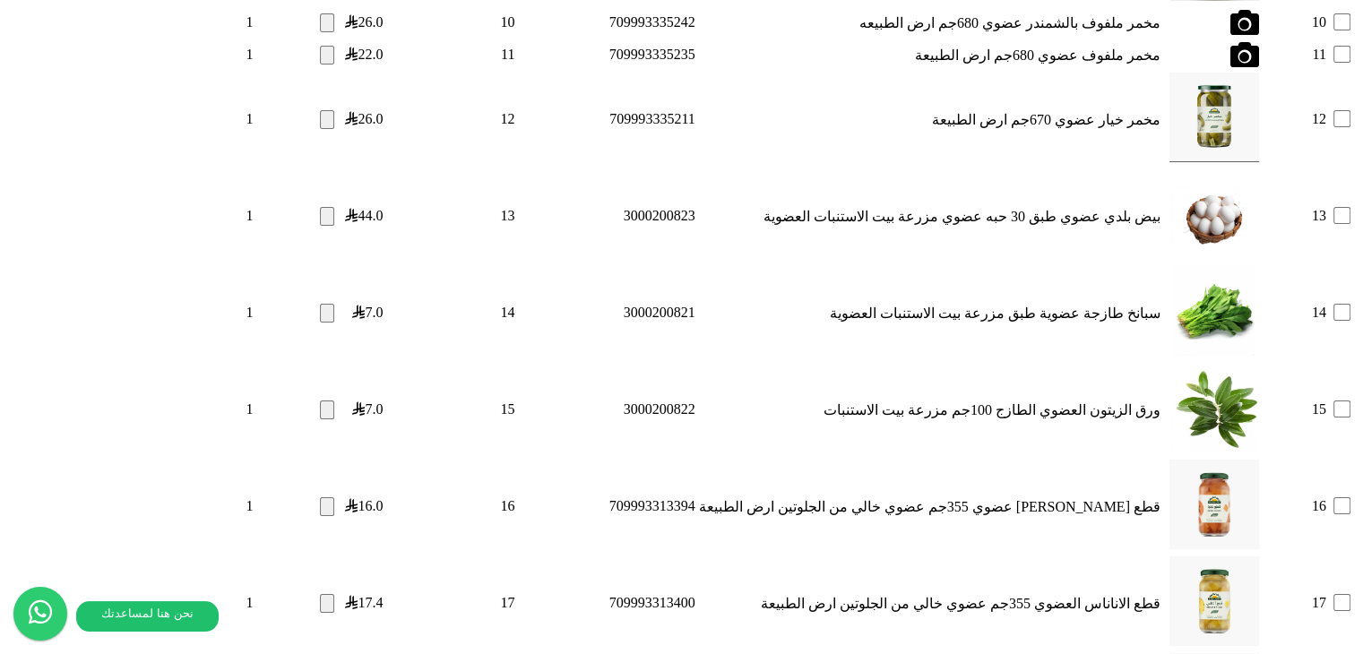
scroll to position [2631, 0]
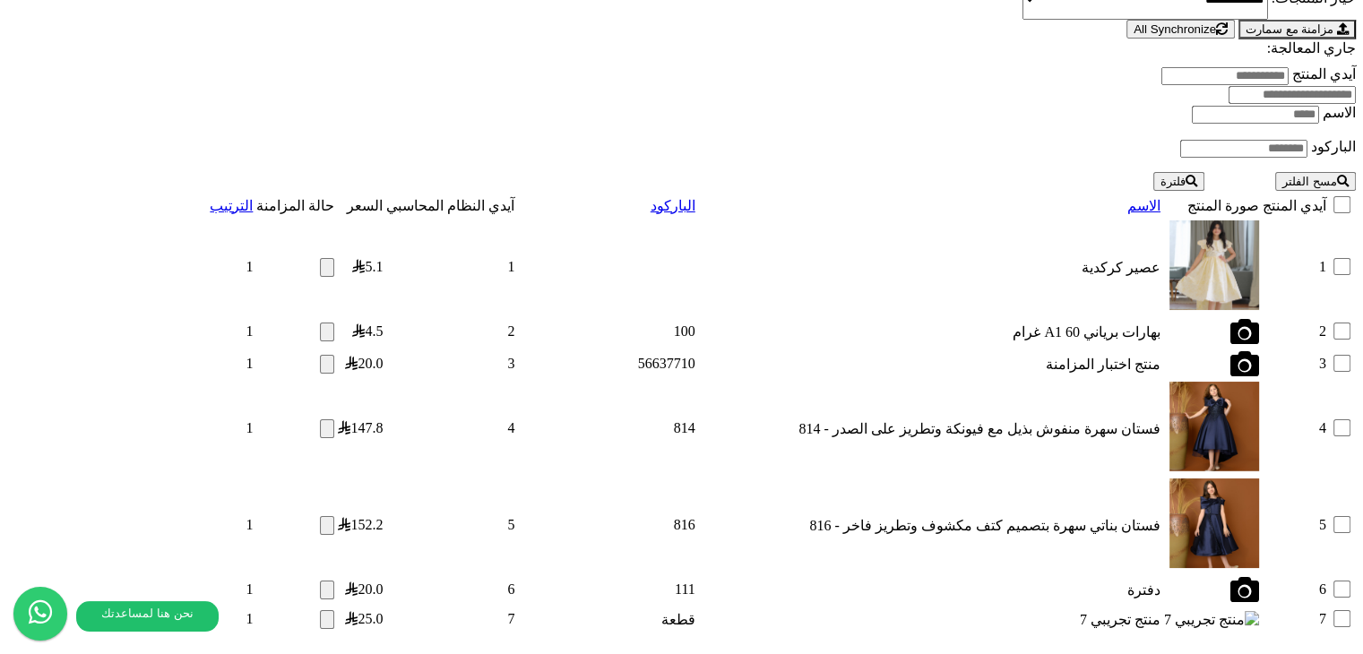
scroll to position [1588, 0]
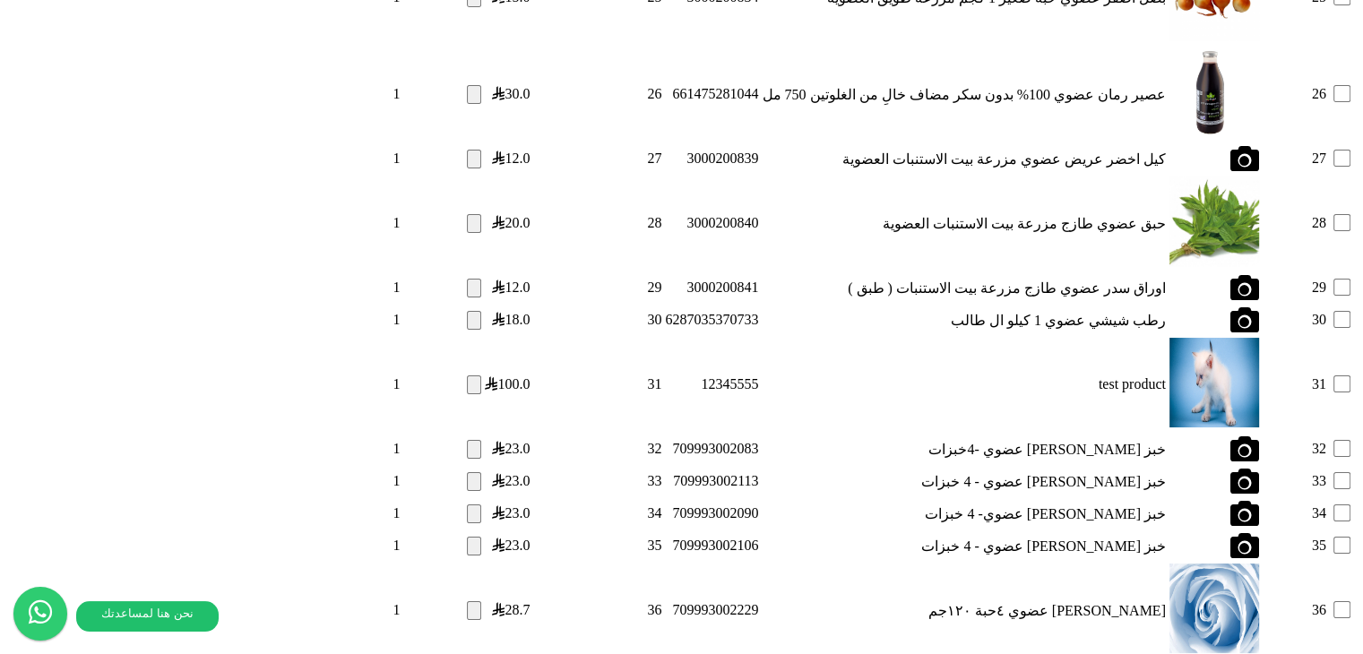
scroll to position [2485, 0]
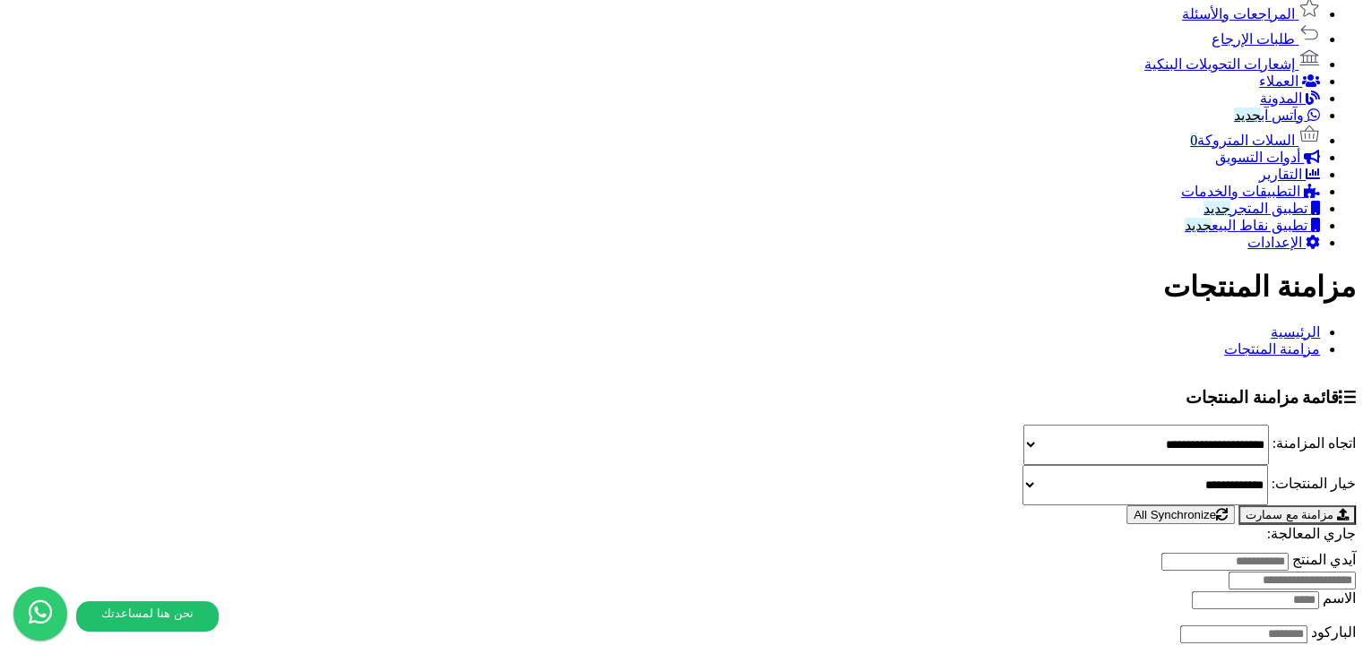
scroll to position [1112, 0]
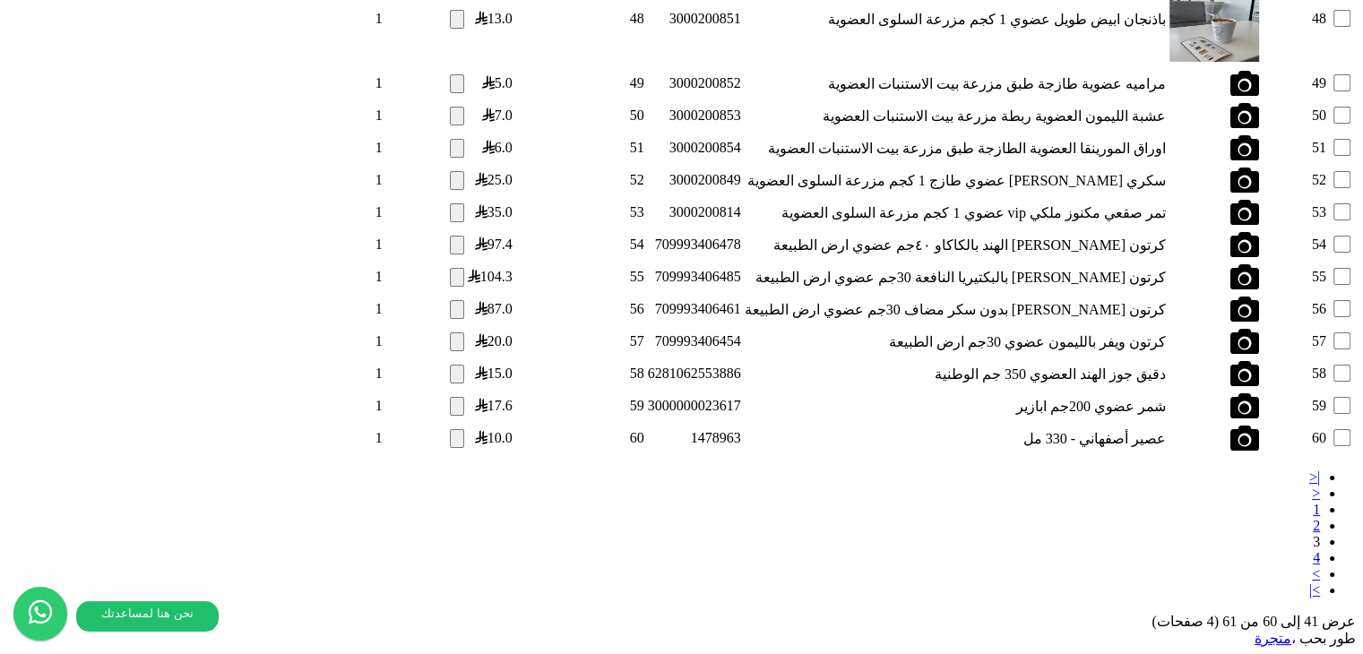
scroll to position [2382, 0]
click at [1313, 550] on link "4" at bounding box center [1316, 557] width 7 height 15
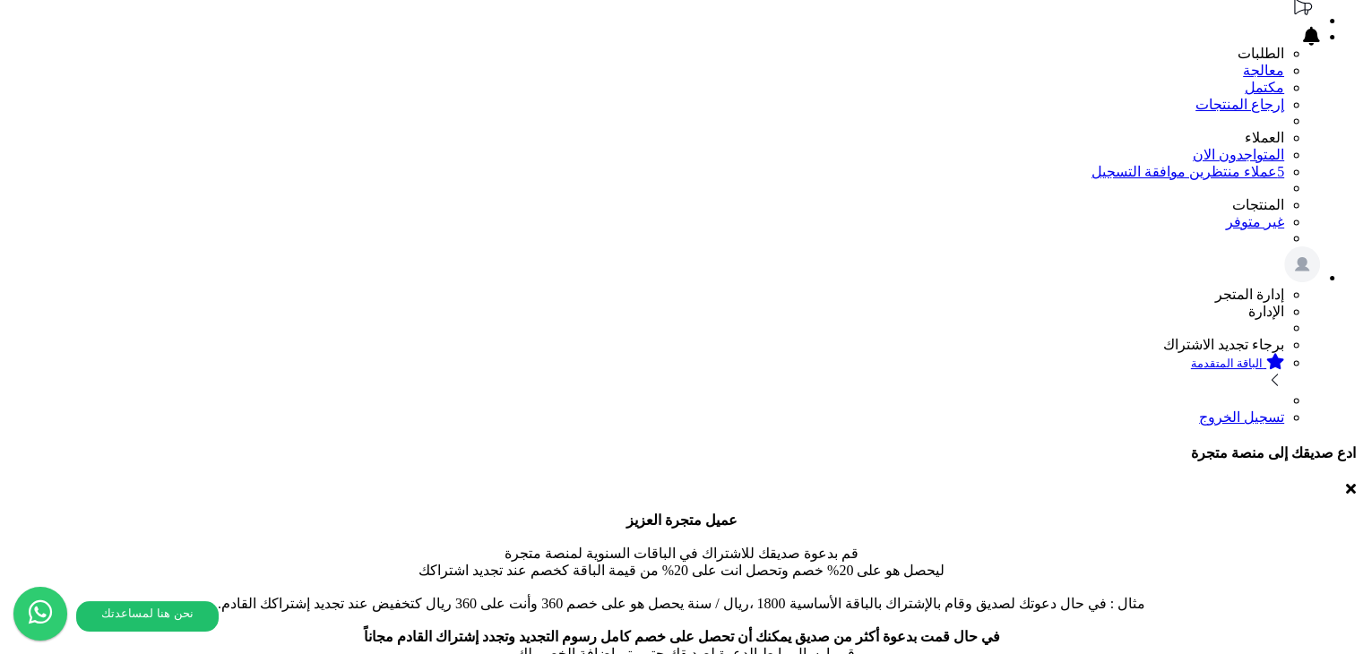
scroll to position [356, 0]
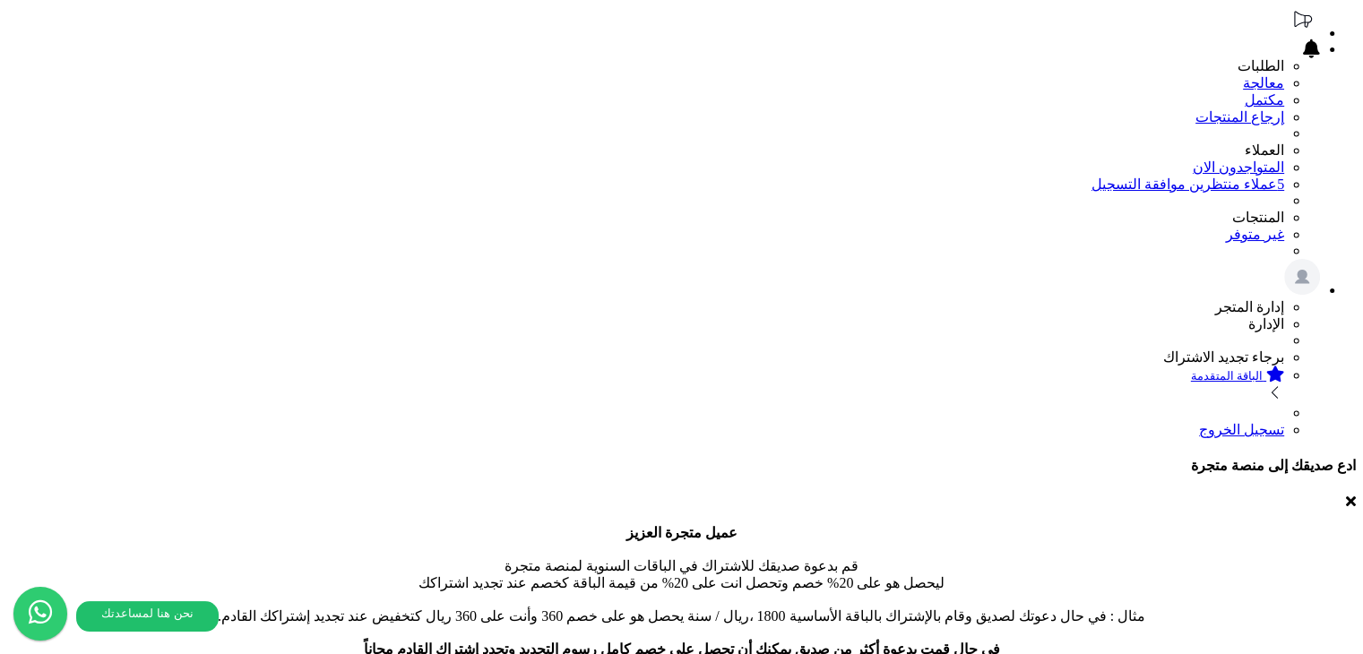
scroll to position [87, 0]
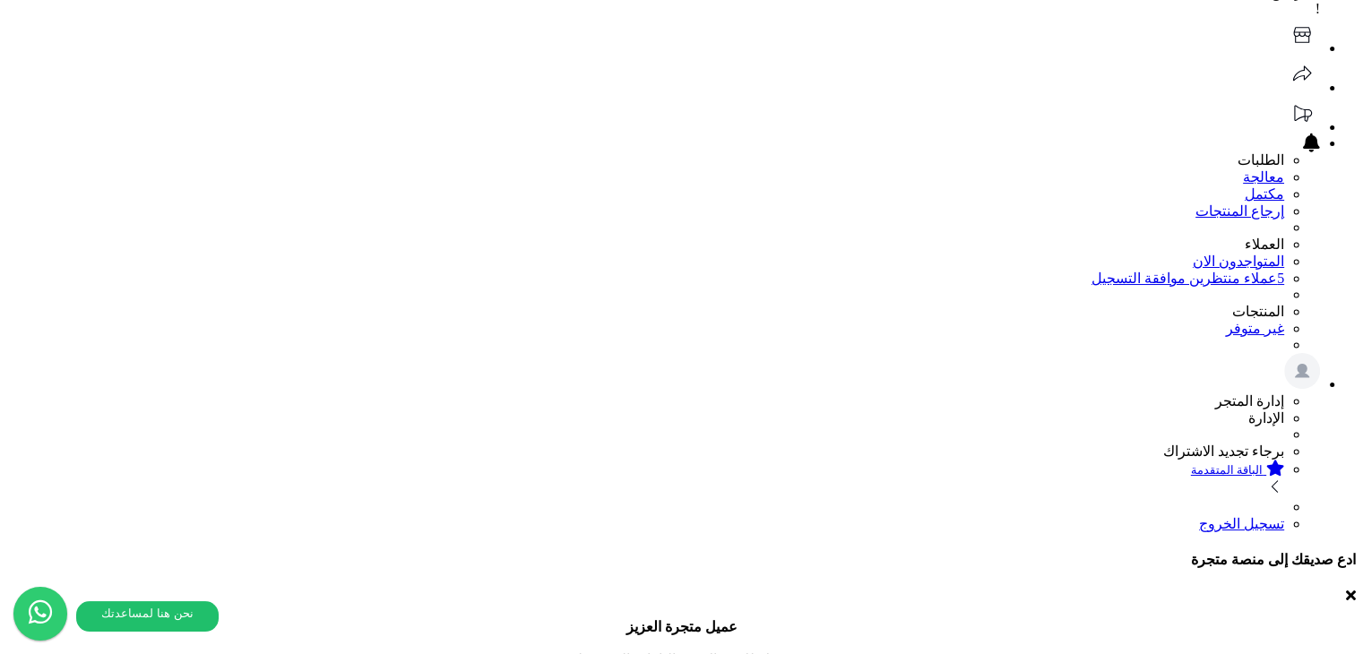
scroll to position [0, 0]
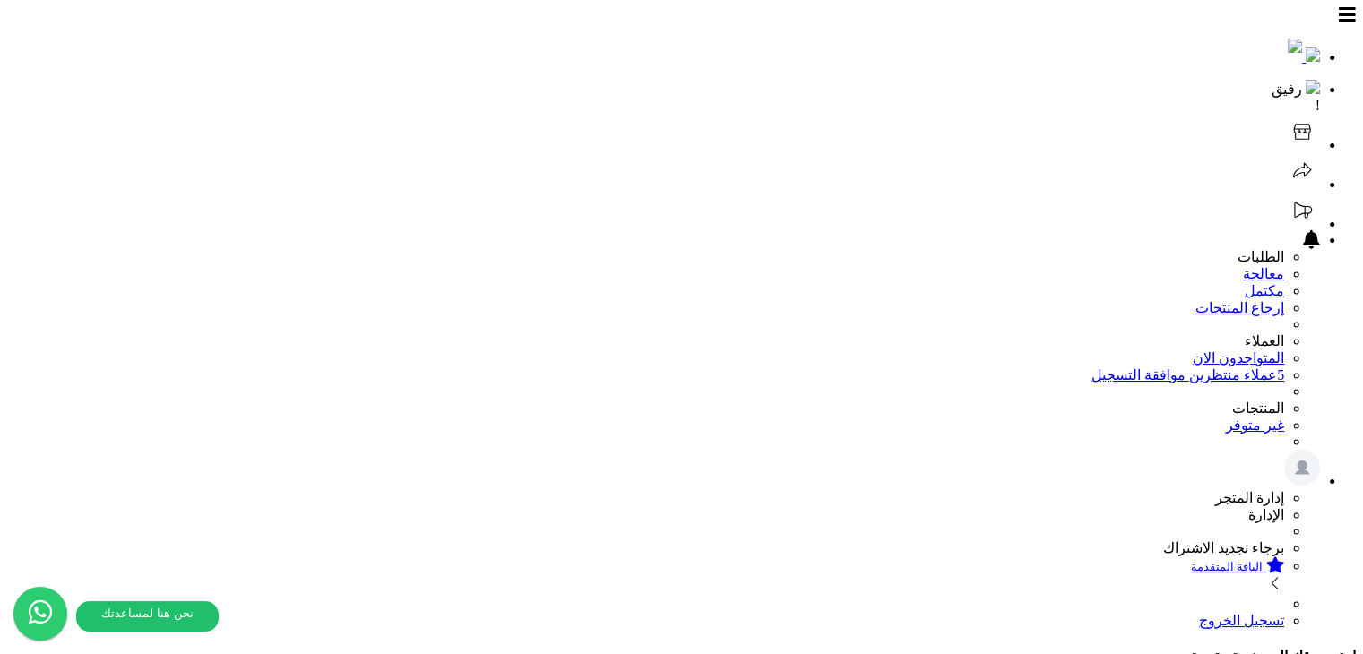
select select "*********"
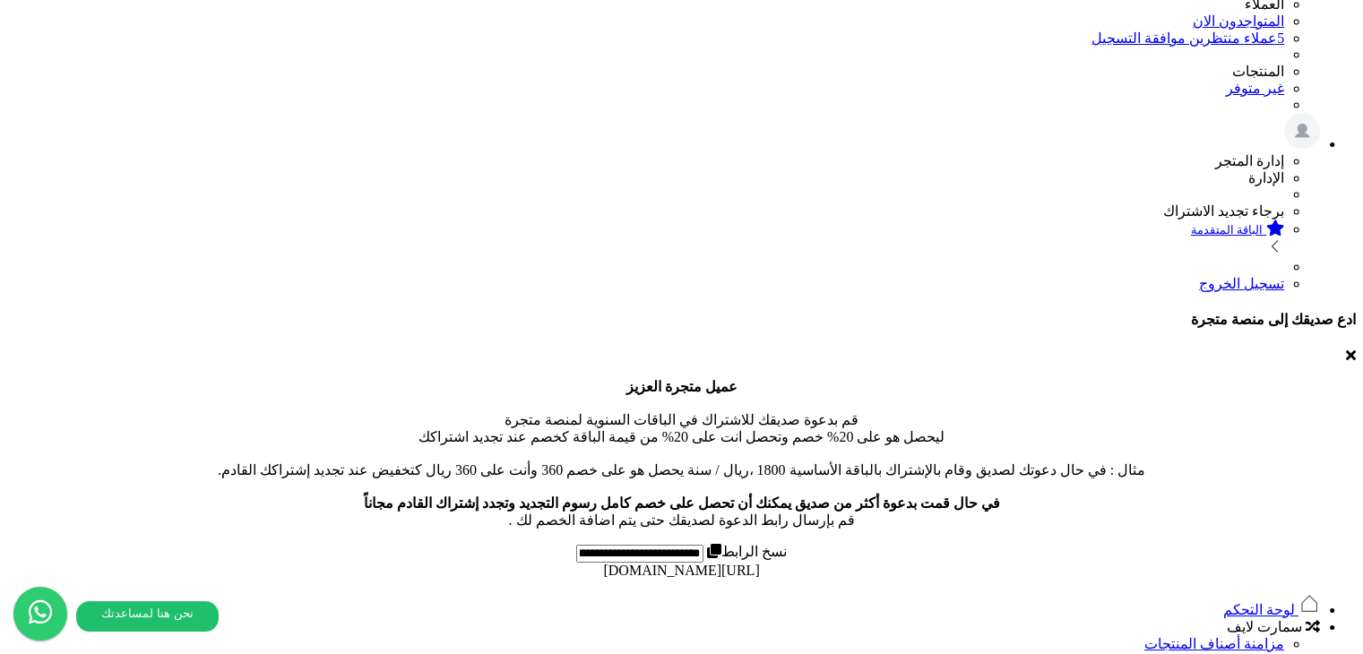
scroll to position [356, 0]
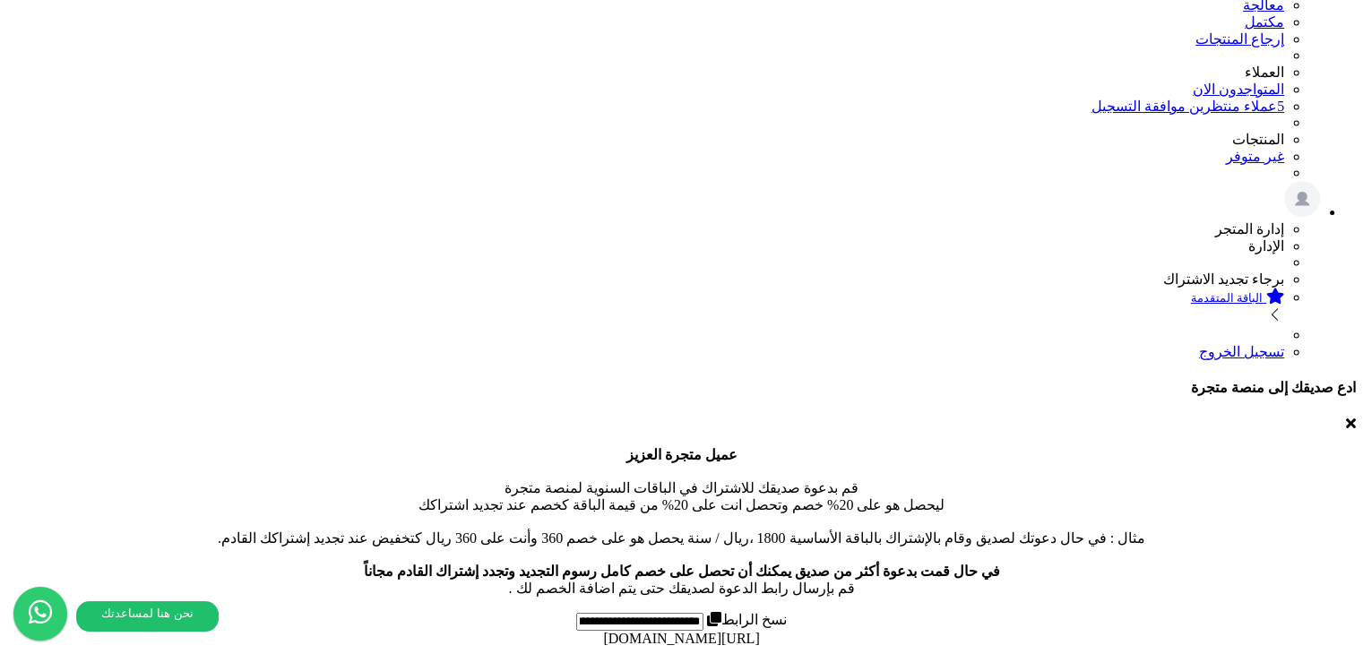
scroll to position [448, 0]
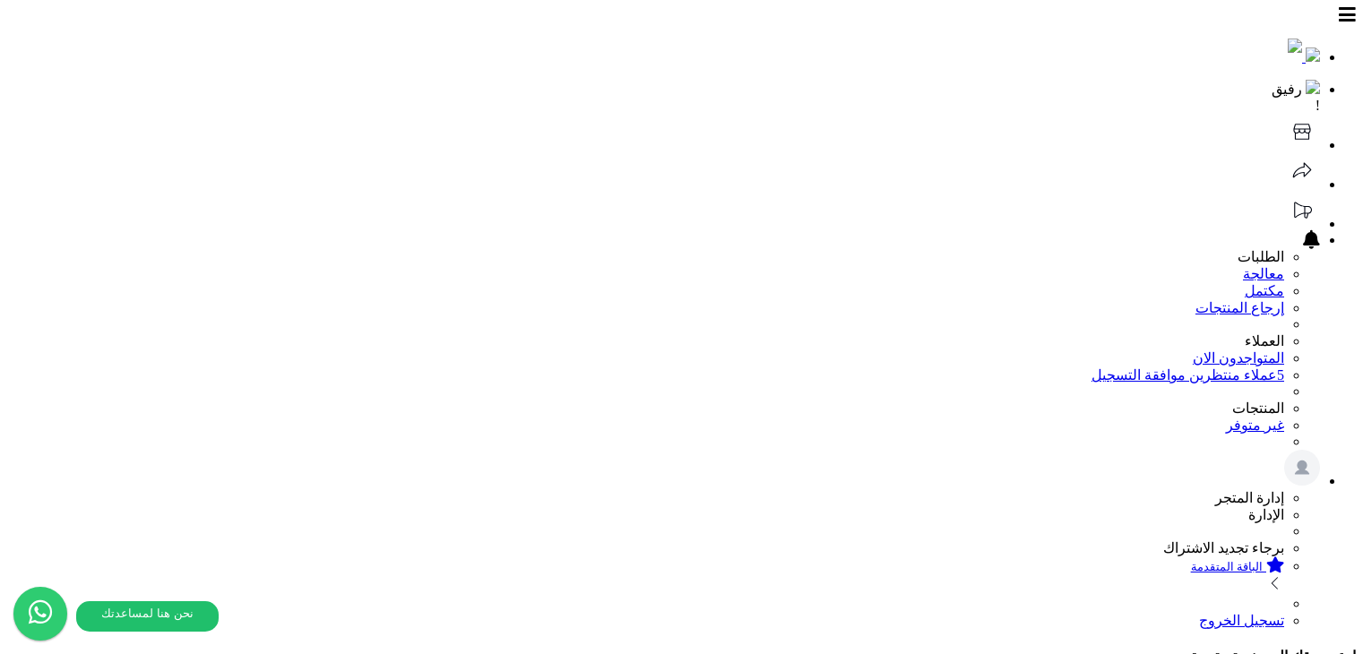
select select
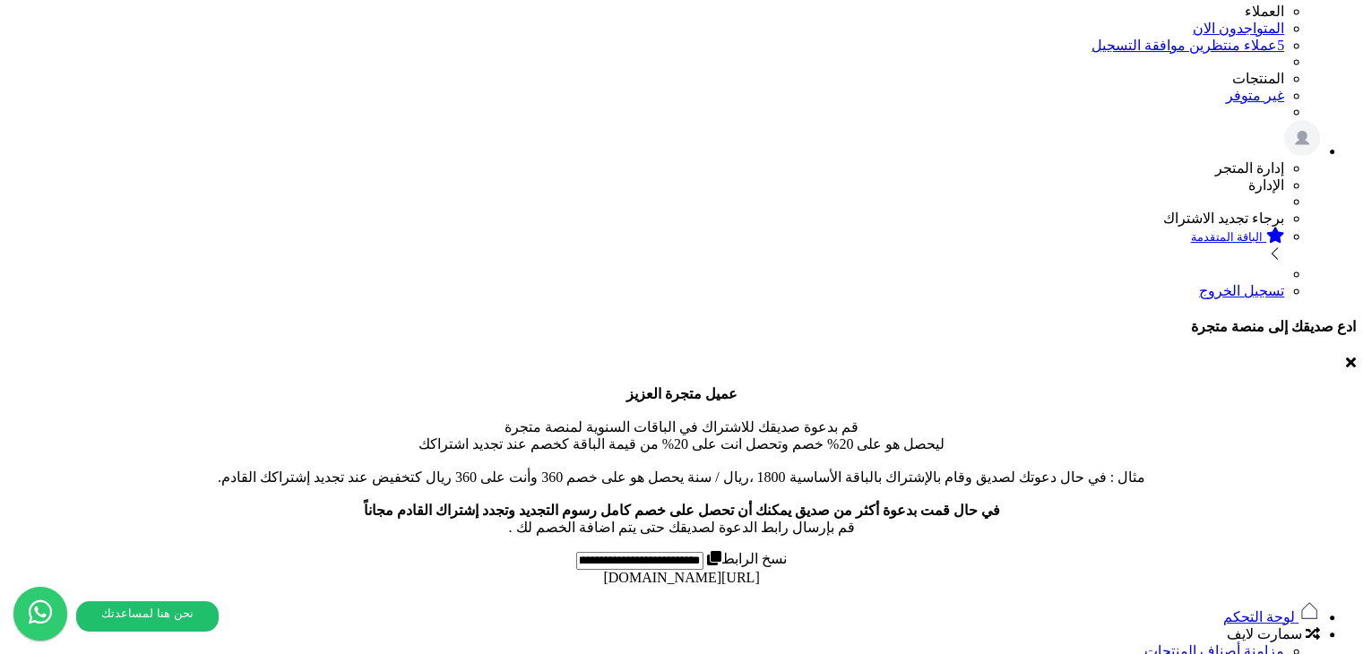
scroll to position [331, 0]
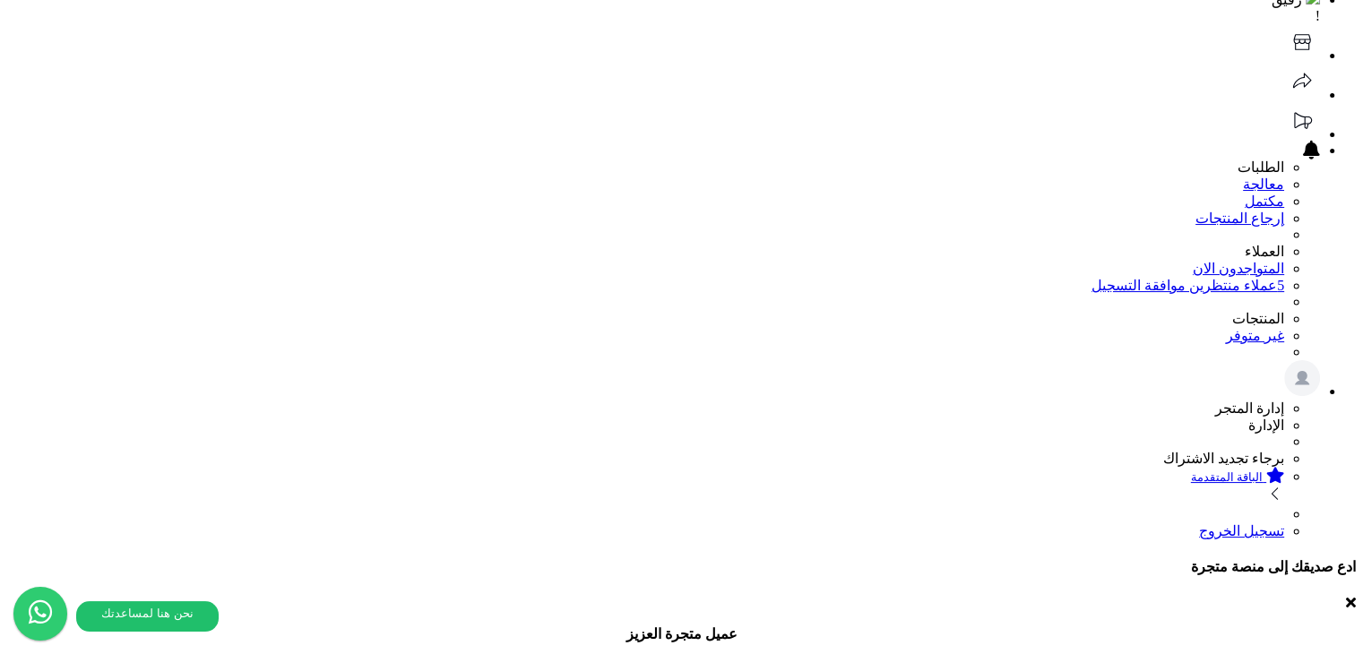
scroll to position [90, 0]
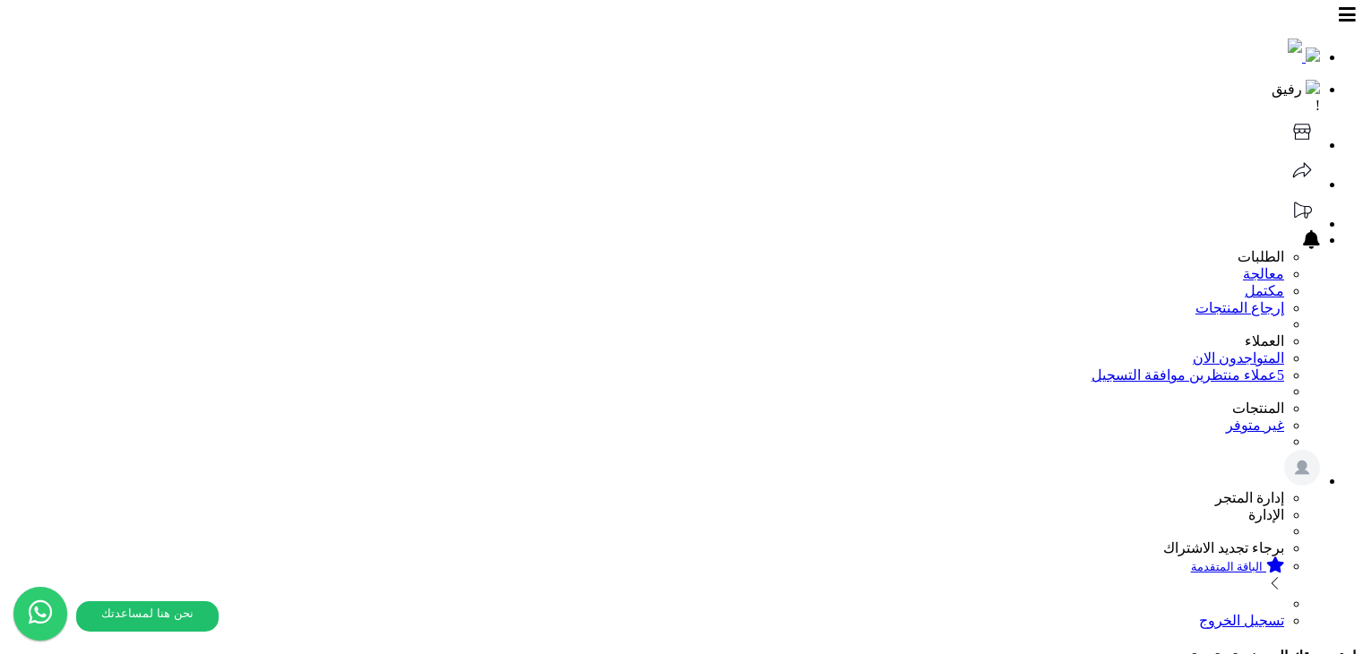
select select
select select "*********"
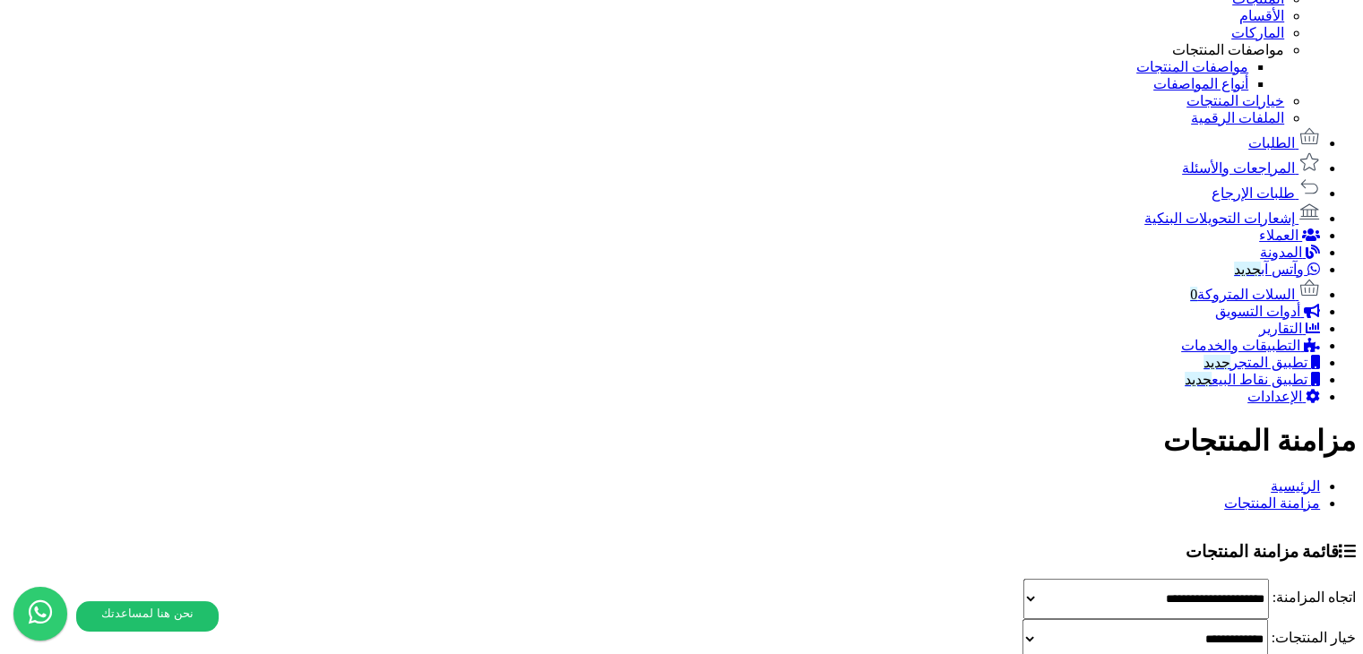
scroll to position [1074, 0]
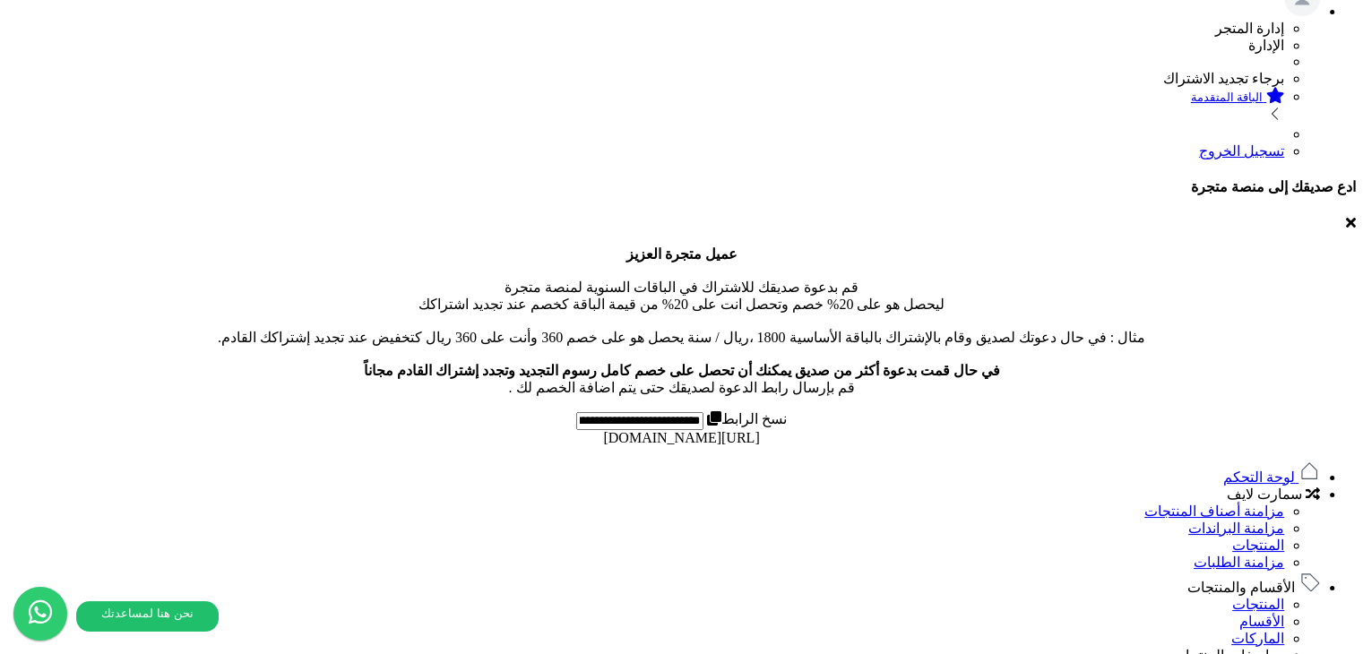
scroll to position [538, 0]
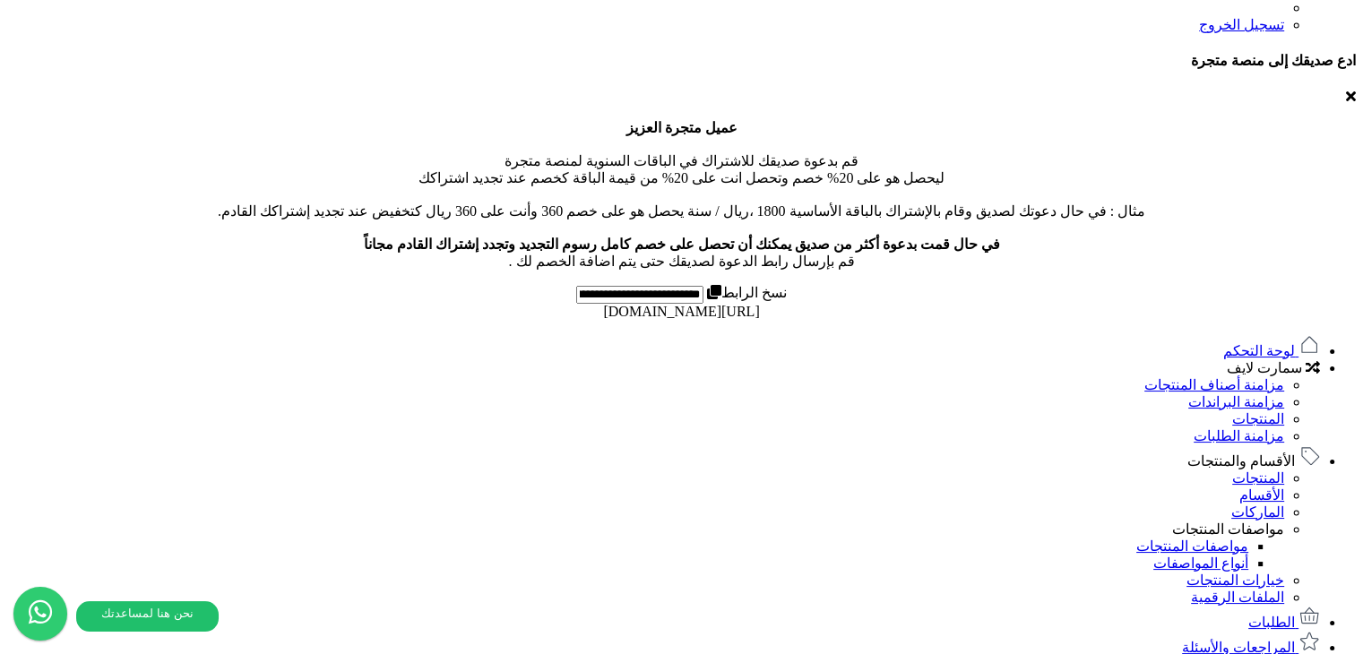
scroll to position [627, 0]
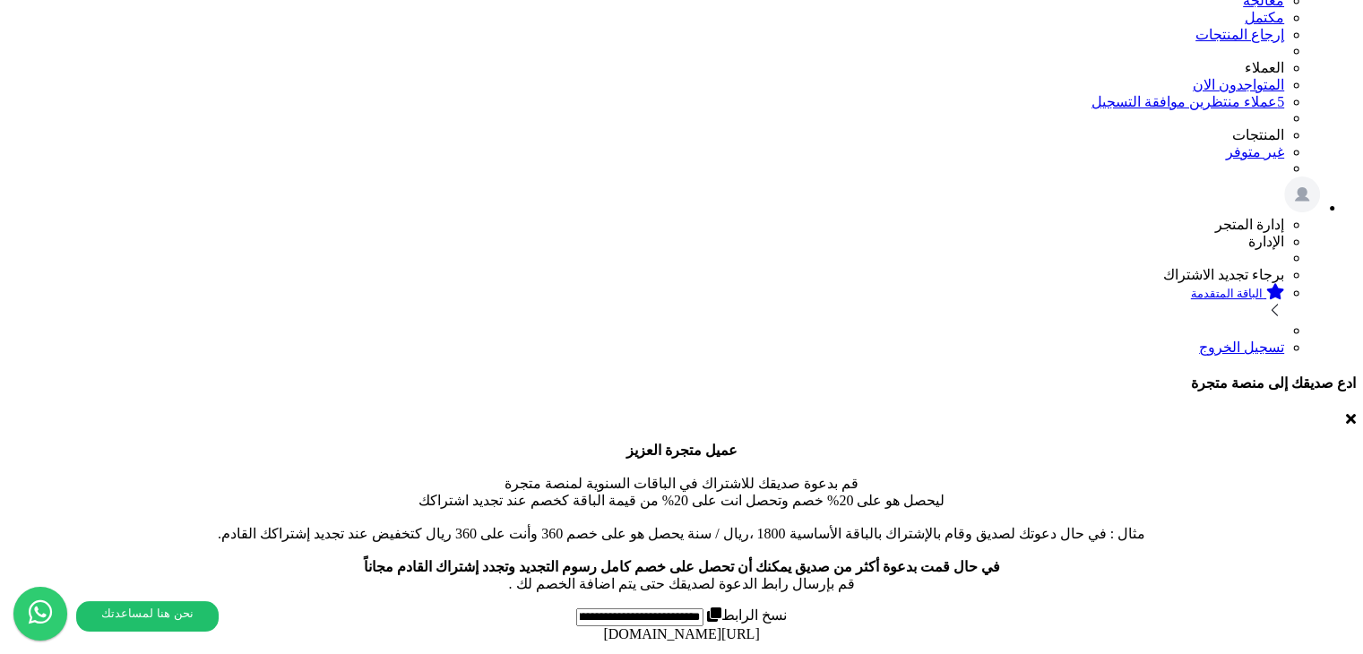
scroll to position [269, 0]
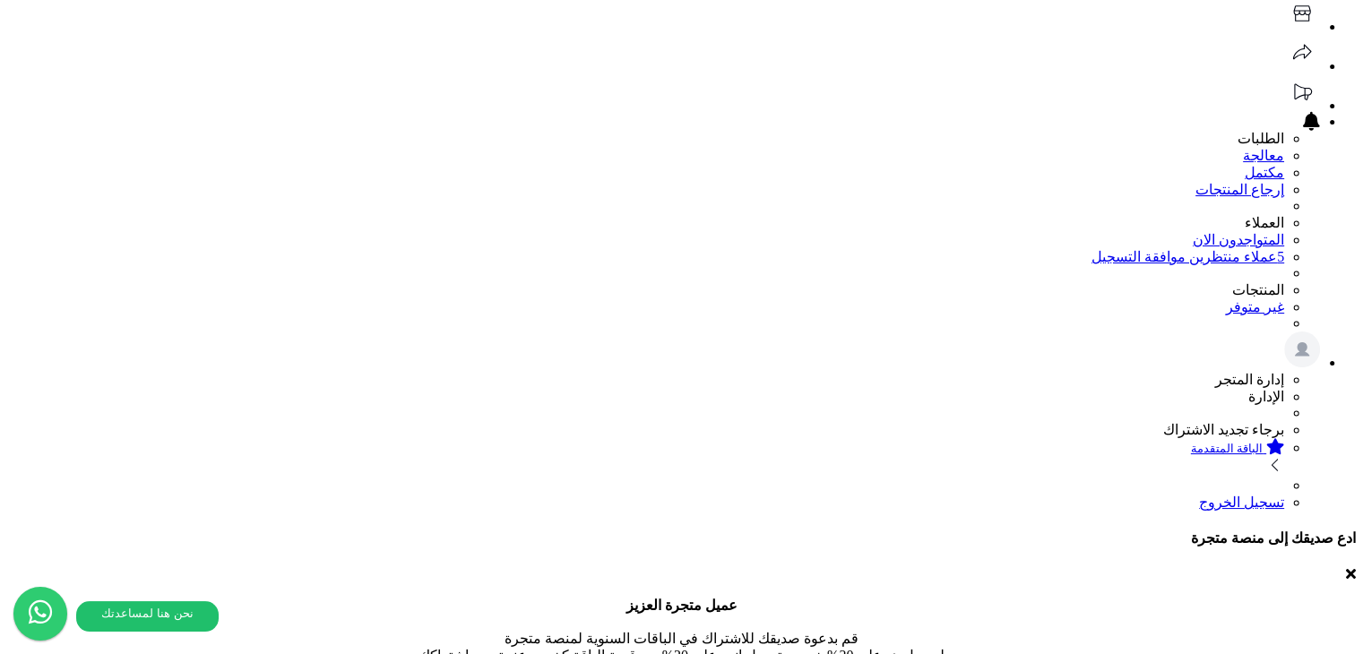
scroll to position [0, 0]
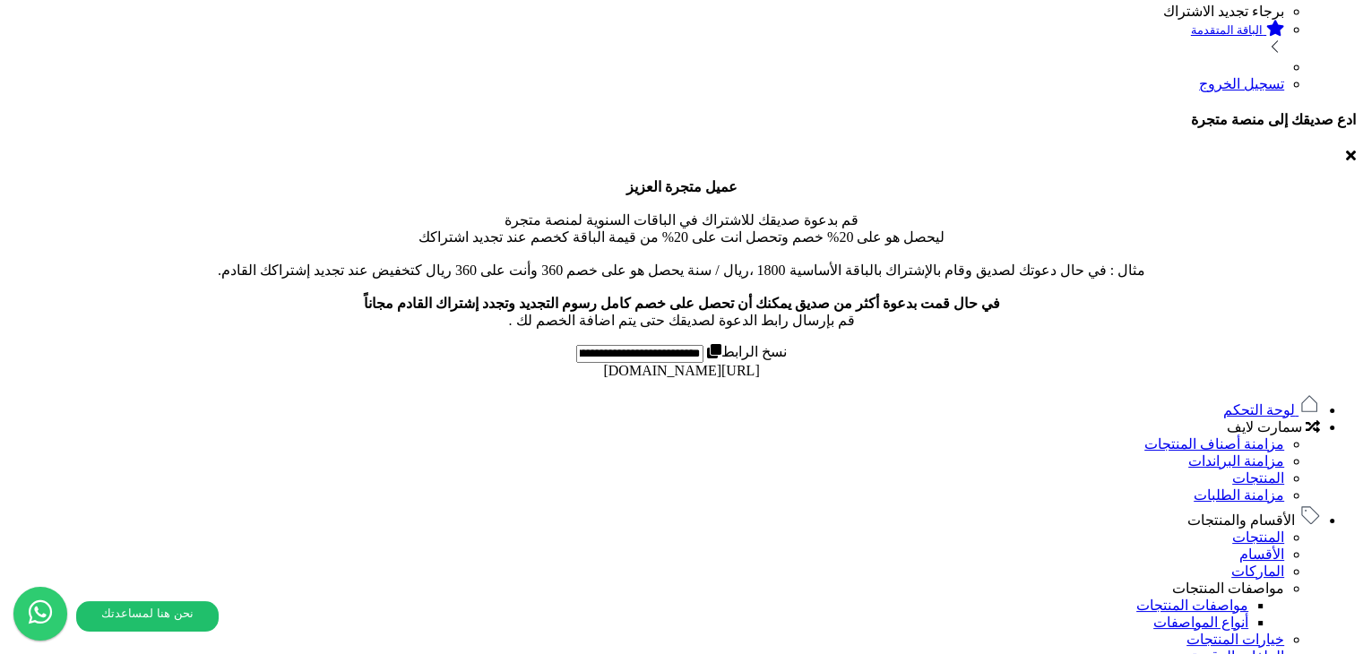
scroll to position [538, 0]
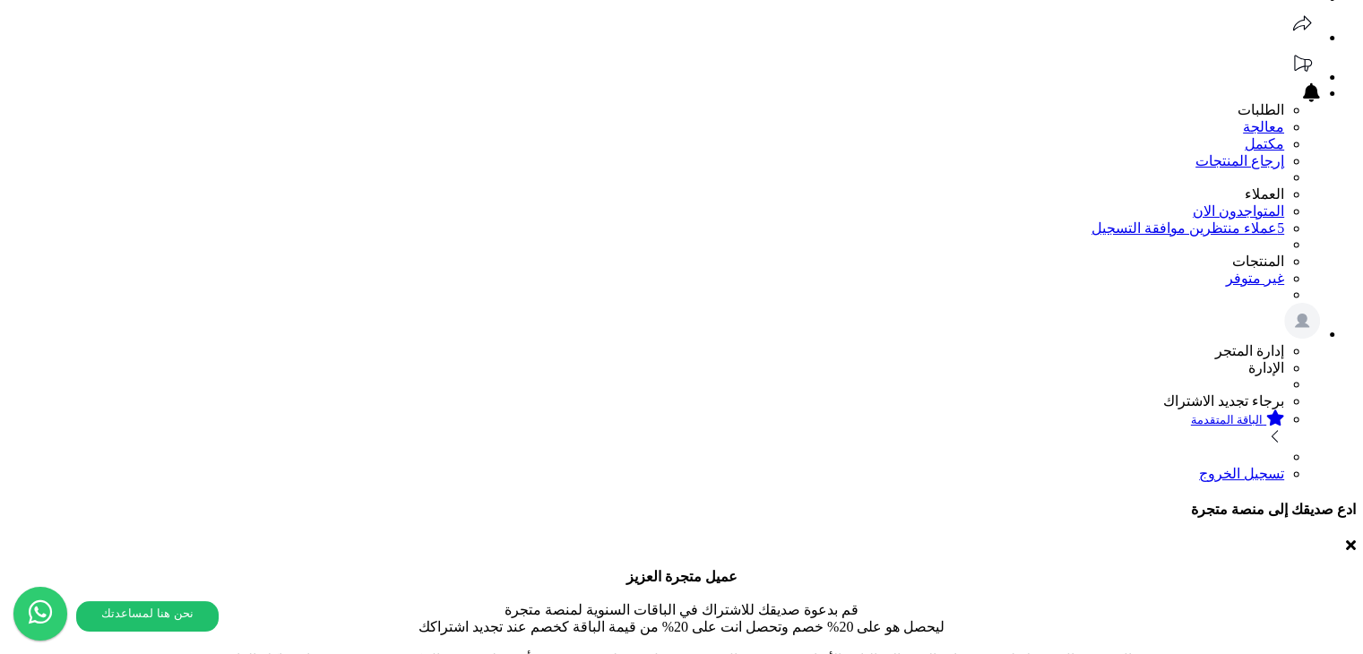
scroll to position [0, 0]
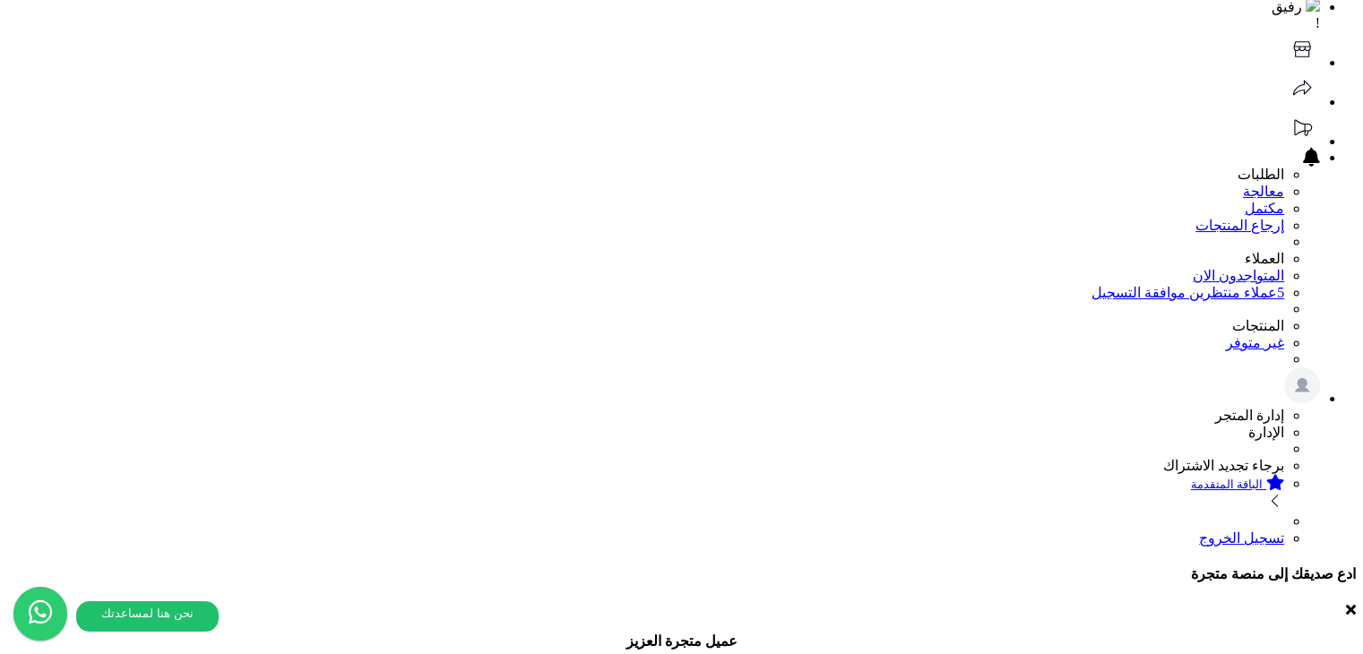
scroll to position [179, 0]
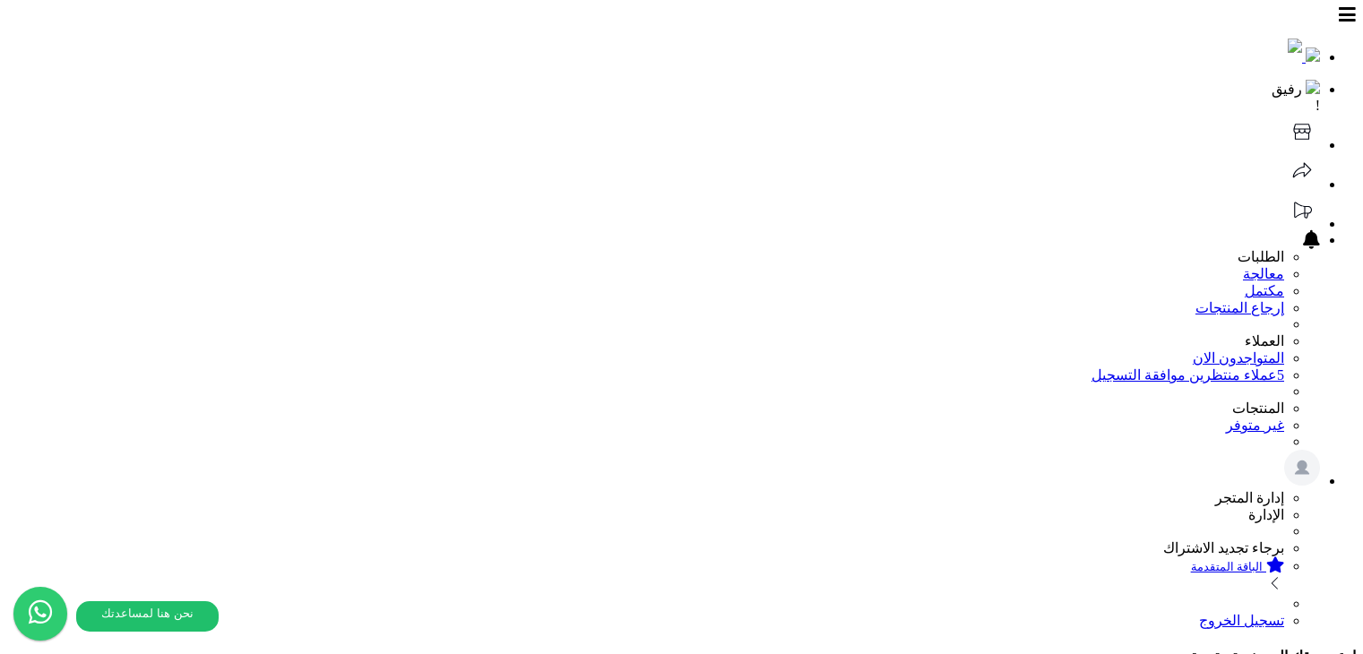
select select
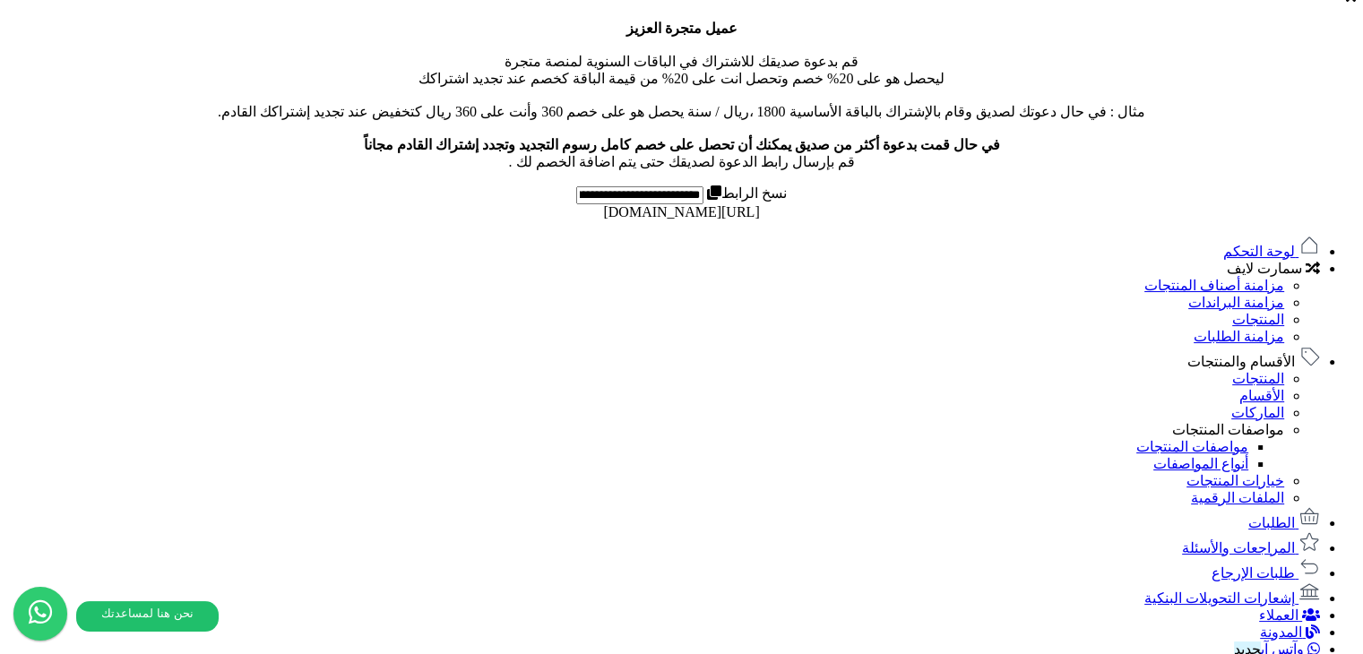
scroll to position [717, 0]
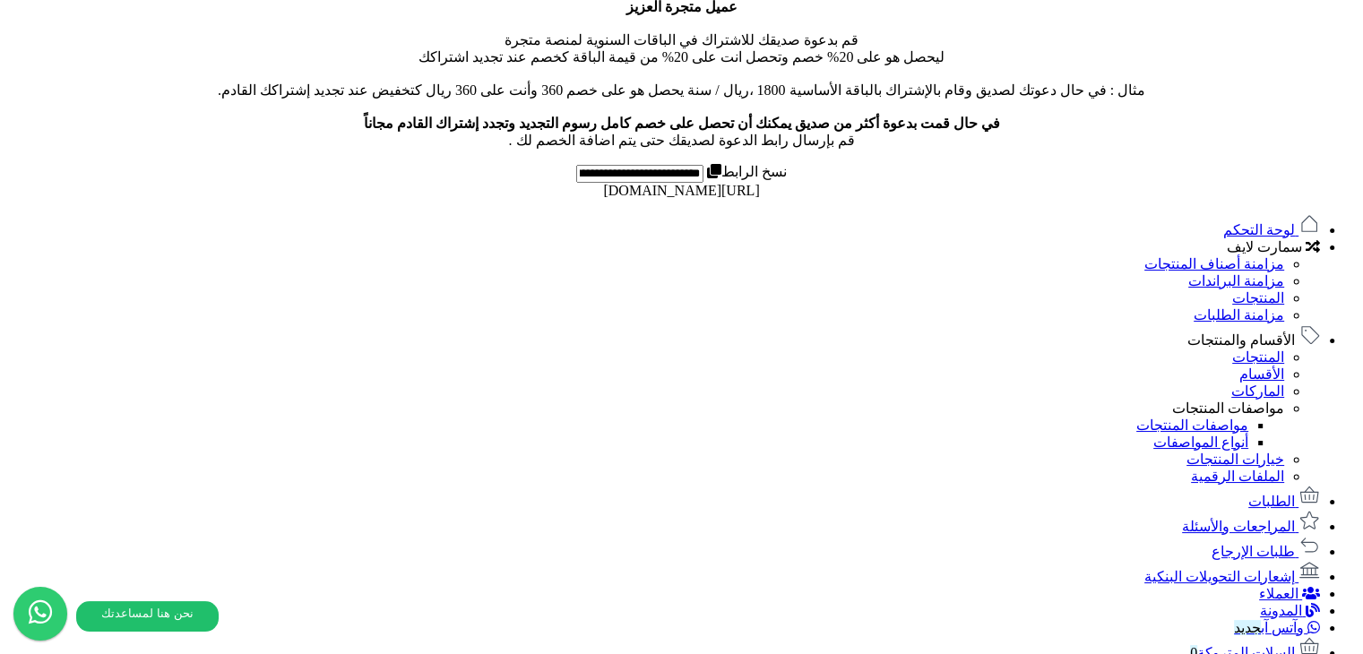
drag, startPoint x: 852, startPoint y: 259, endPoint x: 828, endPoint y: 259, distance: 23.3
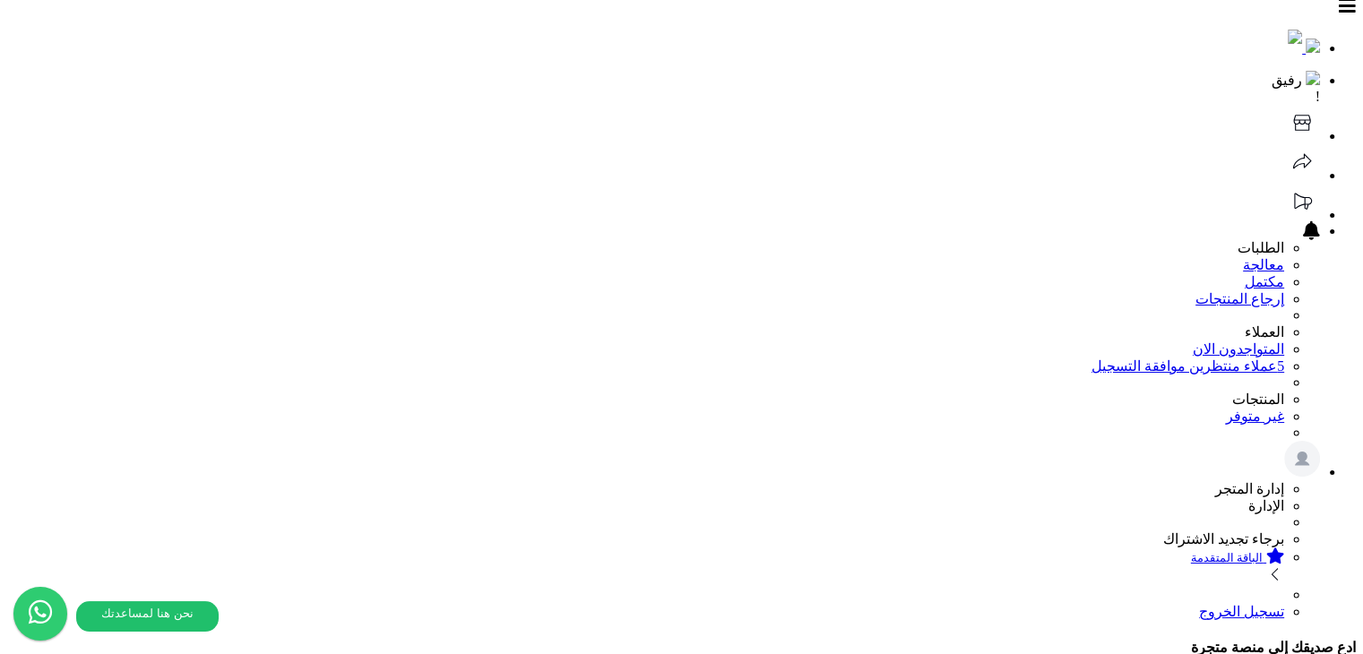
scroll to position [0, 0]
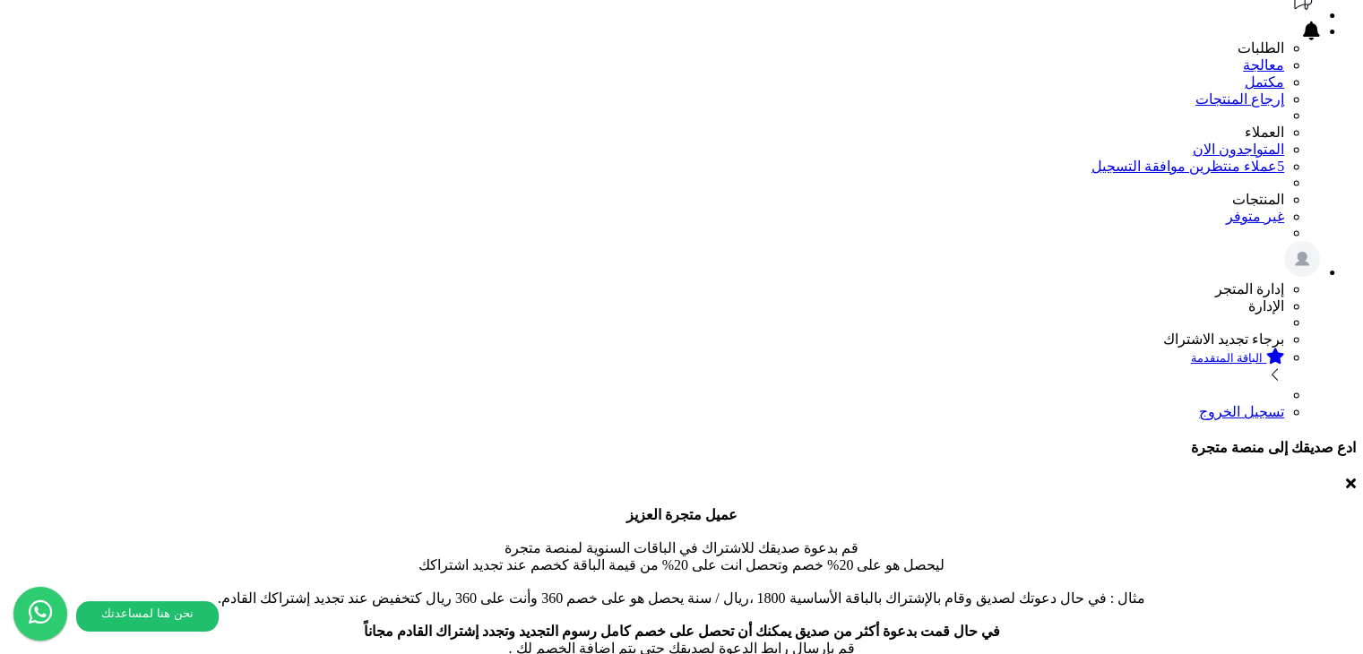
scroll to position [90, 0]
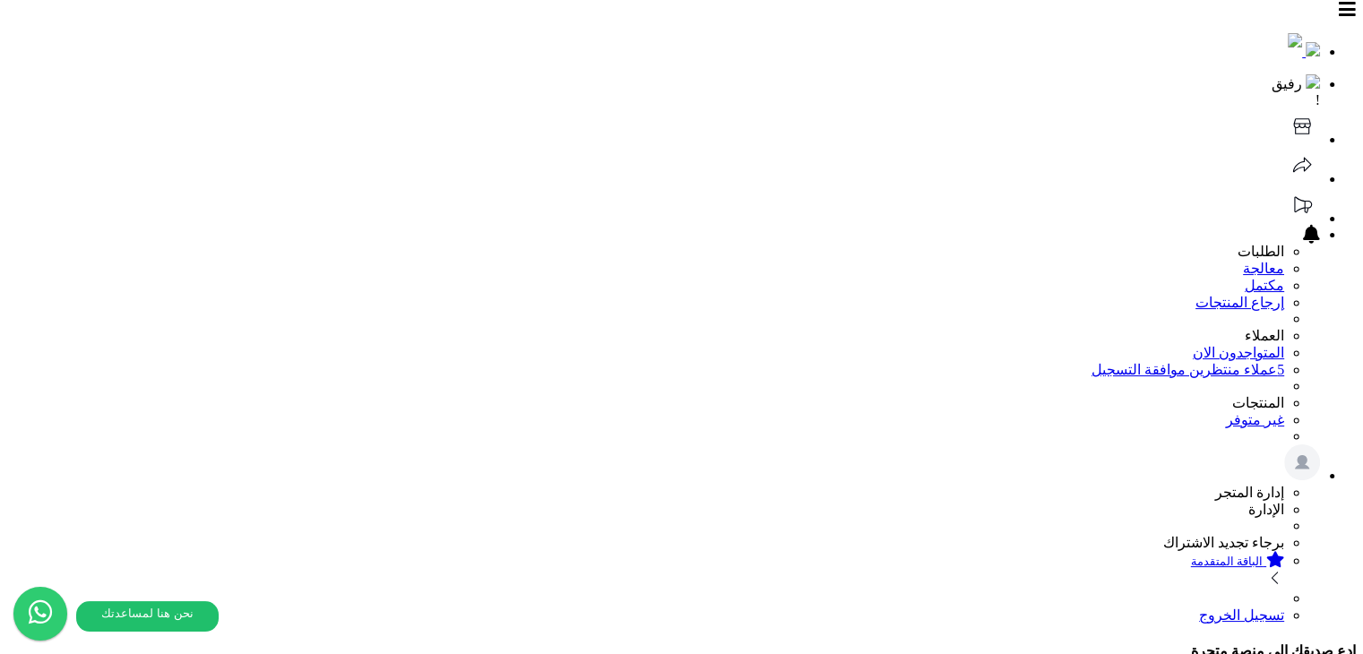
scroll to position [0, 0]
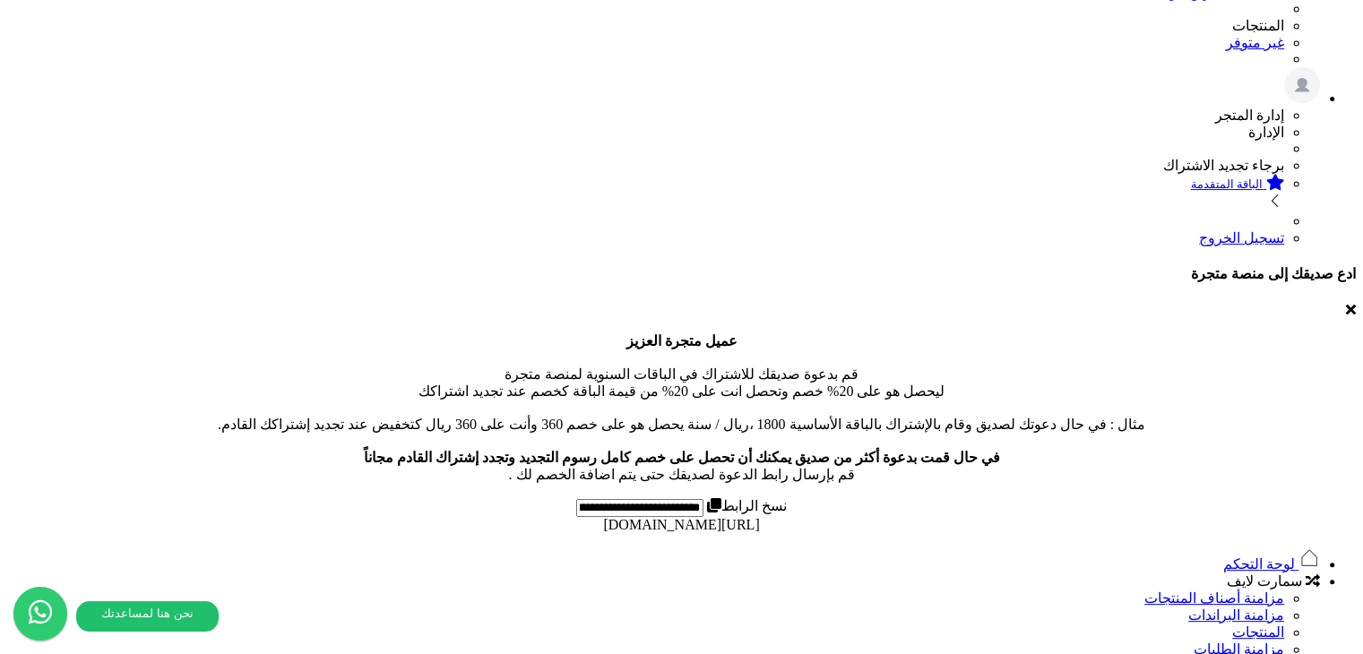
scroll to position [24, 0]
